Goal: Task Accomplishment & Management: Use online tool/utility

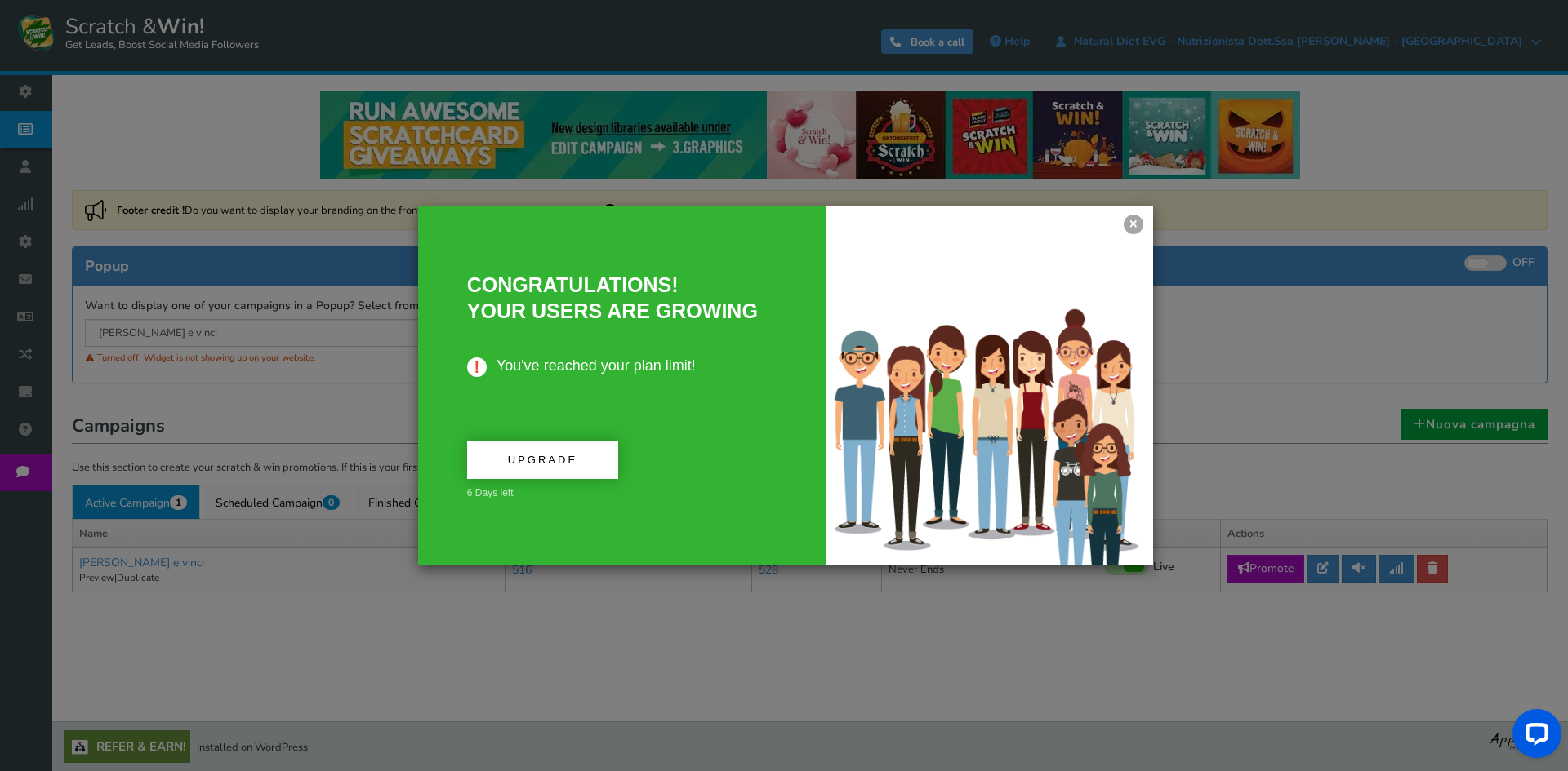
drag, startPoint x: 1132, startPoint y: 219, endPoint x: 711, endPoint y: 337, distance: 437.2
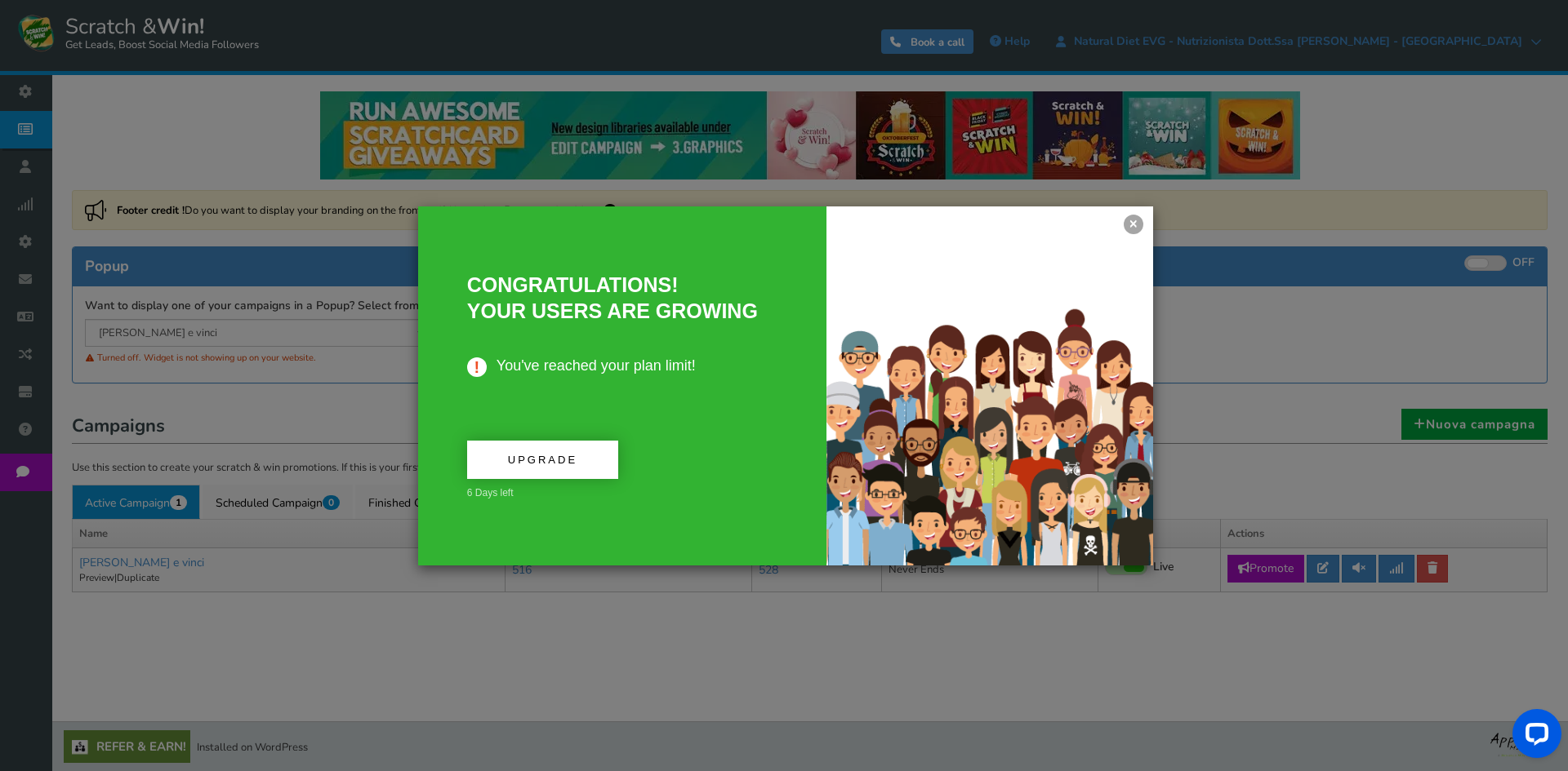
click at [1132, 219] on link "×" at bounding box center [1133, 224] width 19 height 19
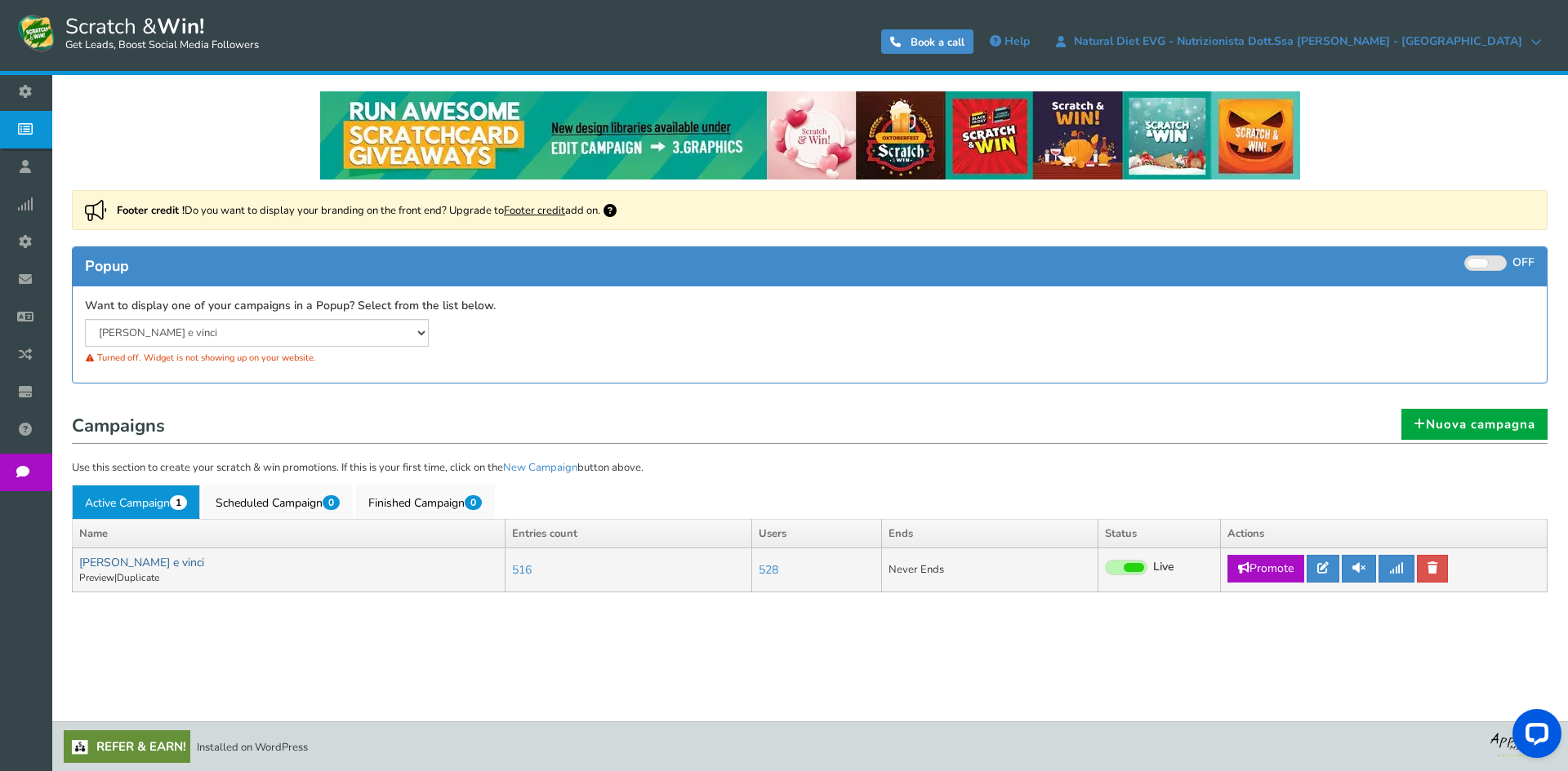
click at [139, 556] on link "[PERSON_NAME] e vinci" at bounding box center [142, 563] width 125 height 15
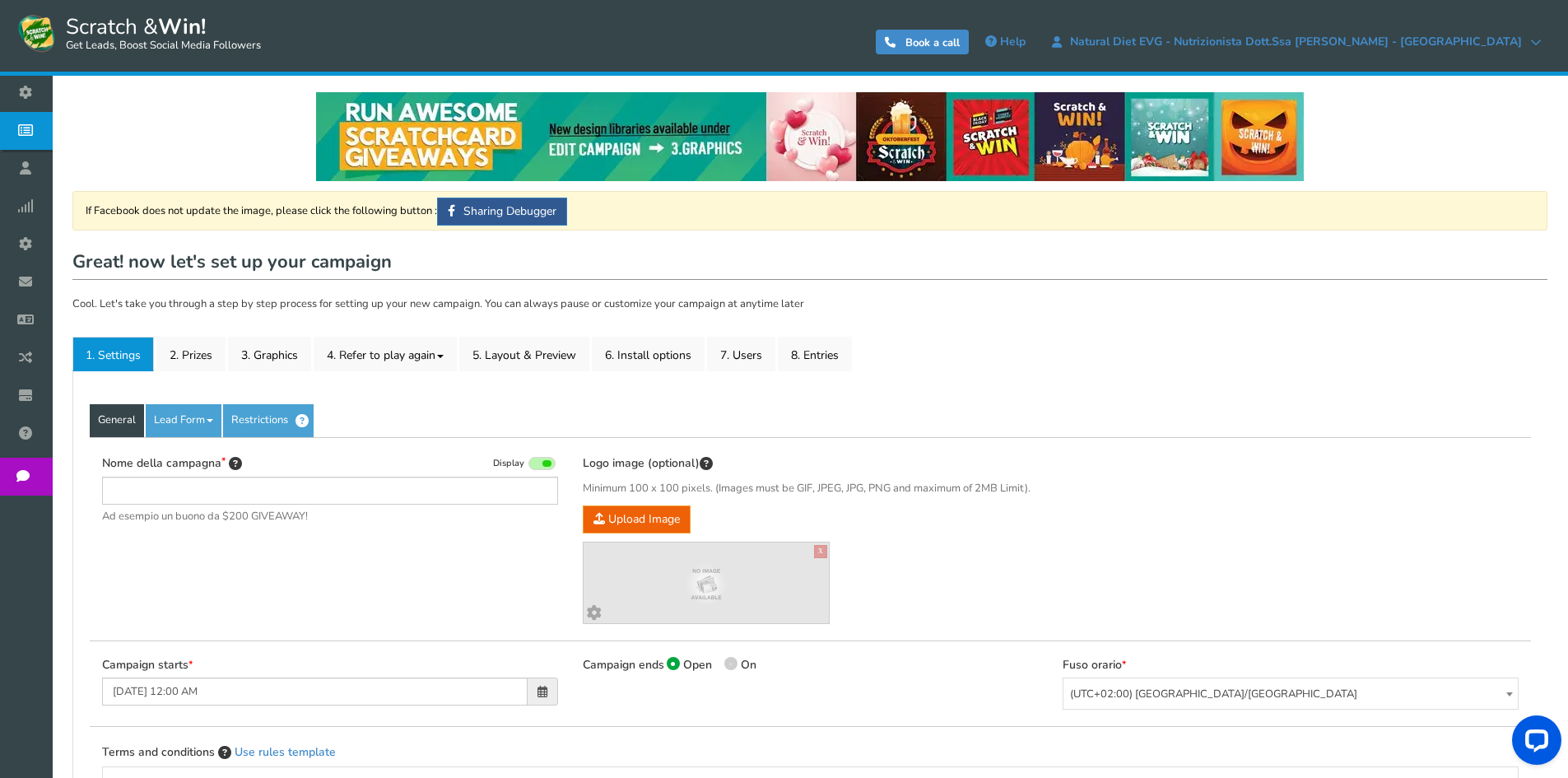
type input "[PERSON_NAME] e vinci"
click at [205, 363] on link "2. Prizes" at bounding box center [191, 354] width 69 height 35
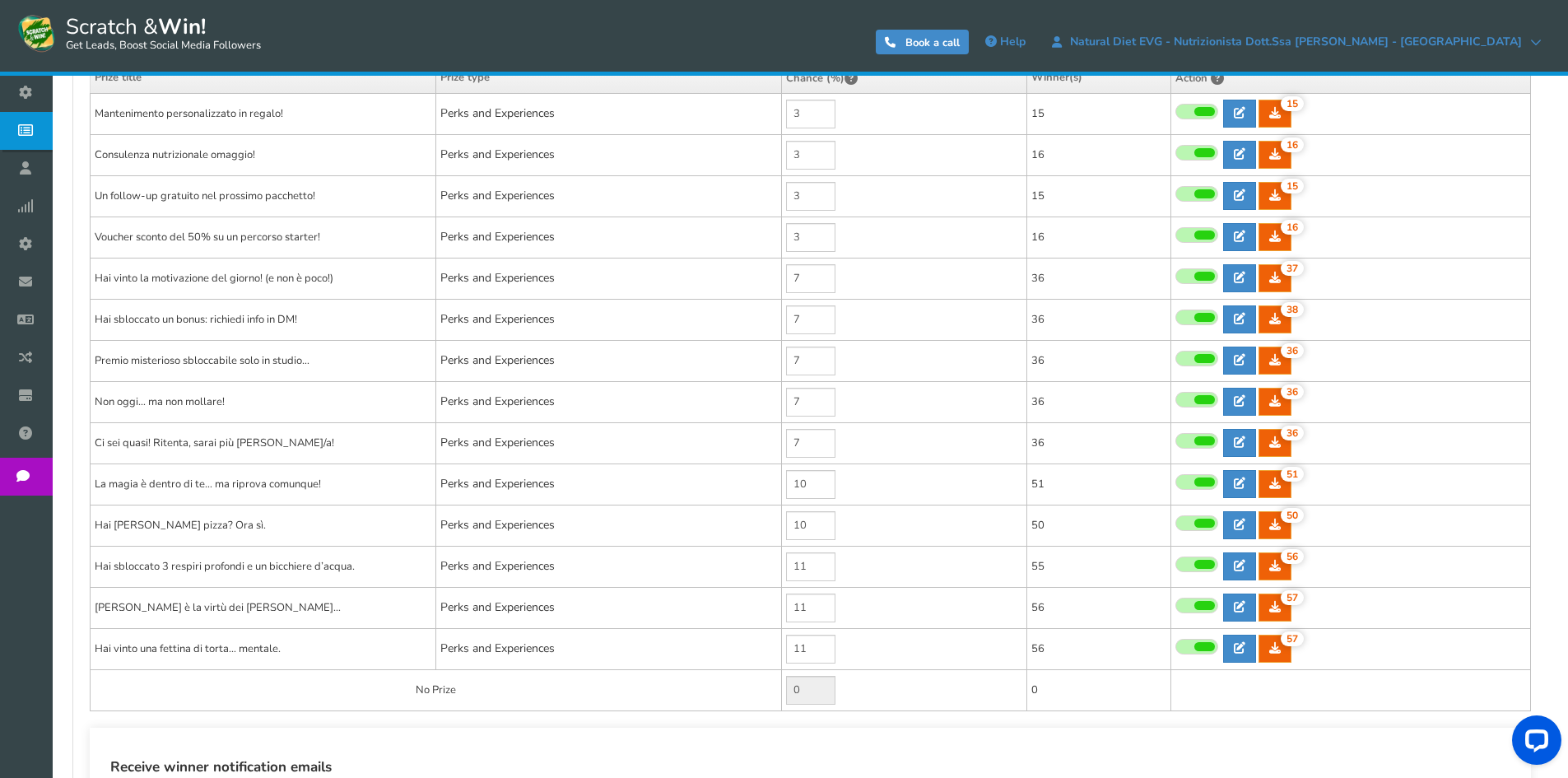
scroll to position [329, 0]
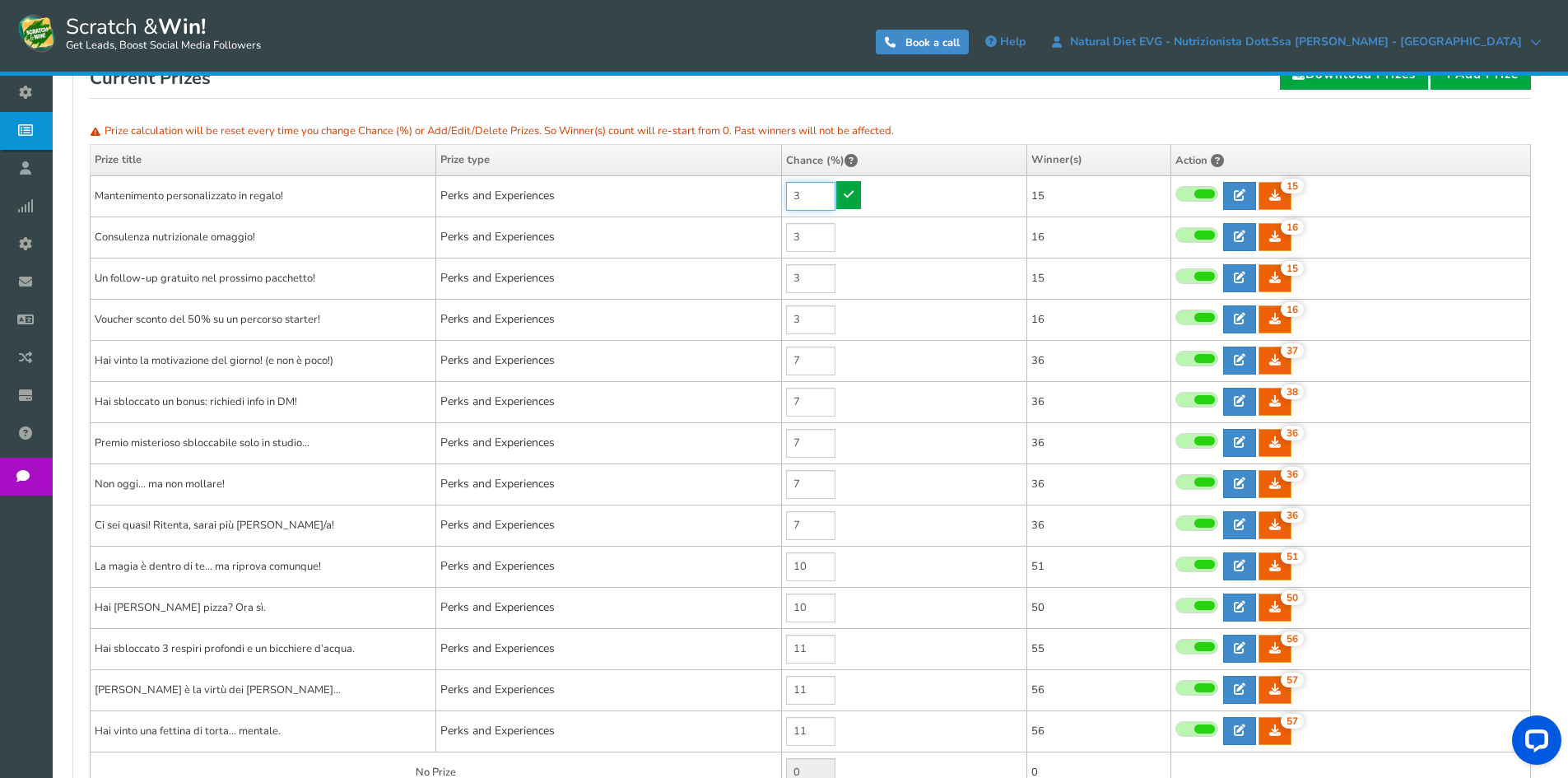
click at [812, 192] on input "3" at bounding box center [811, 197] width 49 height 29
type input "3"
click at [803, 229] on input "3" at bounding box center [811, 237] width 49 height 29
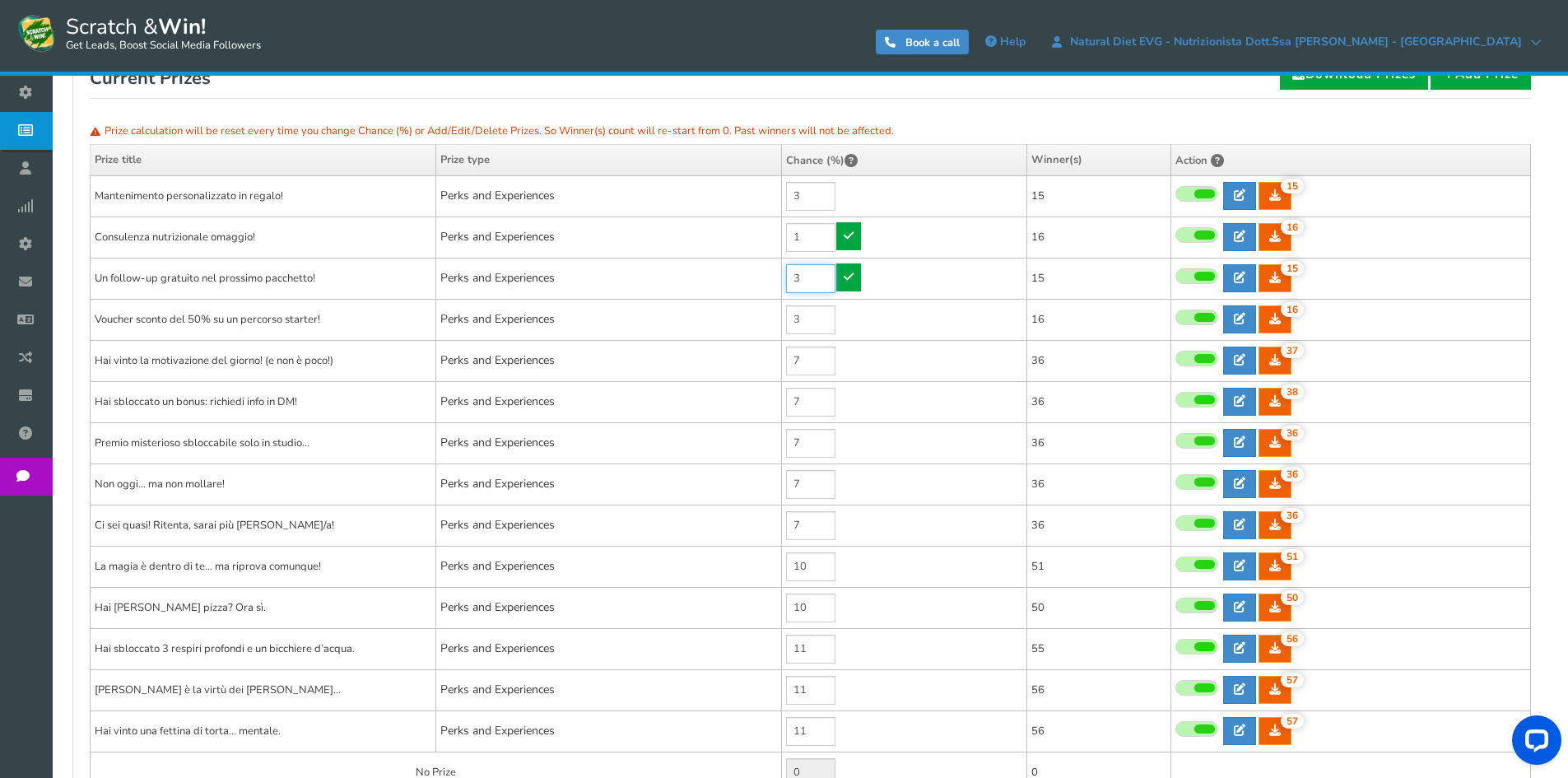
type input "3"
click at [800, 277] on input "3" at bounding box center [811, 279] width 49 height 29
type input "3"
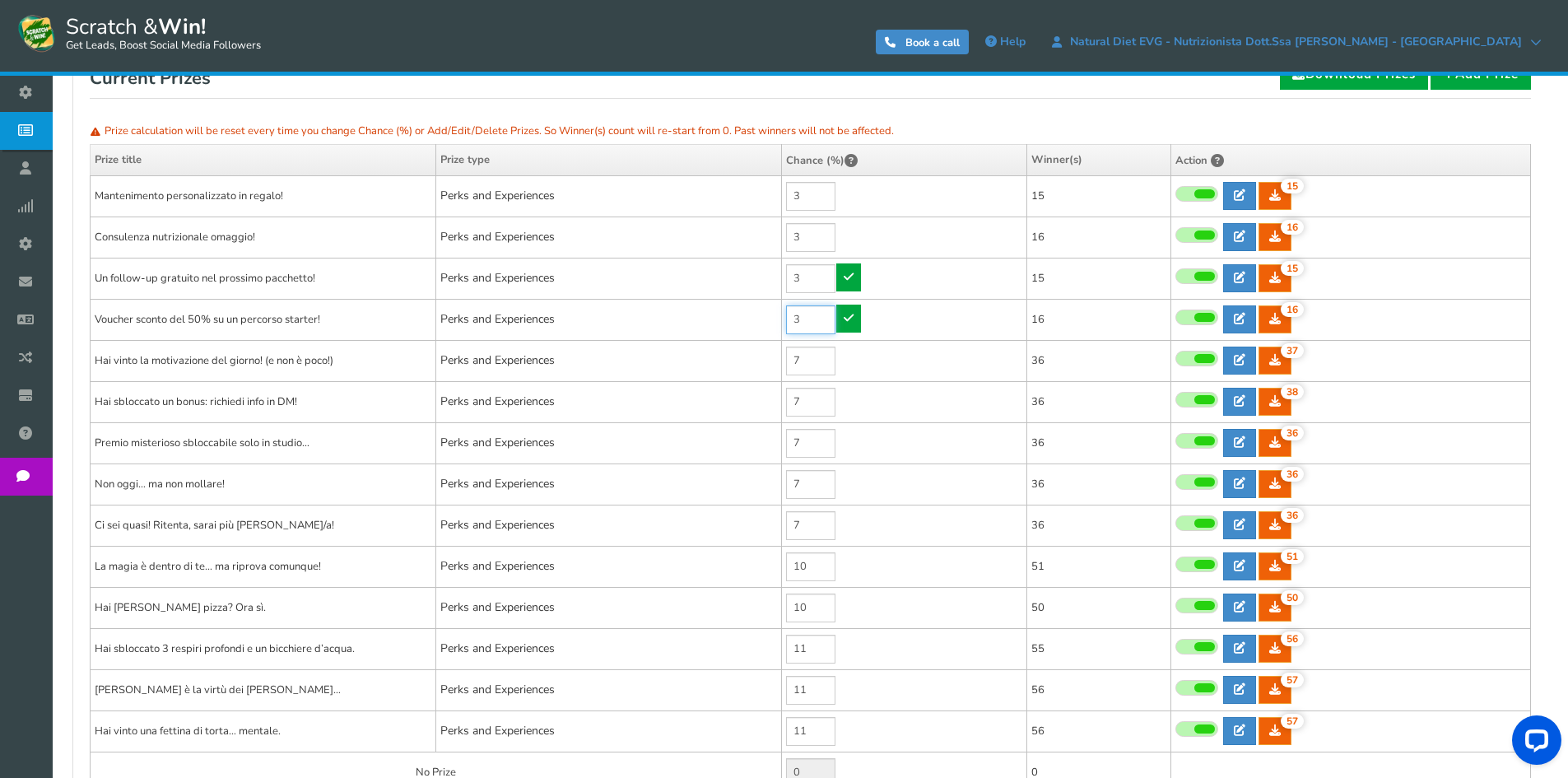
click at [803, 317] on input "3" at bounding box center [811, 320] width 49 height 29
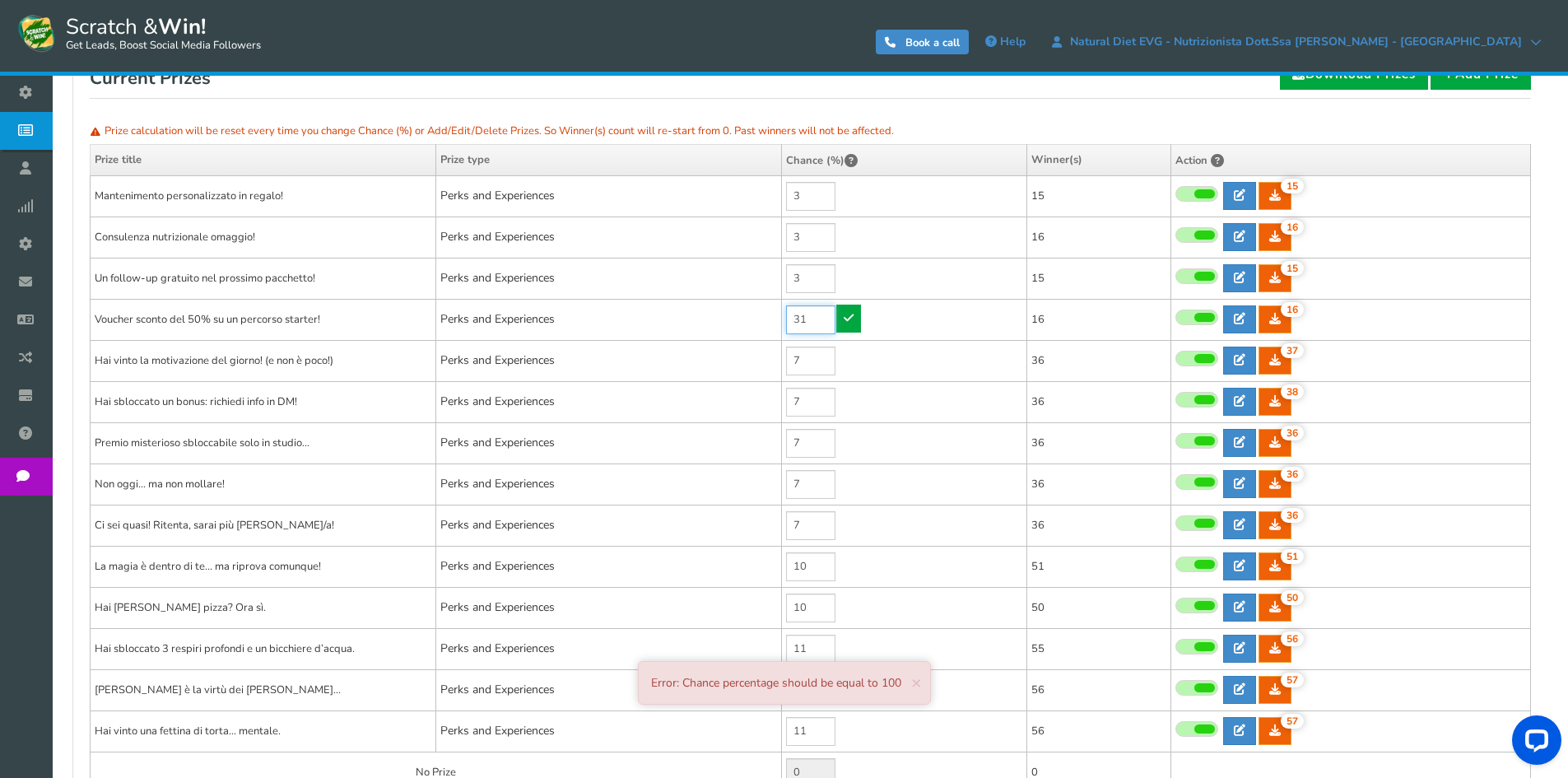
click at [803, 317] on input "31" at bounding box center [811, 320] width 49 height 29
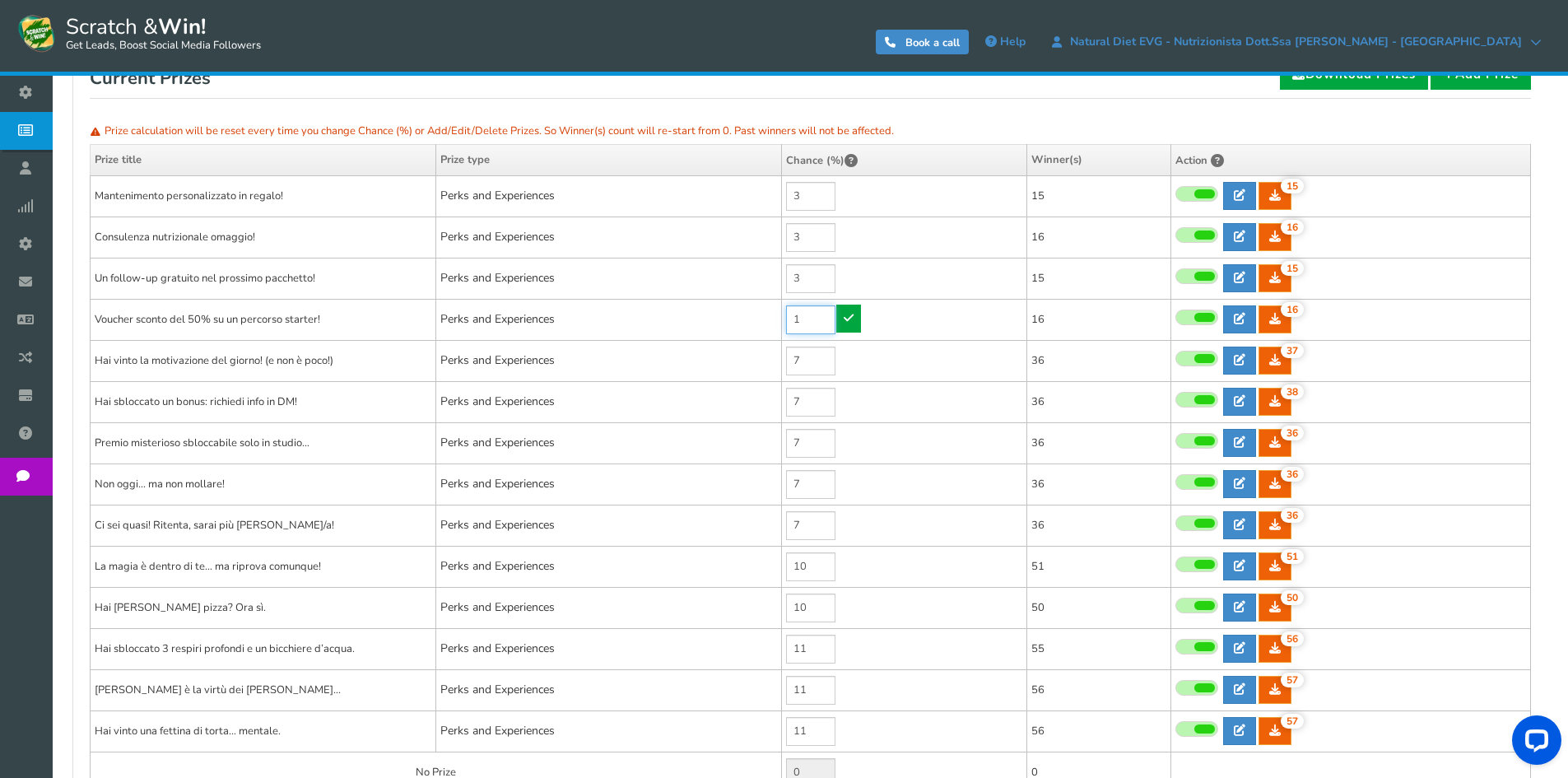
type input "1"
click at [729, 425] on td "Perks and Experiences" at bounding box center [609, 443] width 345 height 41
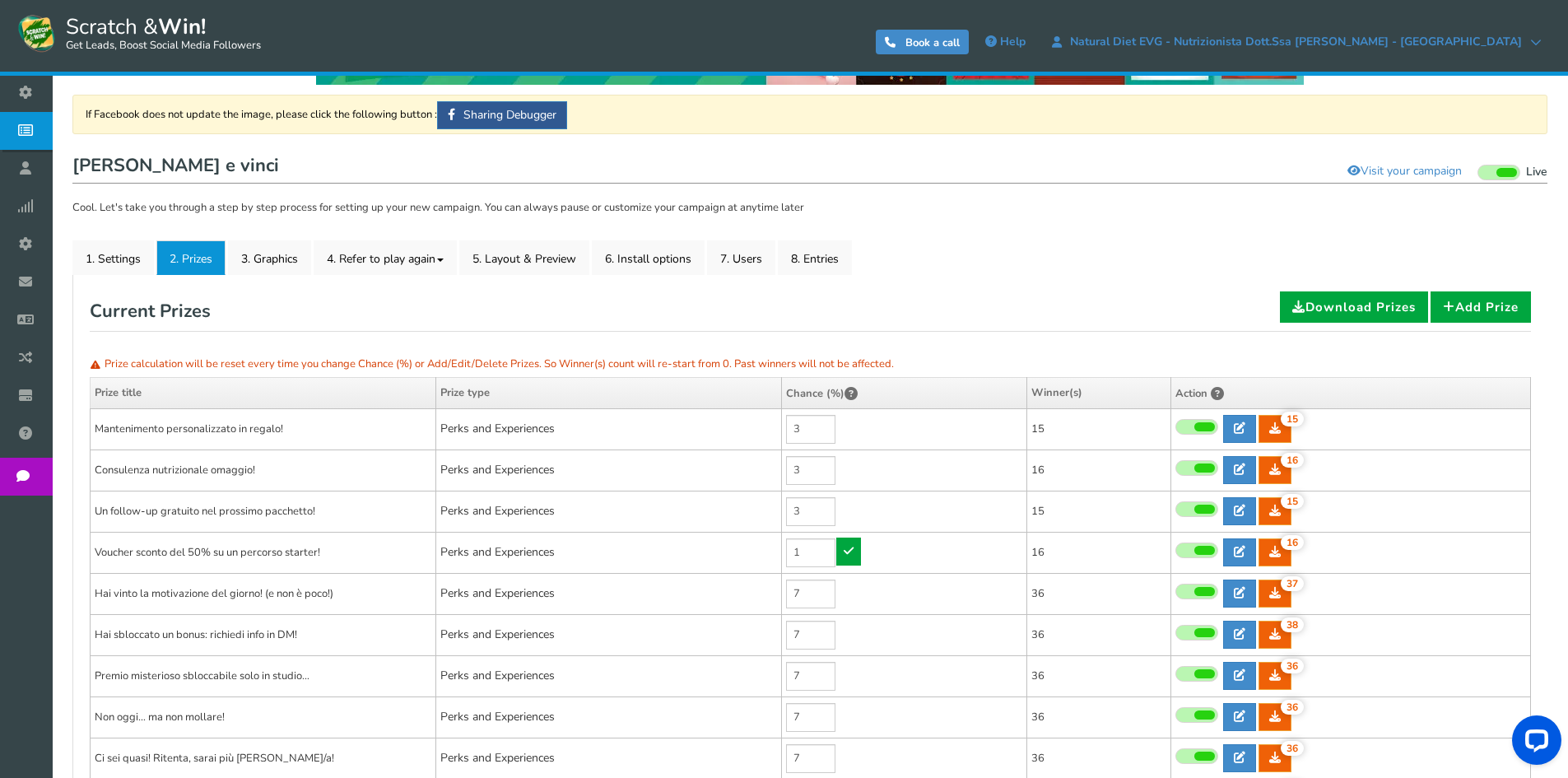
scroll to position [83, 0]
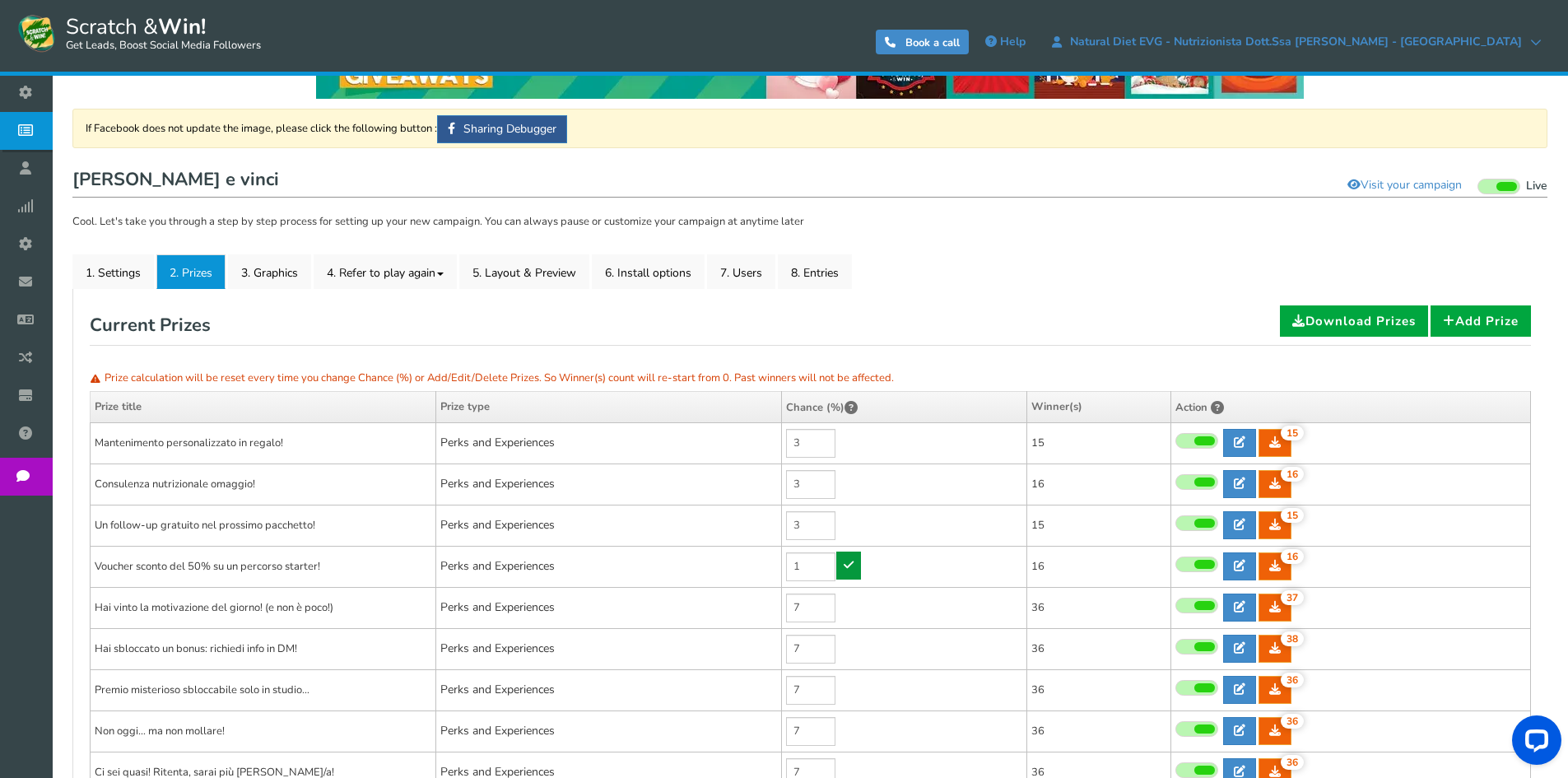
click at [857, 559] on link at bounding box center [848, 565] width 25 height 28
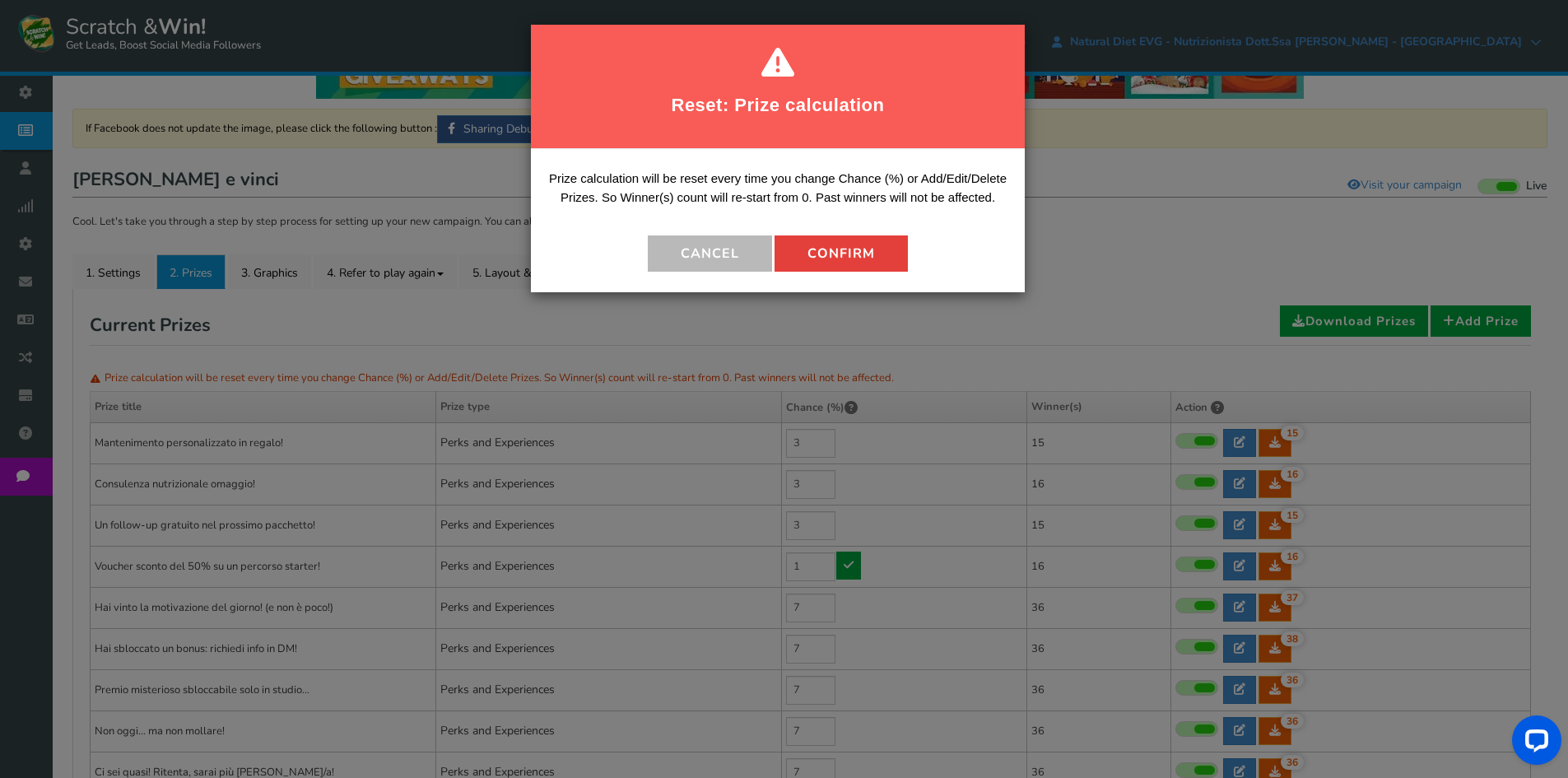
click at [805, 265] on button "Confirm" at bounding box center [841, 254] width 134 height 37
type input "2"
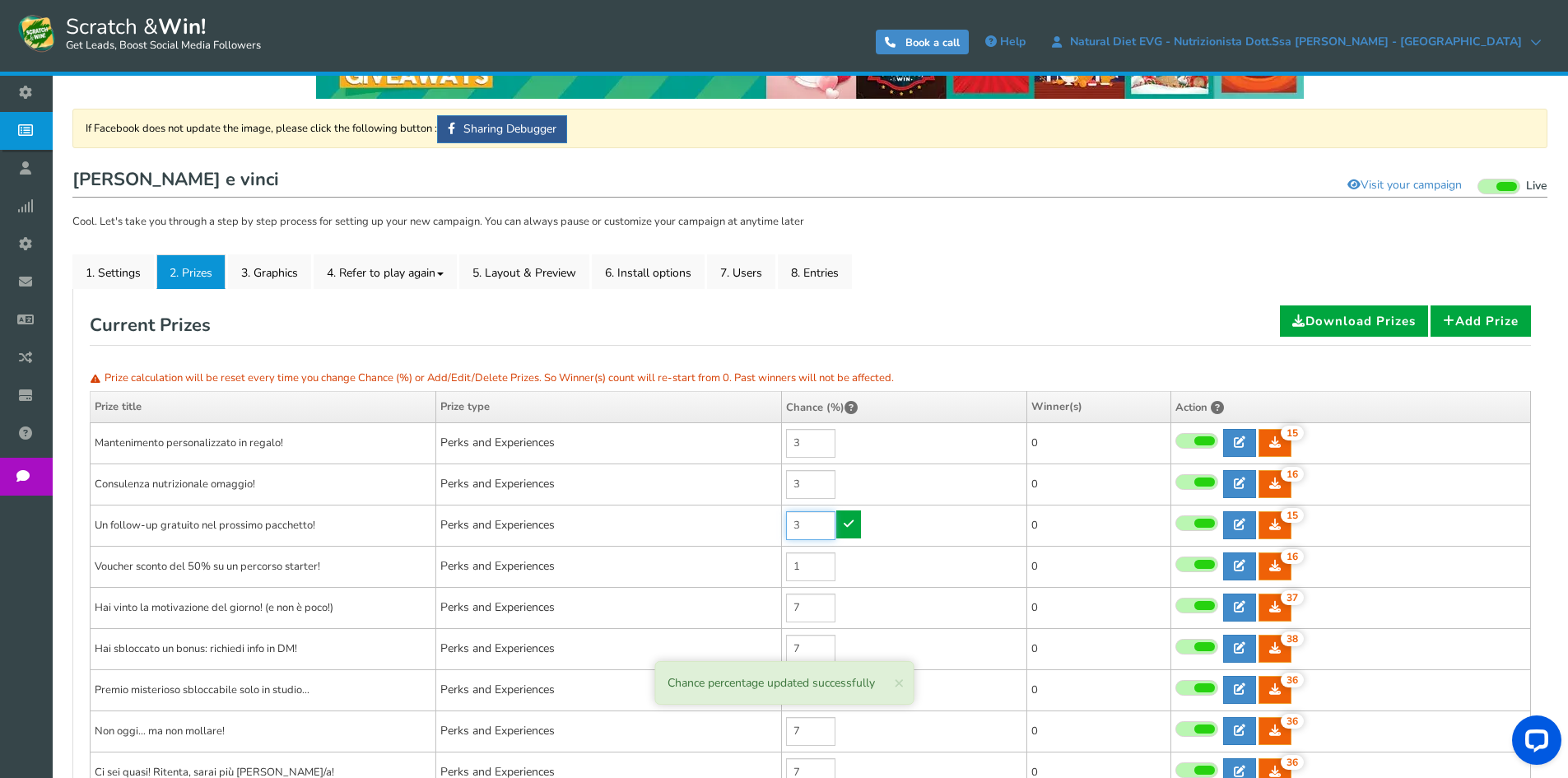
click at [812, 531] on input "3" at bounding box center [811, 526] width 49 height 29
type input "1"
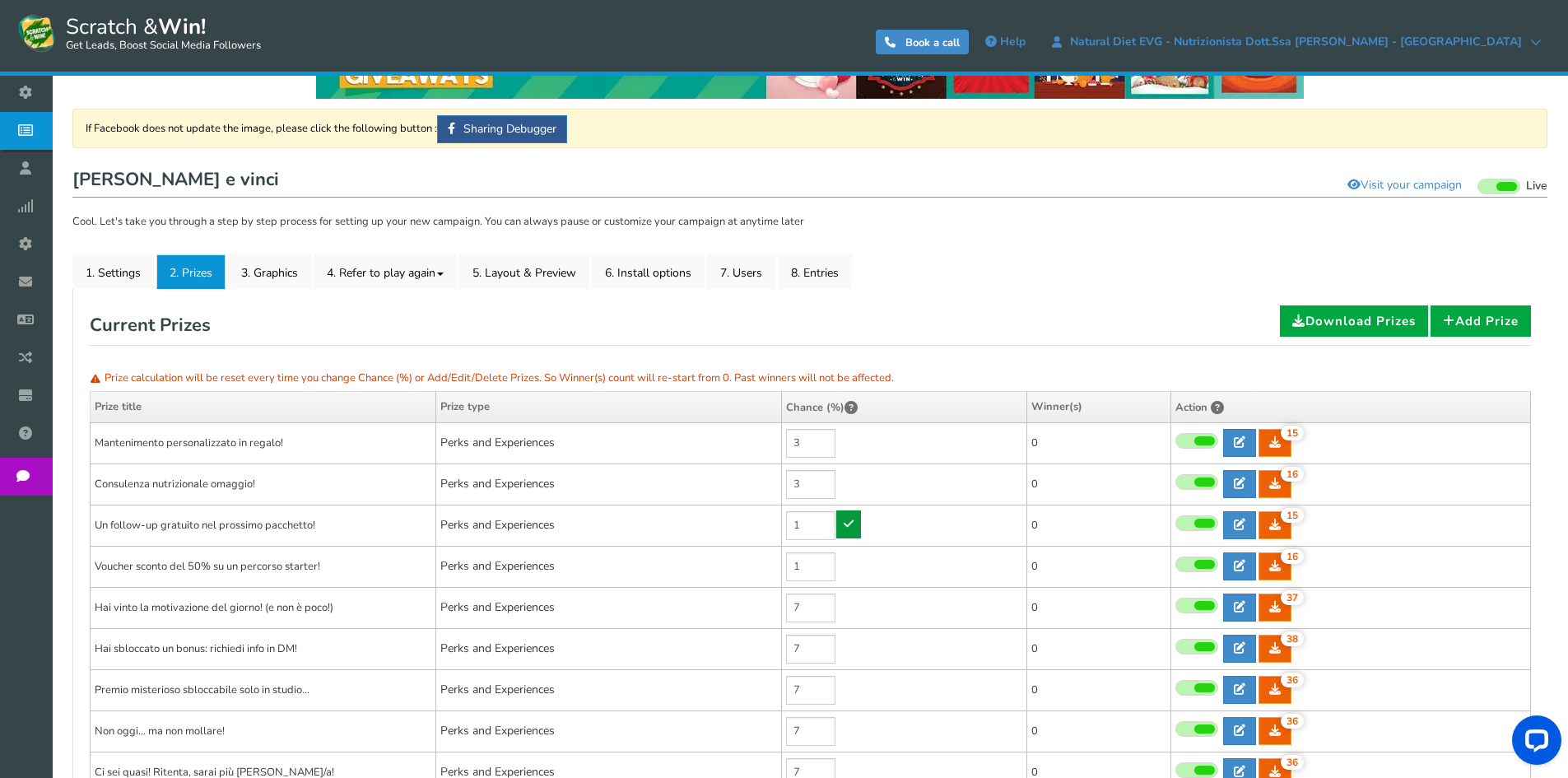
click at [852, 531] on link at bounding box center [848, 524] width 25 height 28
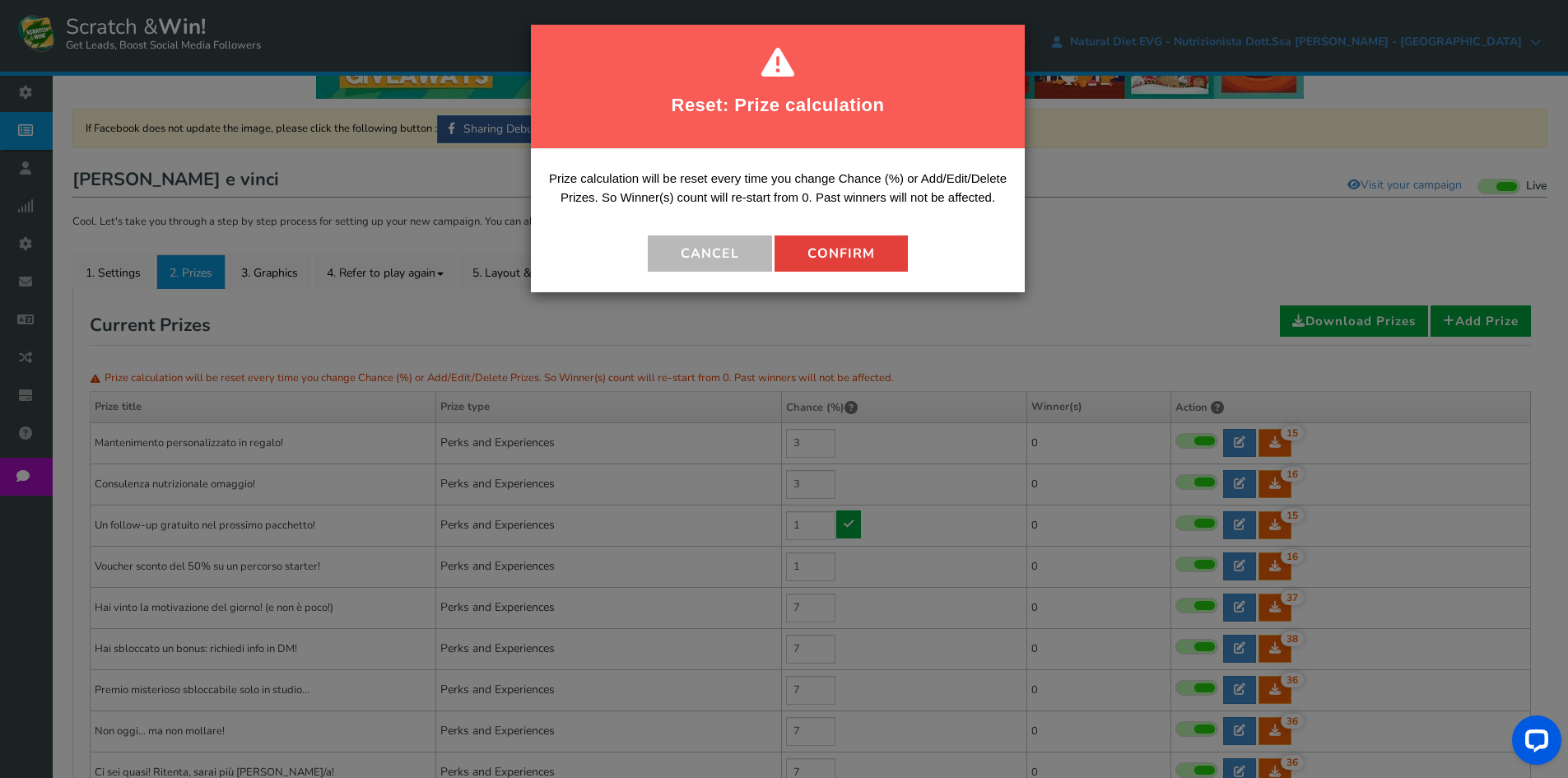
click at [870, 266] on button "Confirm" at bounding box center [841, 254] width 134 height 37
type input "4"
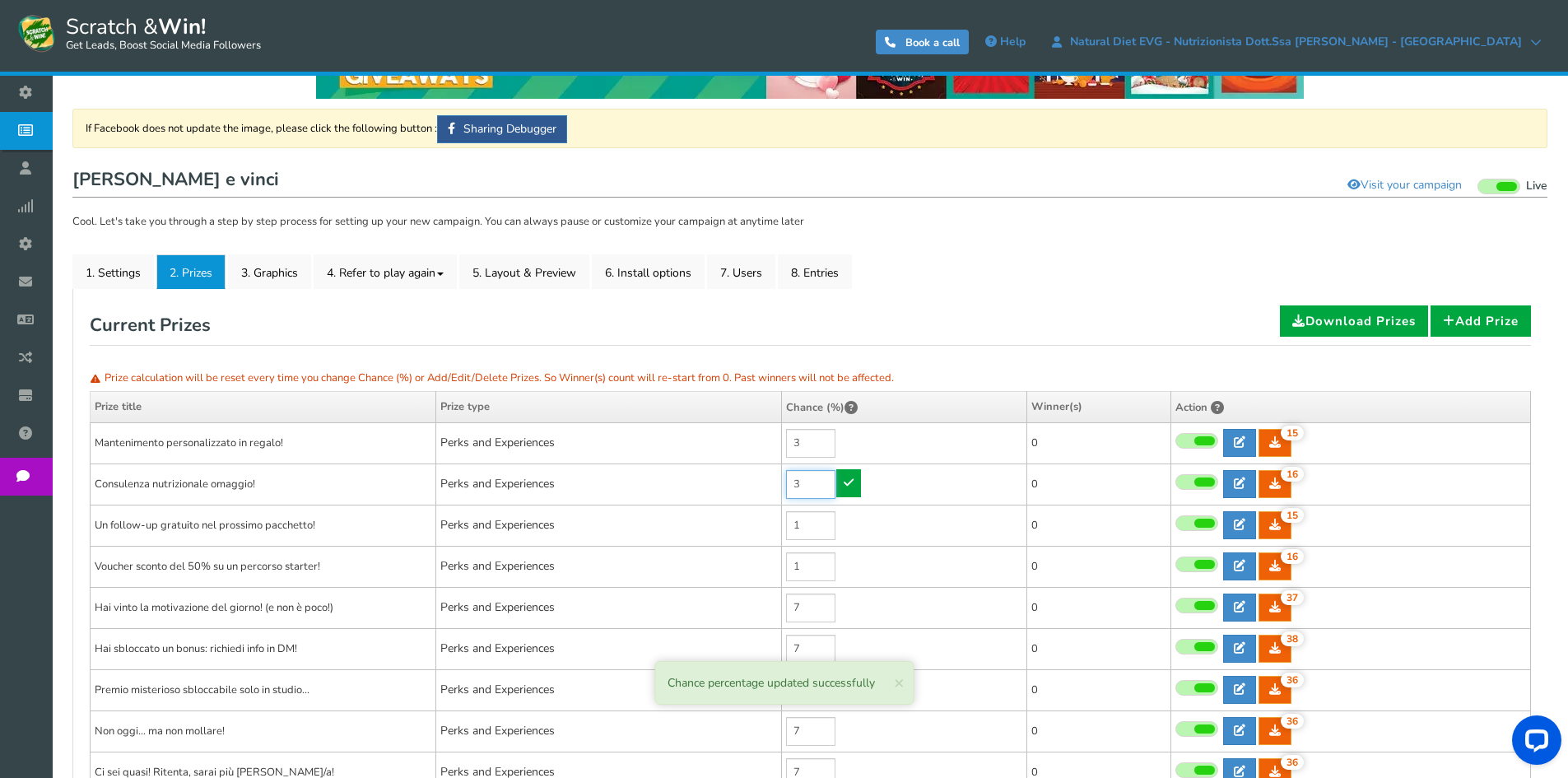
click at [816, 487] on input "3" at bounding box center [811, 484] width 49 height 29
click at [816, 487] on input "31" at bounding box center [811, 484] width 49 height 29
type input "1"
click at [857, 485] on link at bounding box center [848, 483] width 25 height 28
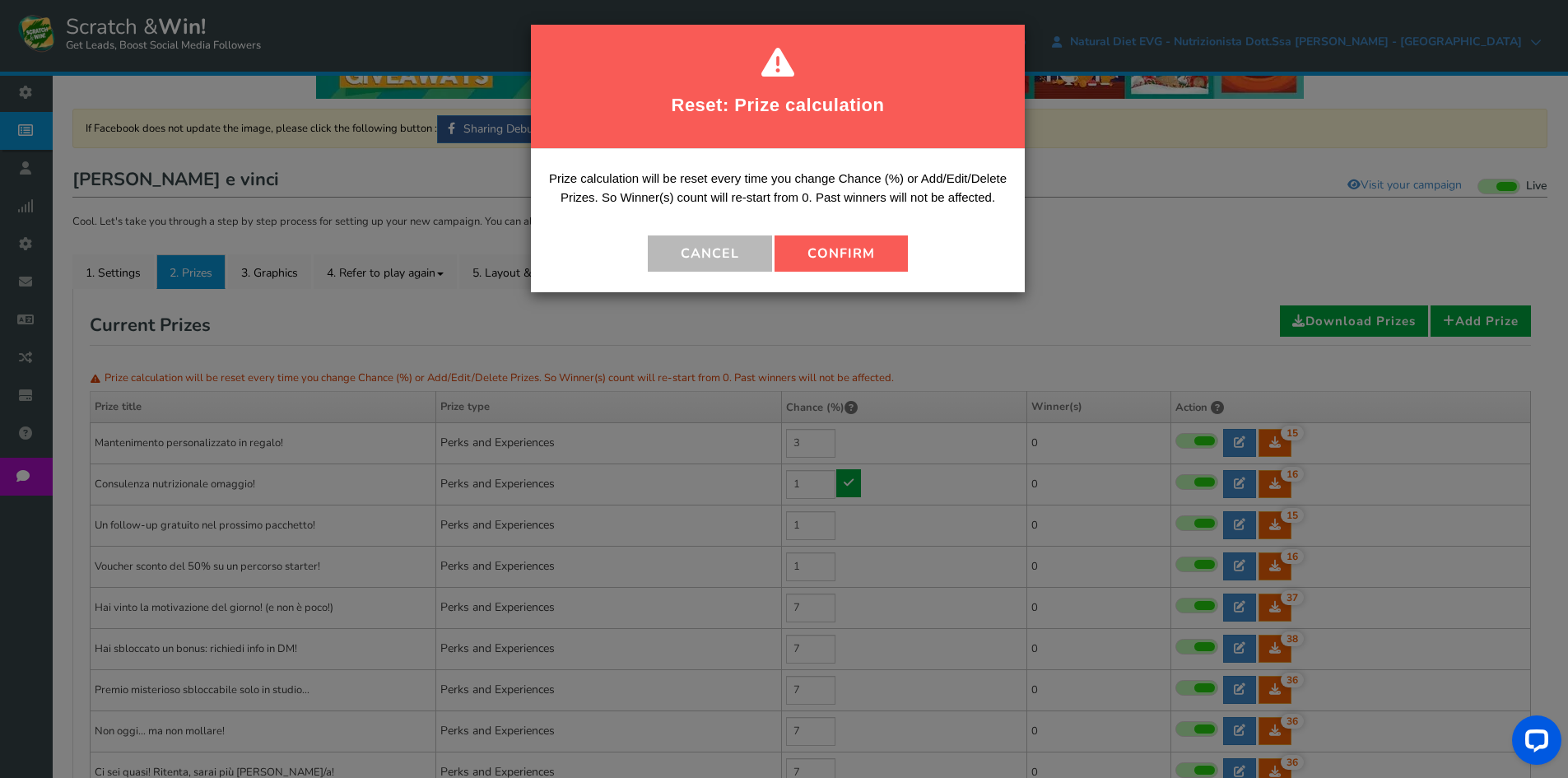
click at [860, 255] on button "Confirm" at bounding box center [841, 254] width 134 height 37
type input "6"
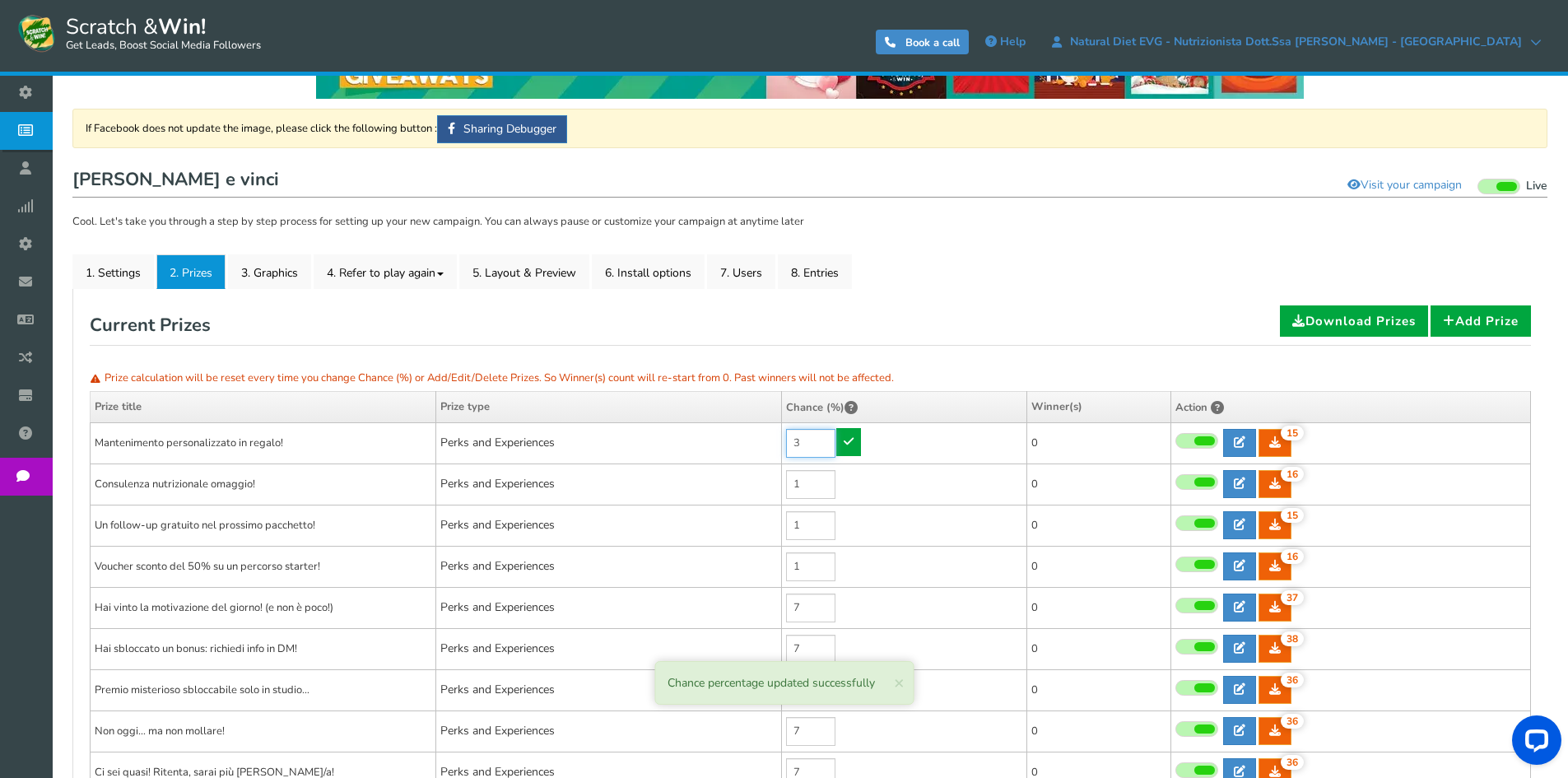
click at [818, 439] on input "3" at bounding box center [811, 443] width 49 height 29
type input "1"
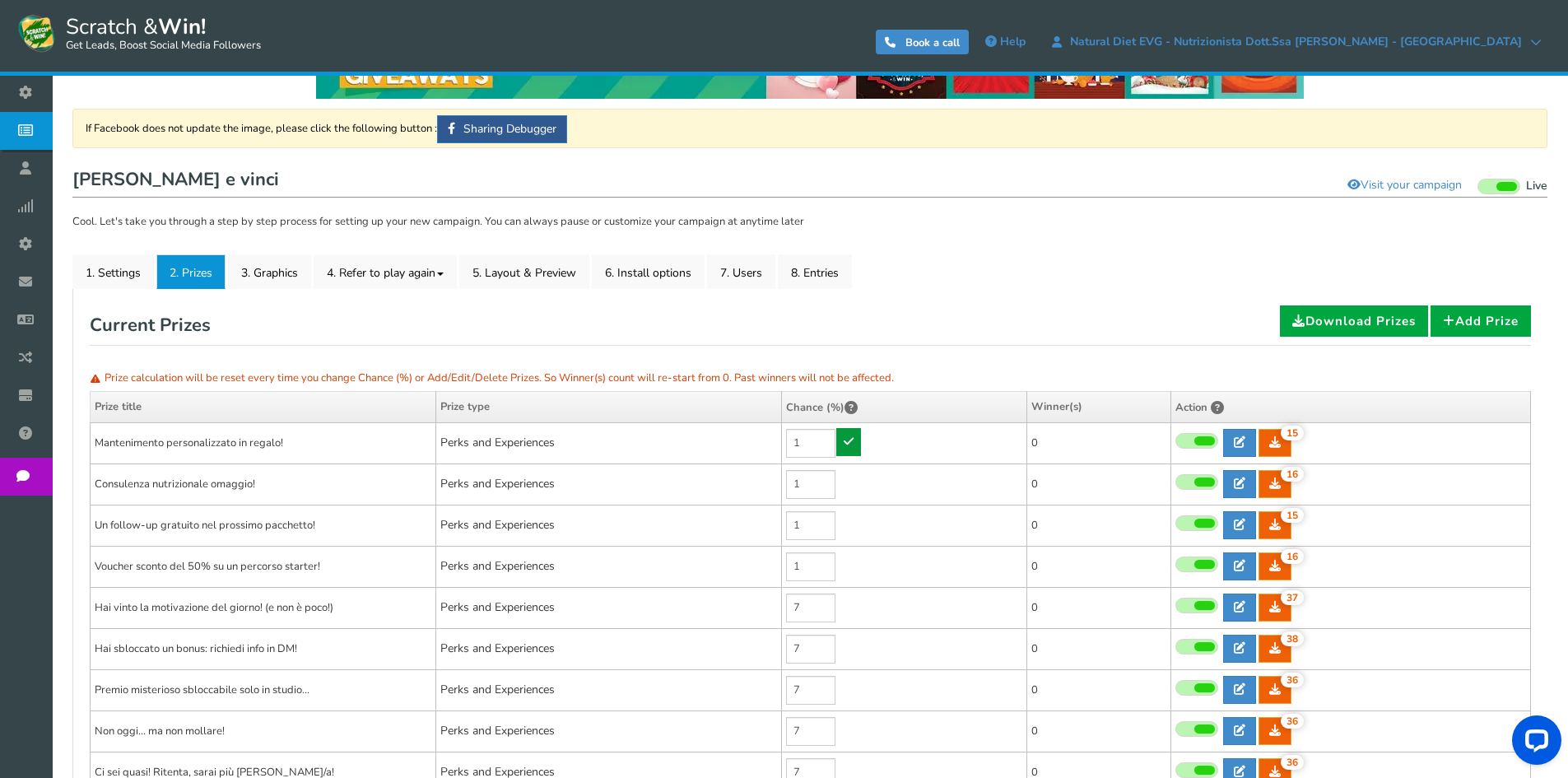
click at [848, 442] on icon at bounding box center [849, 442] width 10 height 12
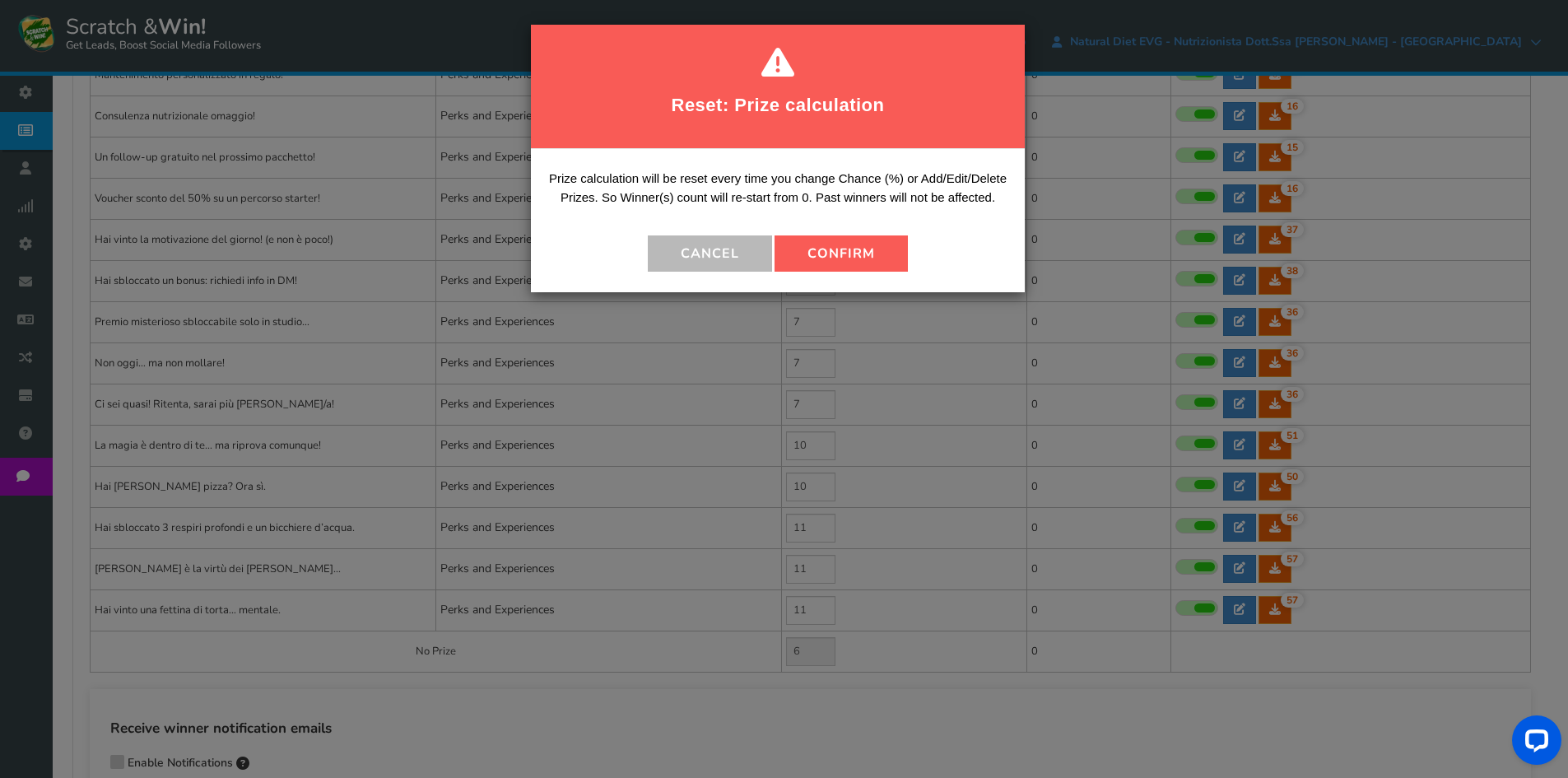
scroll to position [412, 0]
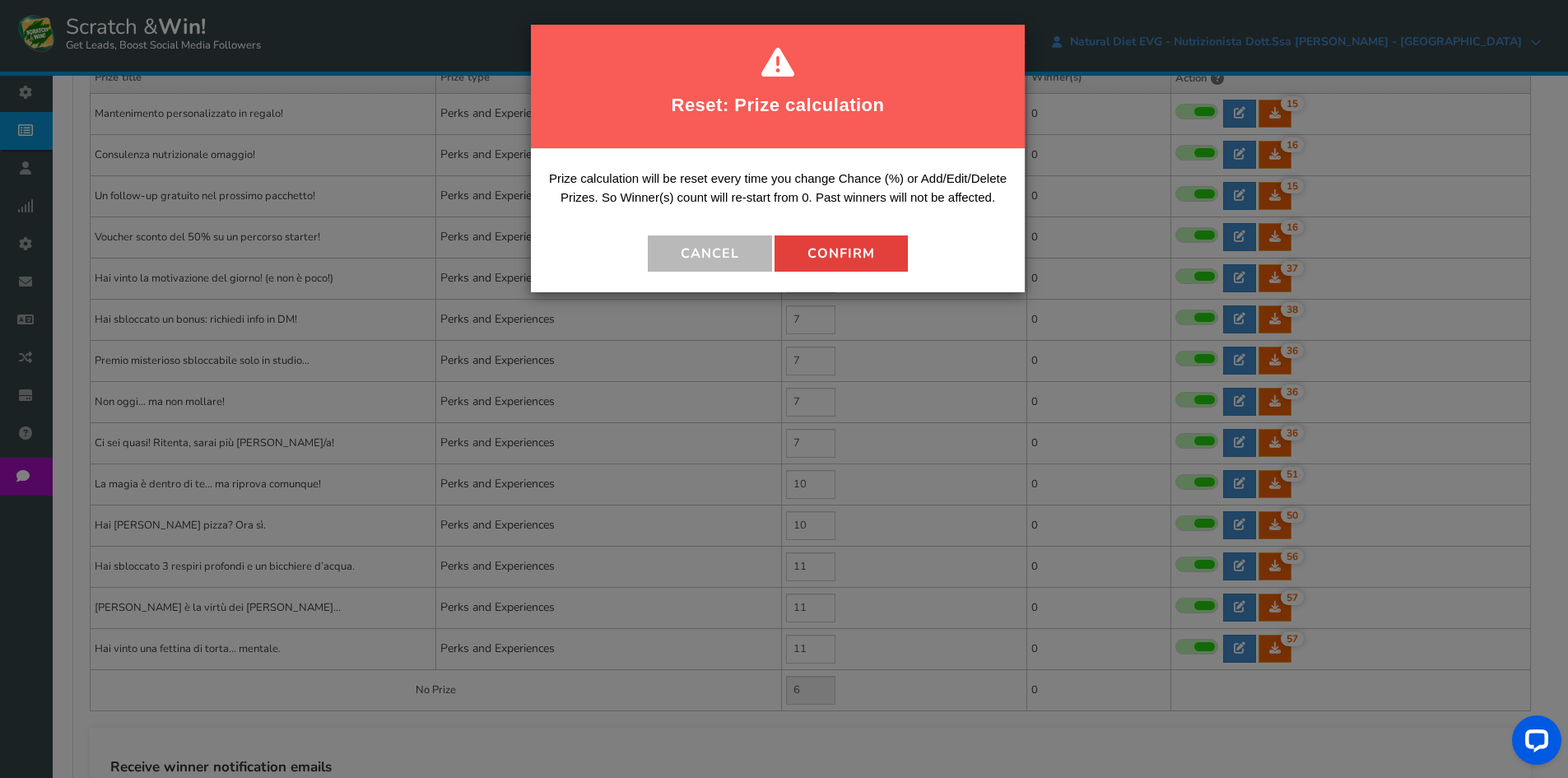
click at [870, 262] on button "Confirm" at bounding box center [841, 254] width 134 height 37
type input "8"
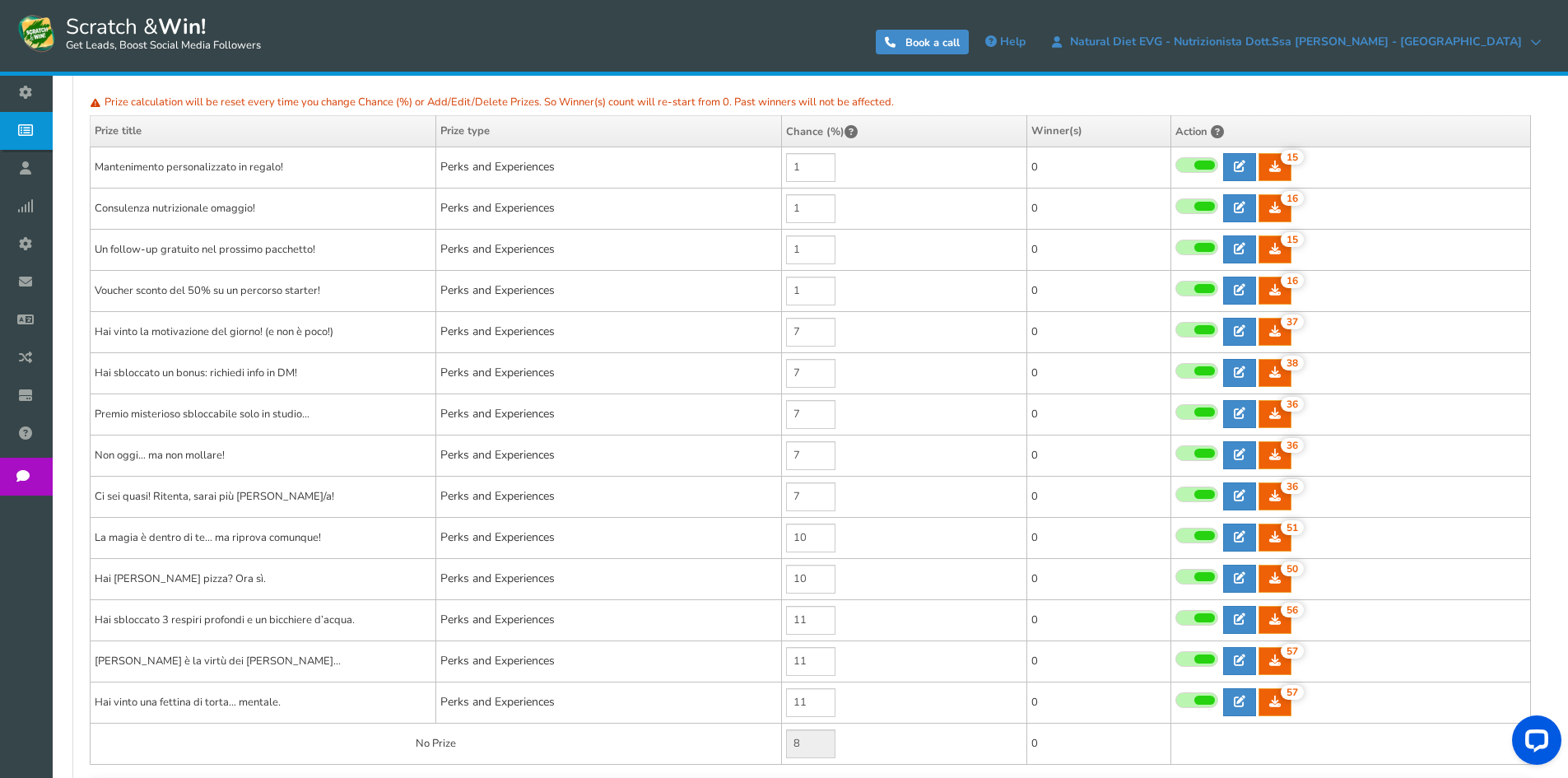
scroll to position [329, 0]
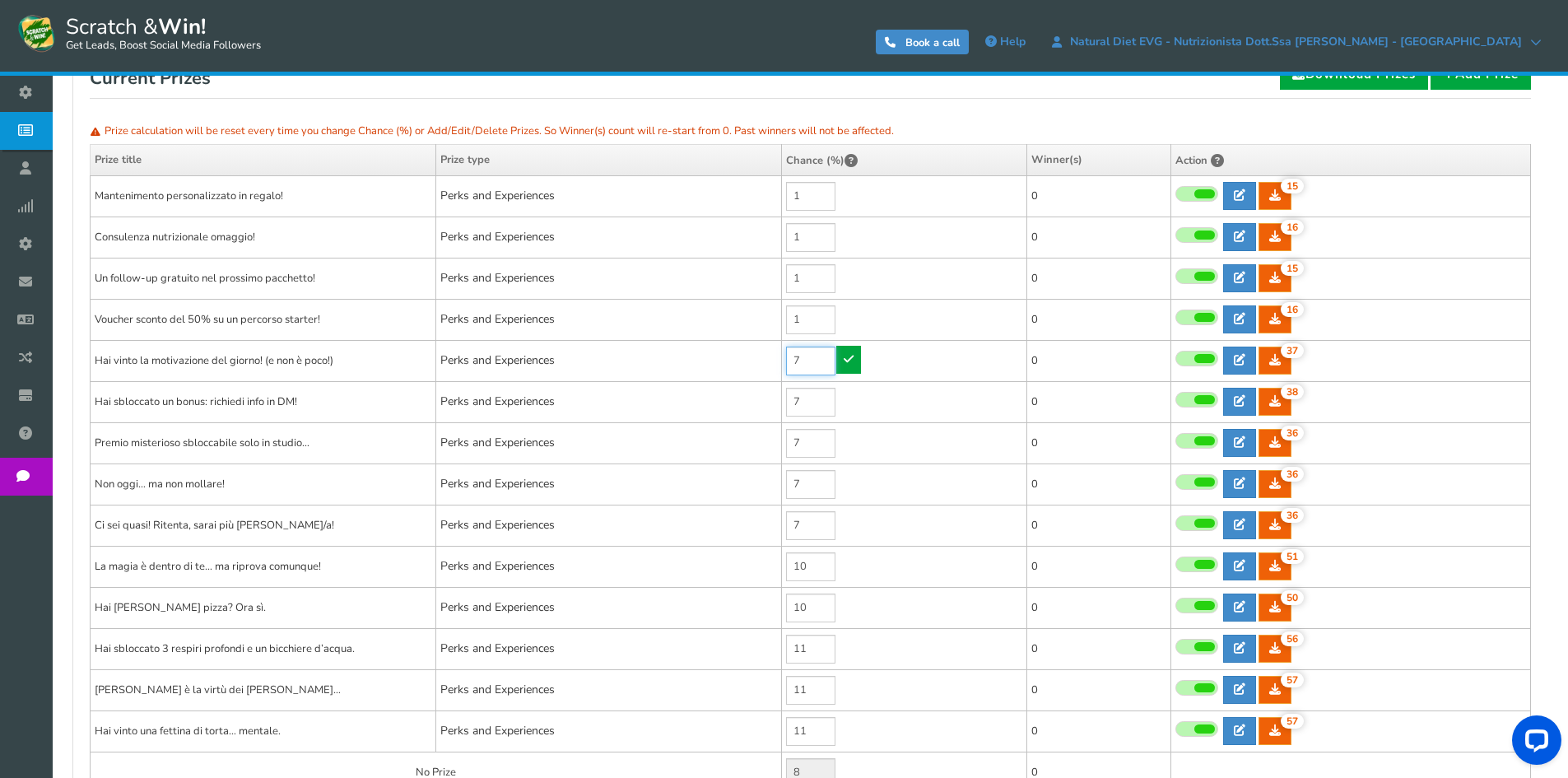
click at [813, 360] on input "7" at bounding box center [811, 361] width 49 height 29
type input "5"
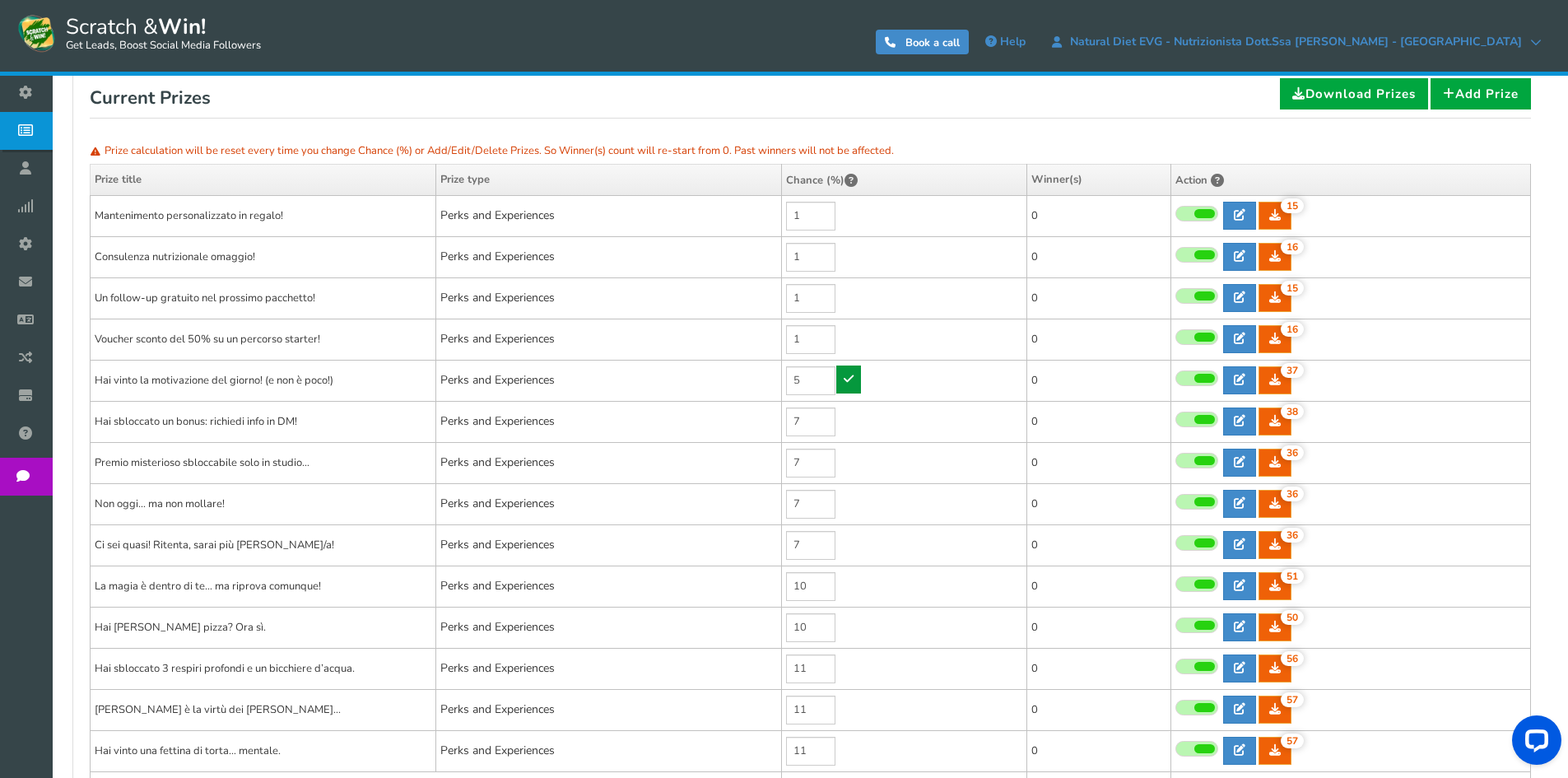
click at [847, 352] on tbody "Mantenimento personalizzato in regalo! Perks and Experiences 1 15 15 0 Reward T…" at bounding box center [810, 504] width 1440 height 618
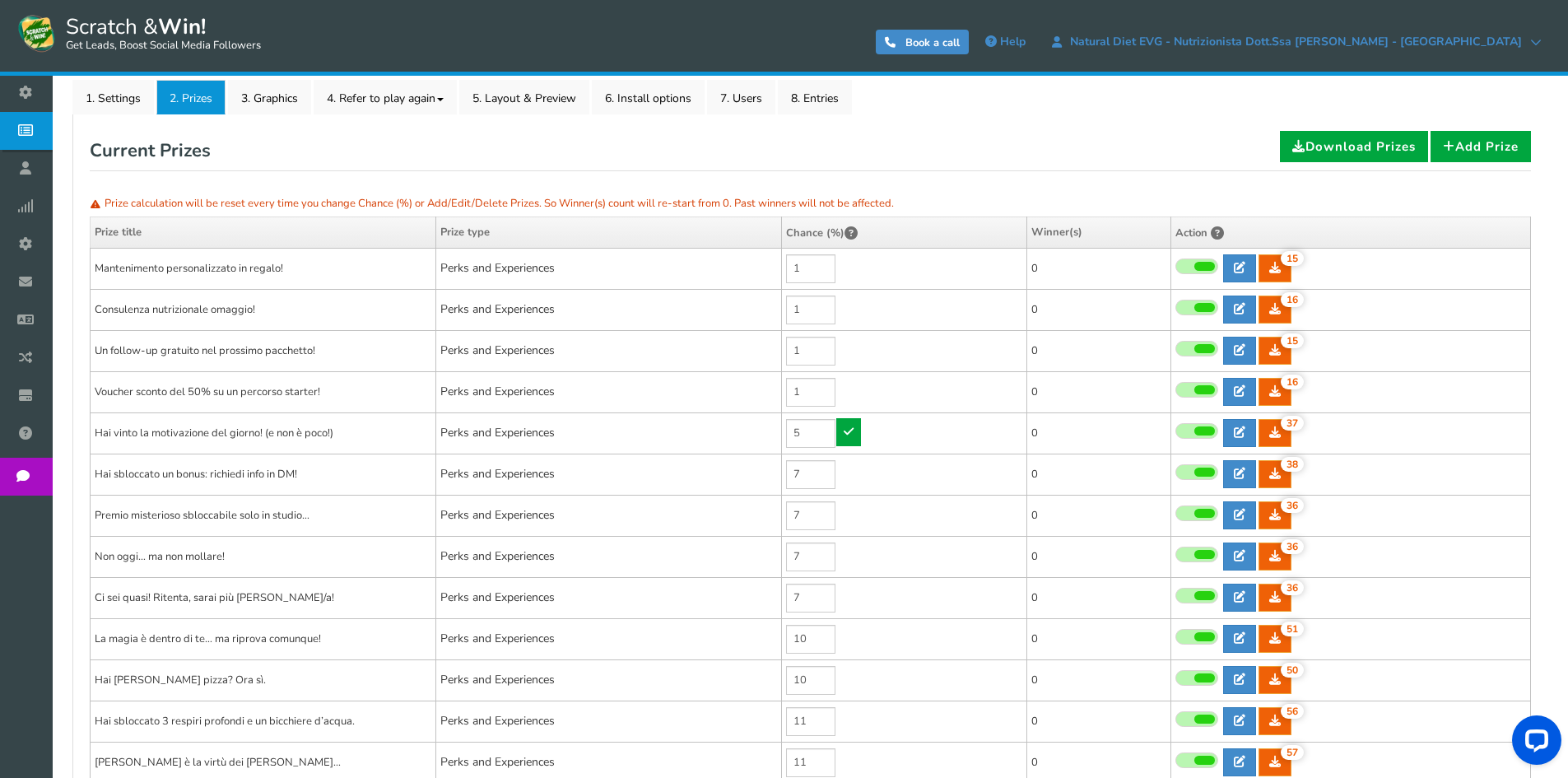
scroll to position [247, 0]
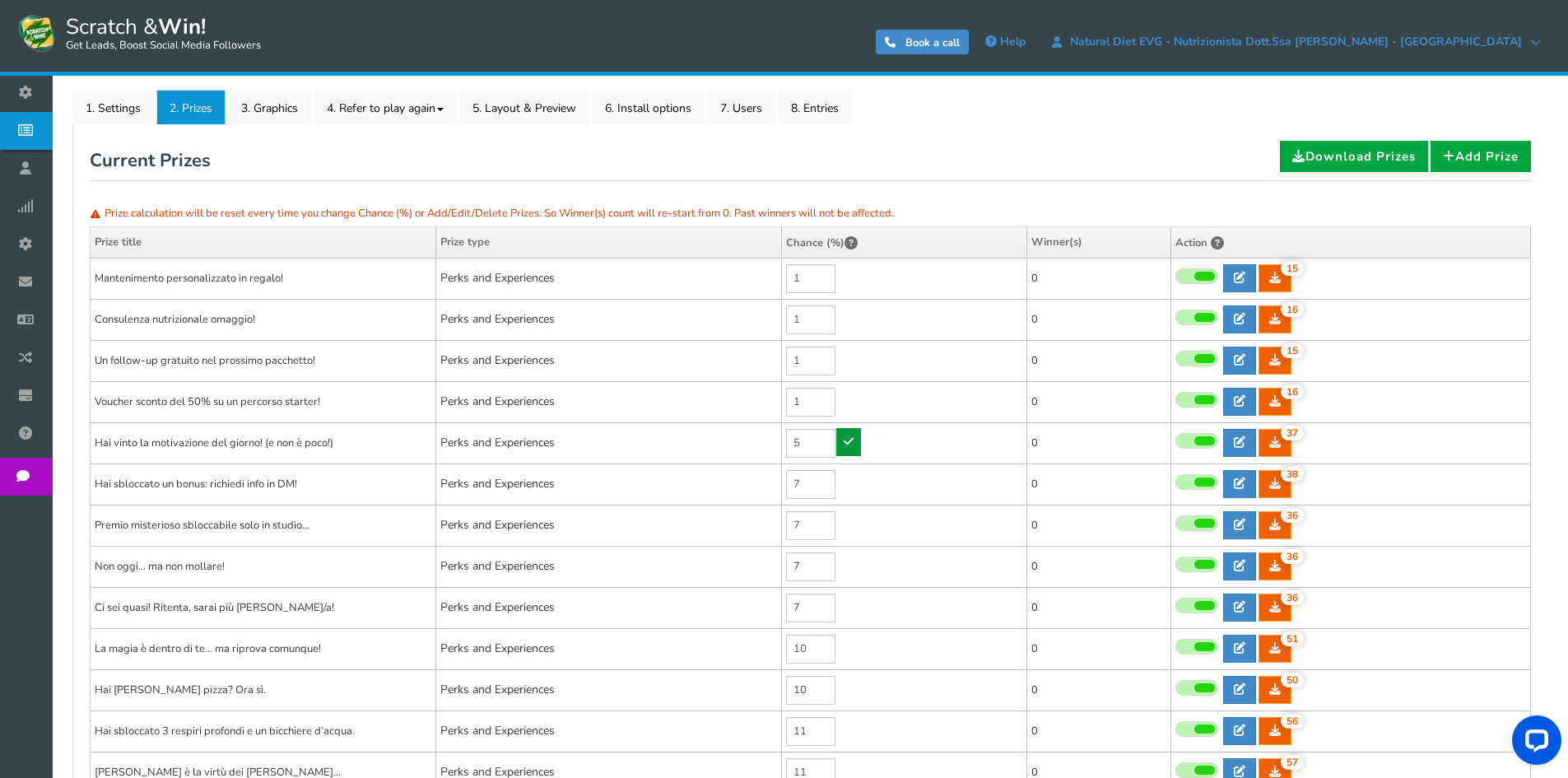
click at [850, 437] on icon at bounding box center [849, 442] width 10 height 12
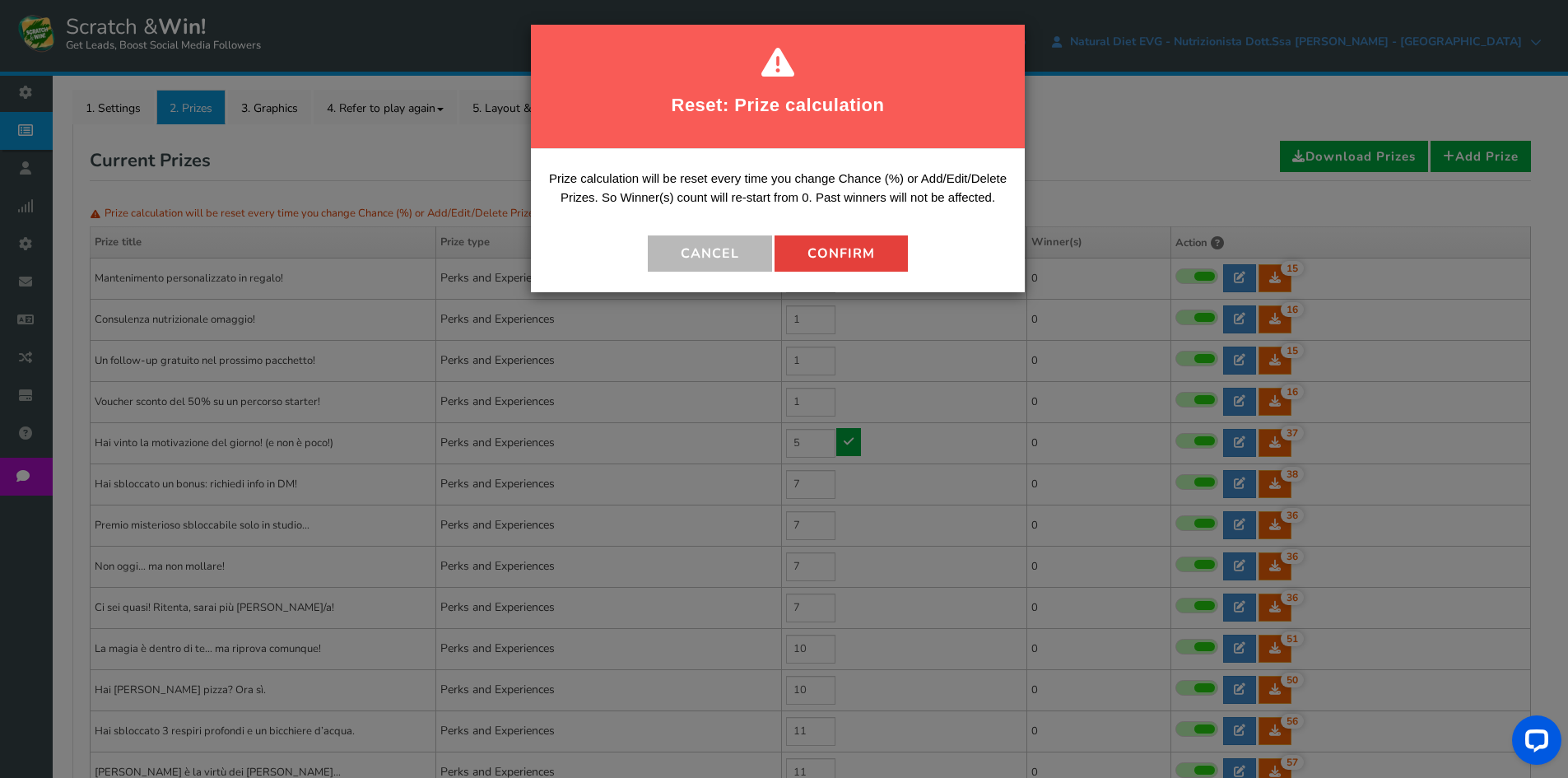
click at [835, 249] on button "Confirm" at bounding box center [841, 254] width 134 height 37
type input "10"
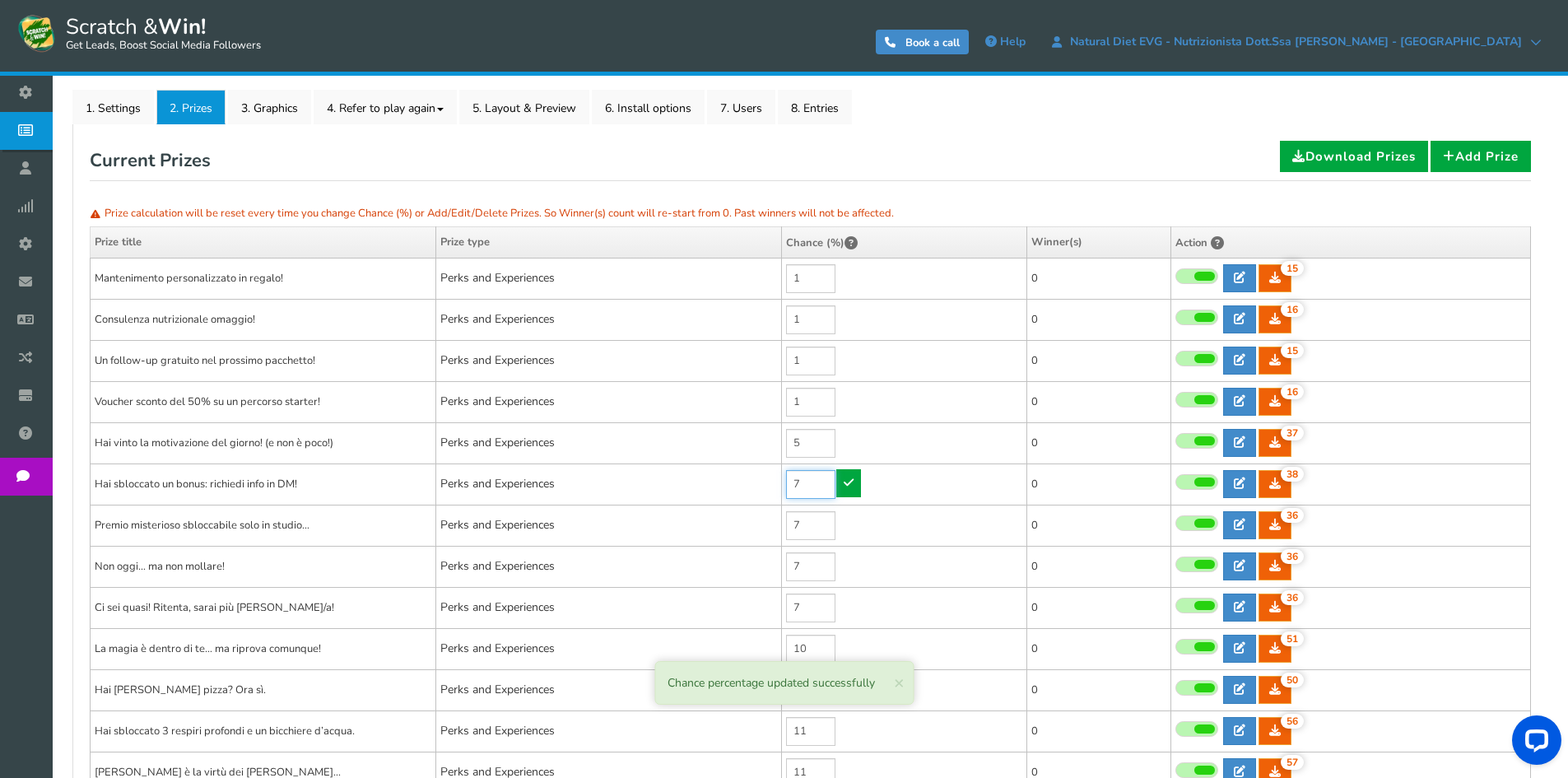
click at [813, 494] on input "7" at bounding box center [811, 484] width 49 height 29
type input "5"
click at [848, 485] on icon at bounding box center [849, 483] width 10 height 12
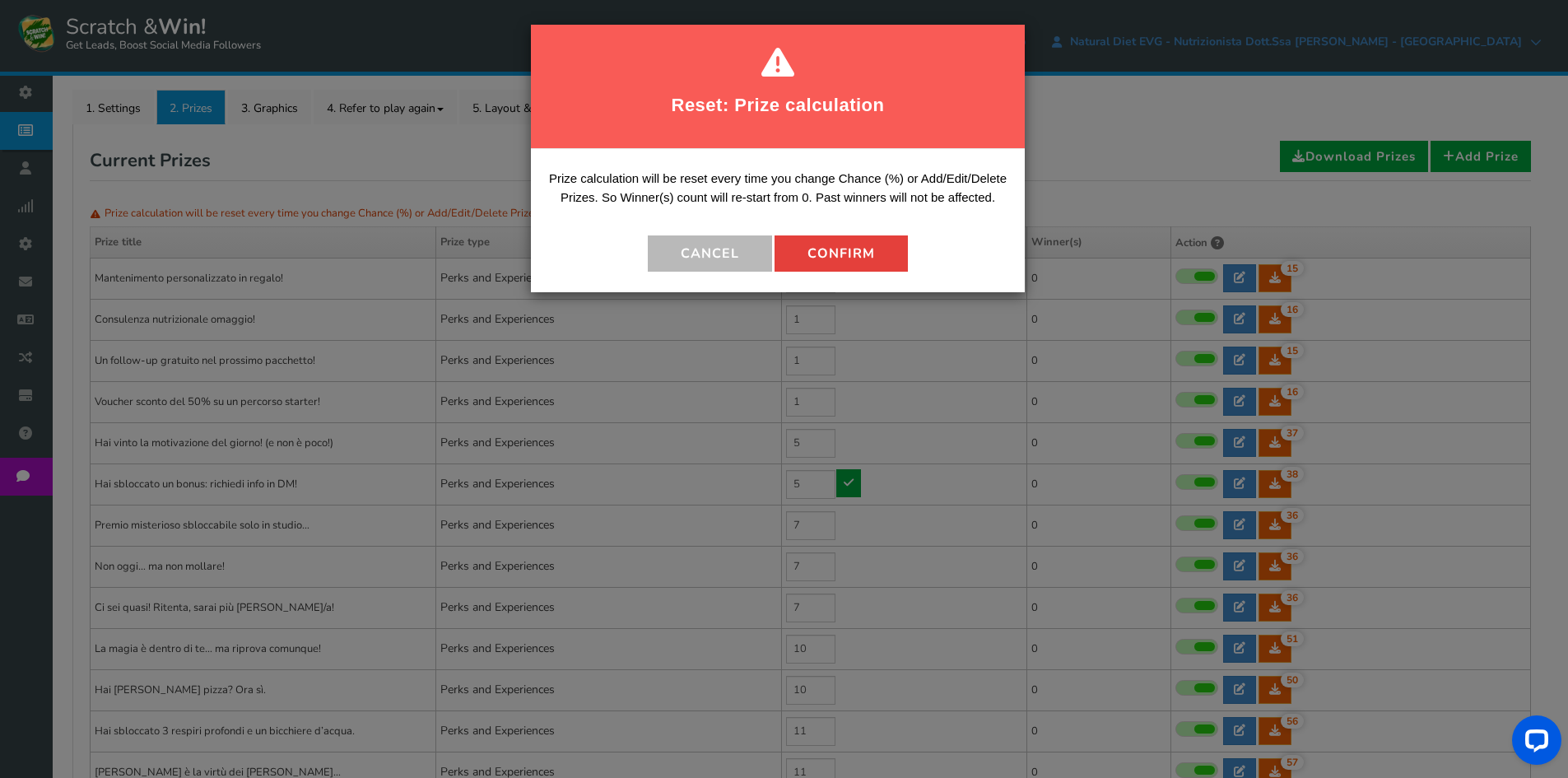
click at [858, 244] on button "Confirm" at bounding box center [841, 254] width 134 height 37
type input "12"
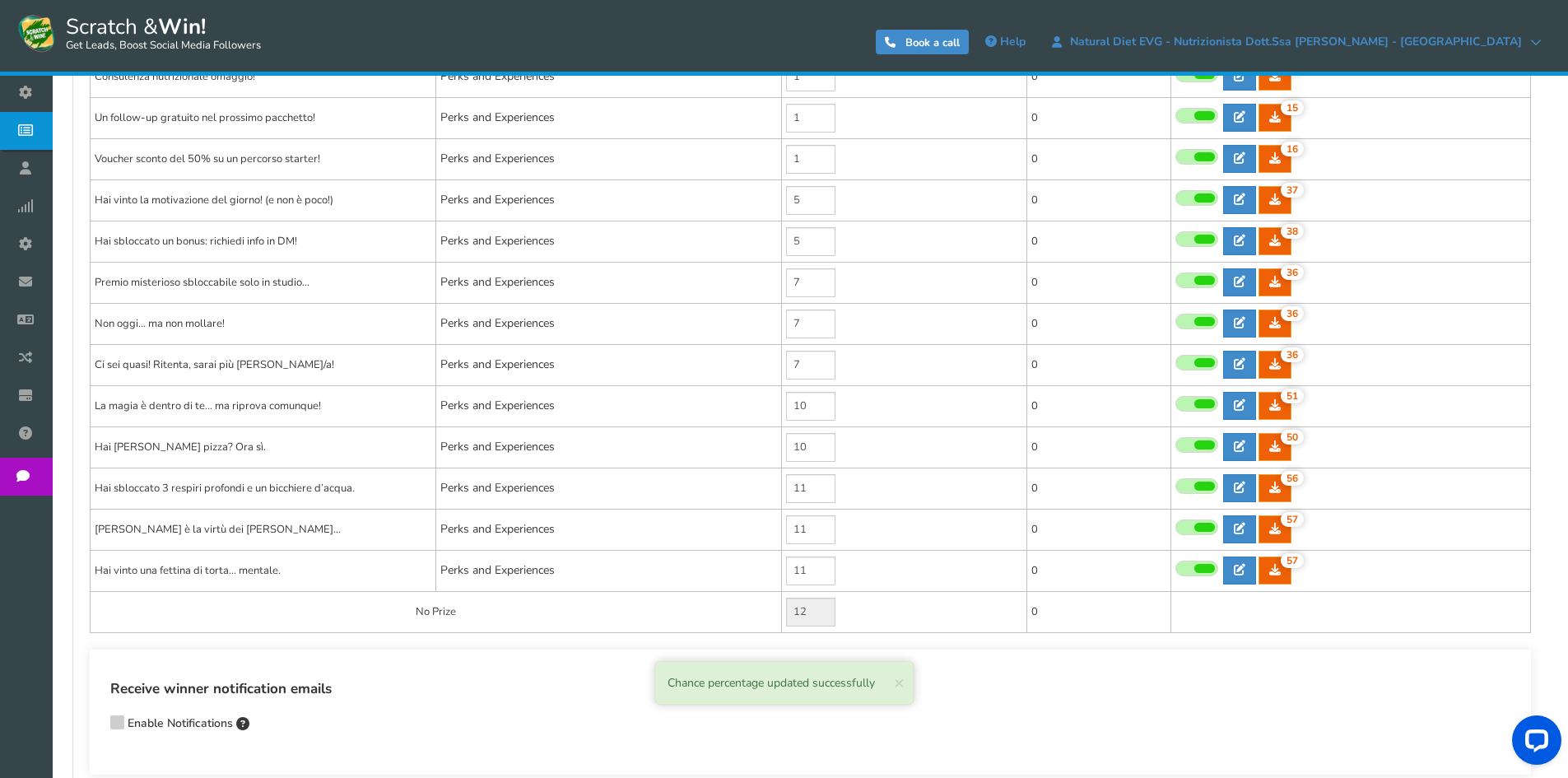
scroll to position [494, 0]
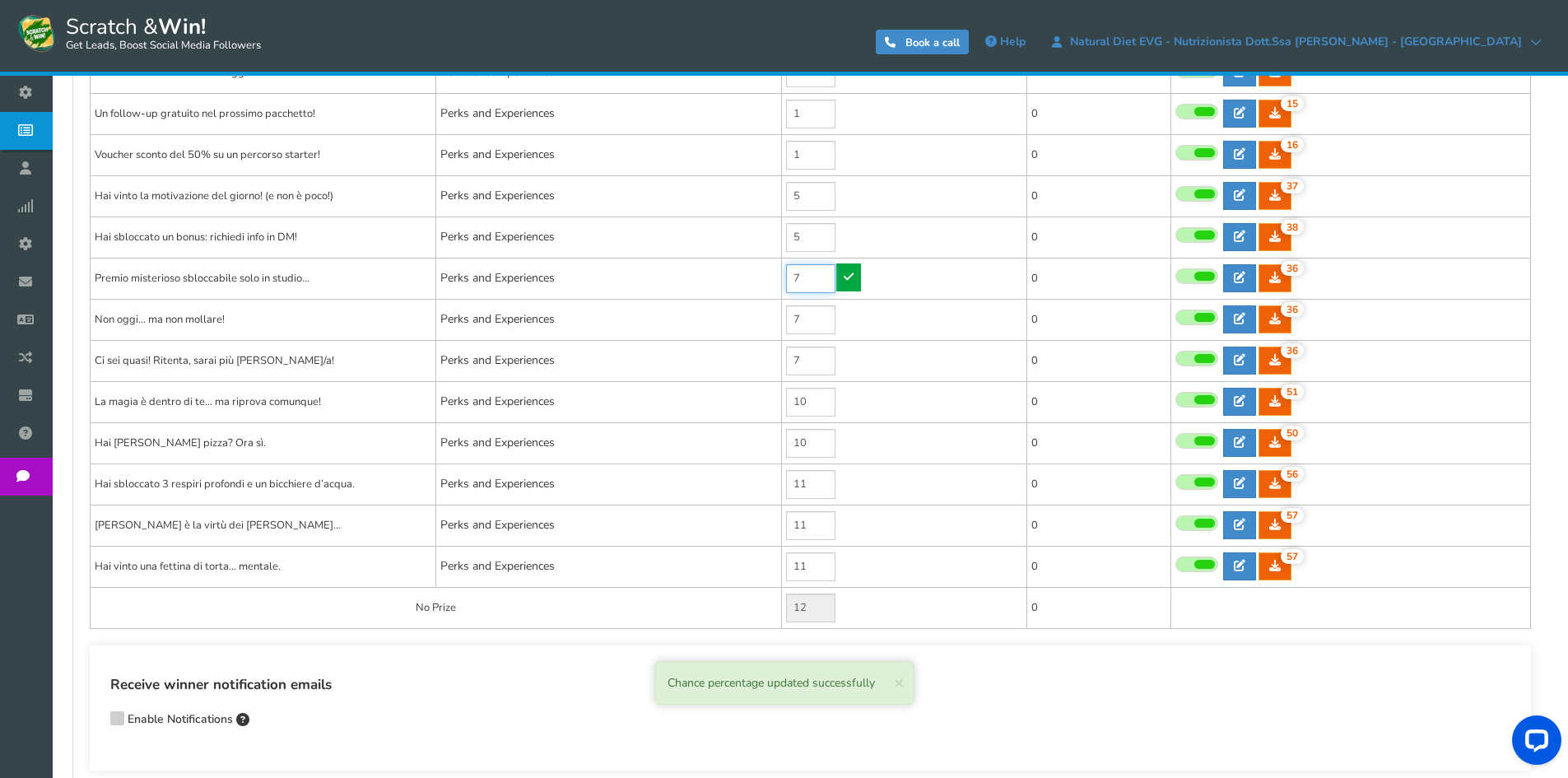
click at [818, 281] on input "7" at bounding box center [811, 279] width 49 height 29
type input "5"
click at [854, 280] on link at bounding box center [848, 277] width 25 height 28
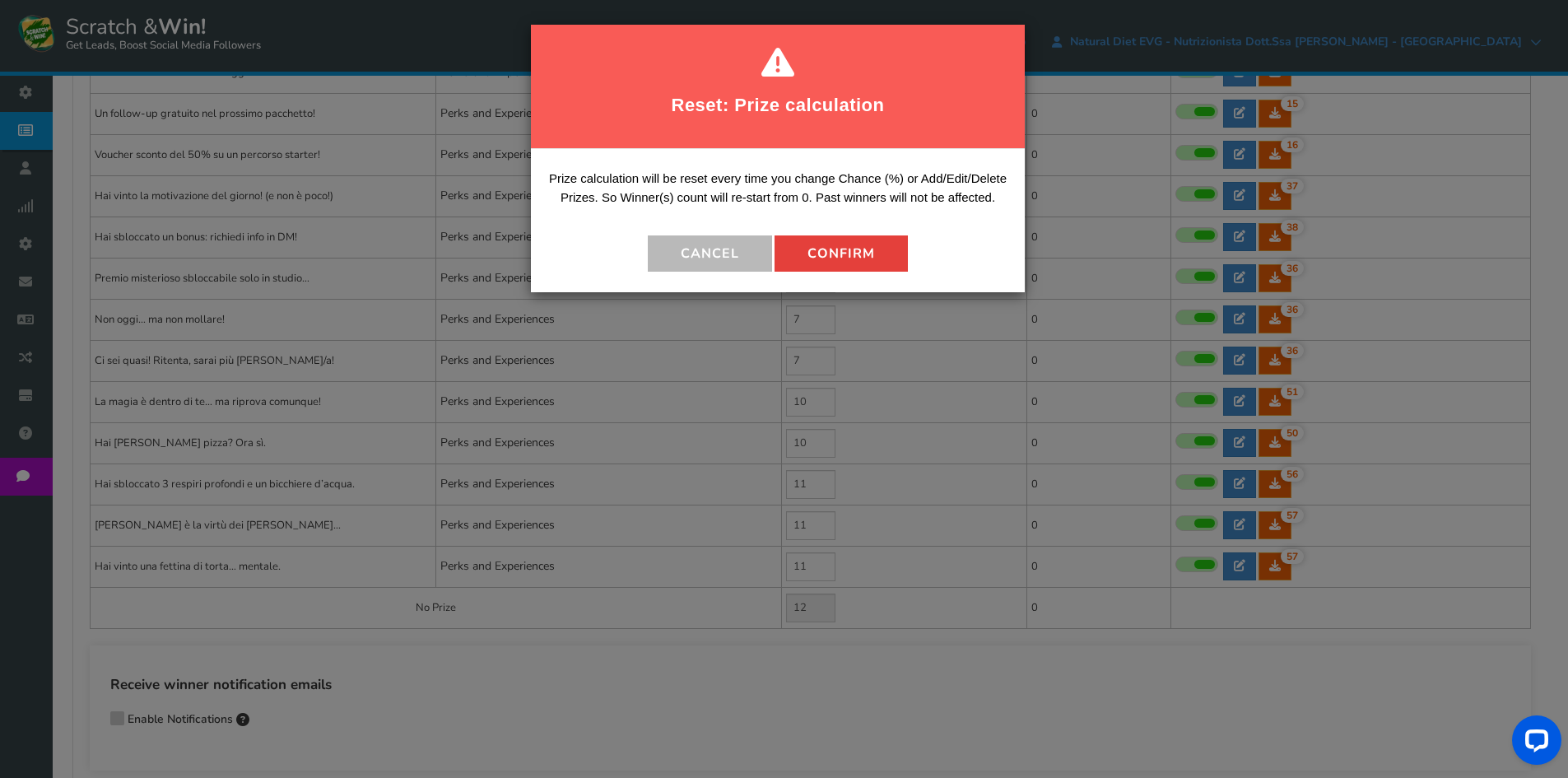
click at [843, 265] on button "Confirm" at bounding box center [841, 254] width 134 height 37
type input "14"
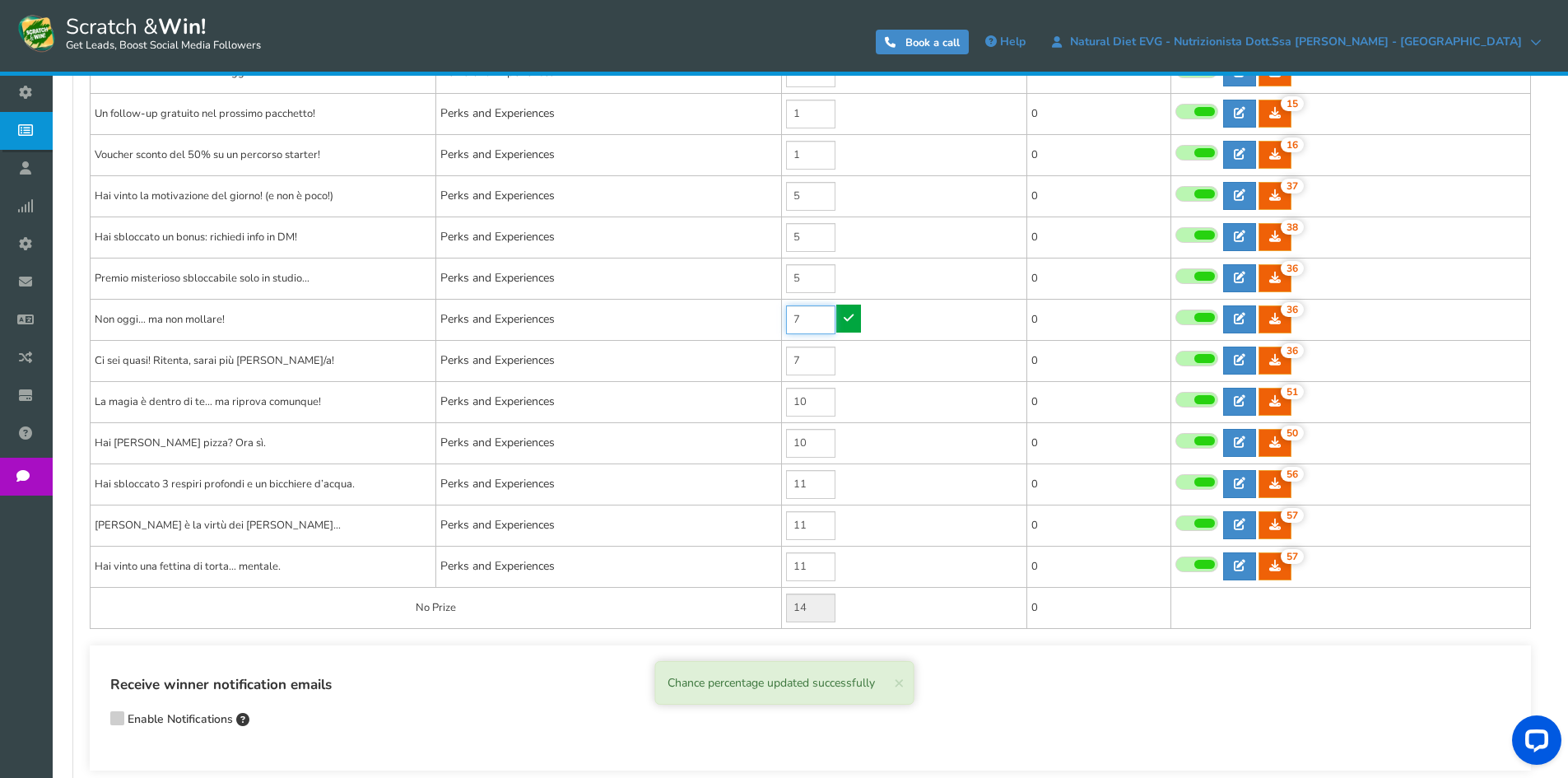
click at [812, 317] on input "7" at bounding box center [811, 320] width 49 height 29
type input "5"
click at [835, 317] on td "5" at bounding box center [904, 319] width 245 height 41
click at [857, 317] on link at bounding box center [848, 318] width 25 height 28
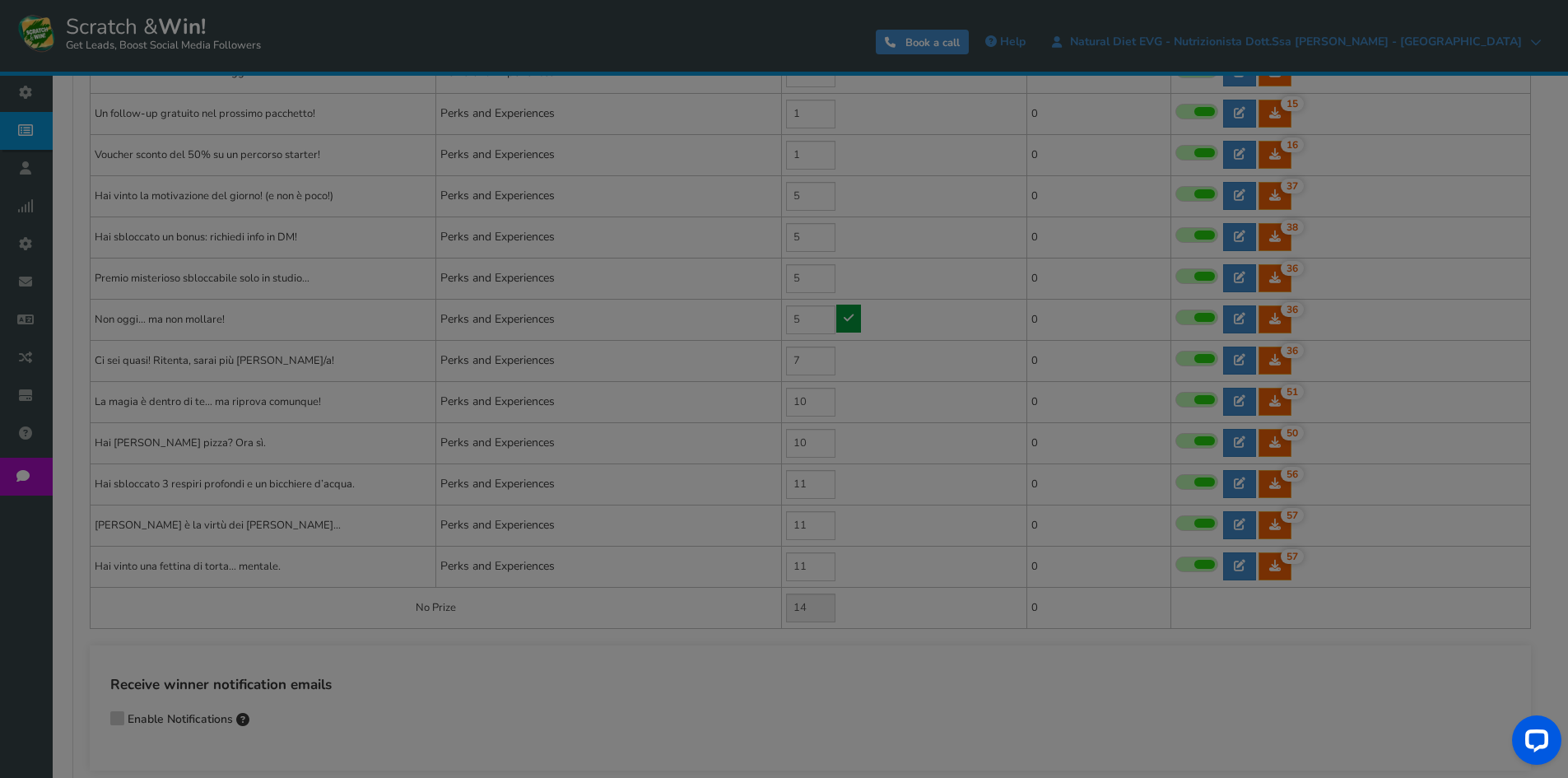
click at [857, 317] on div at bounding box center [784, 389] width 1568 height 778
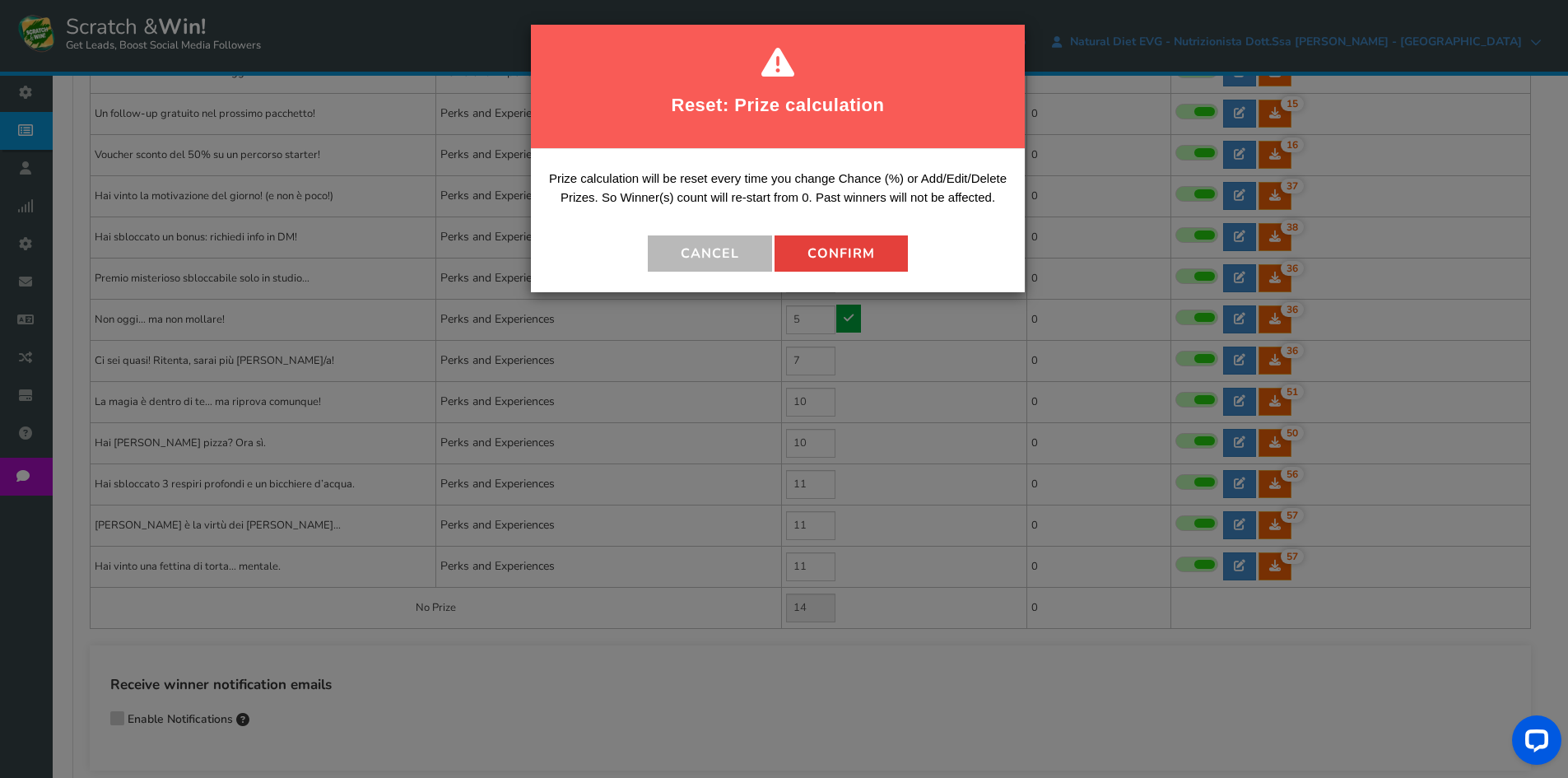
click at [824, 262] on button "Confirm" at bounding box center [841, 254] width 134 height 37
type input "16"
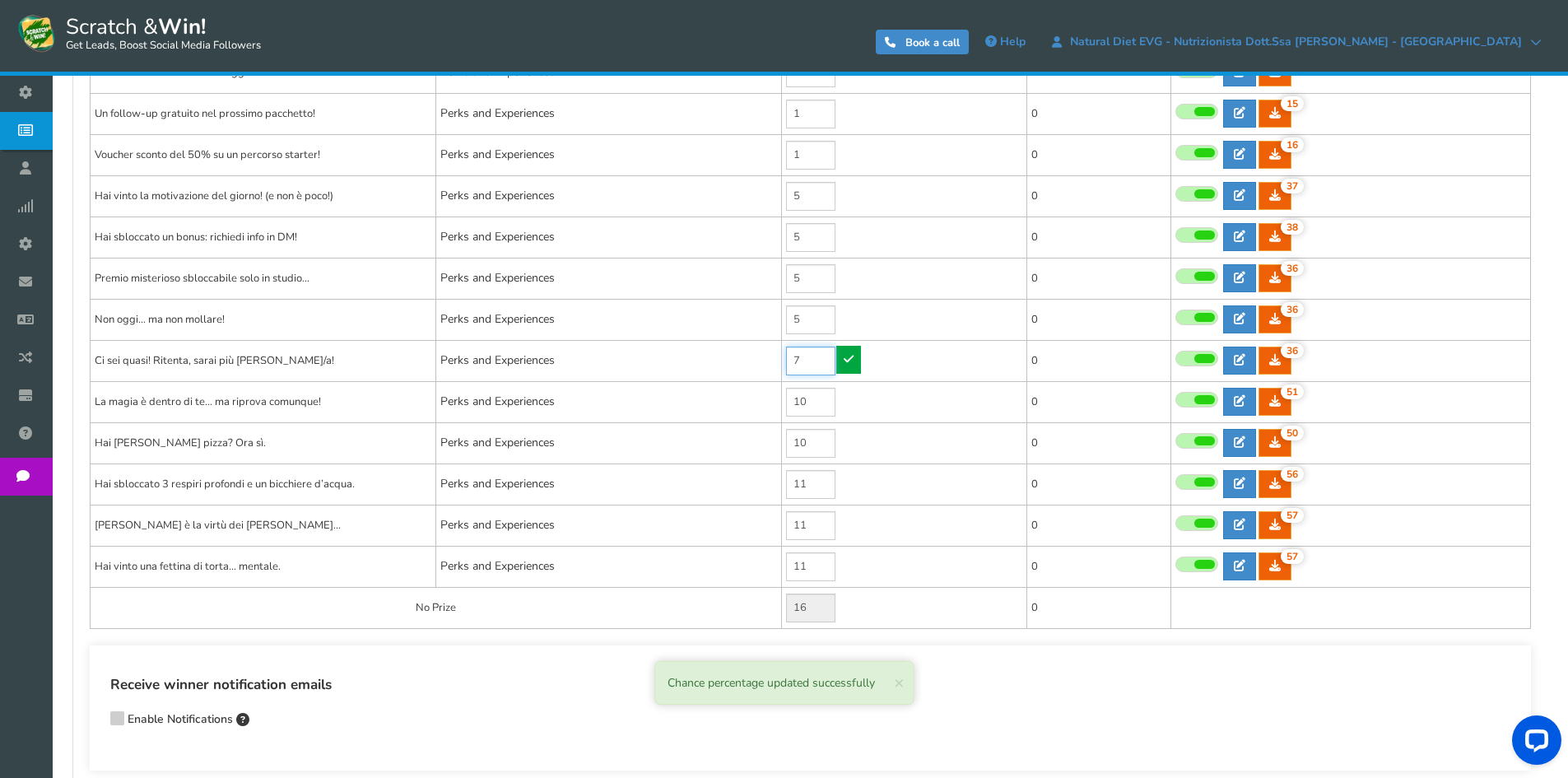
click at [806, 359] on input "7" at bounding box center [811, 361] width 49 height 29
type input "5"
click at [849, 356] on icon at bounding box center [849, 359] width 10 height 12
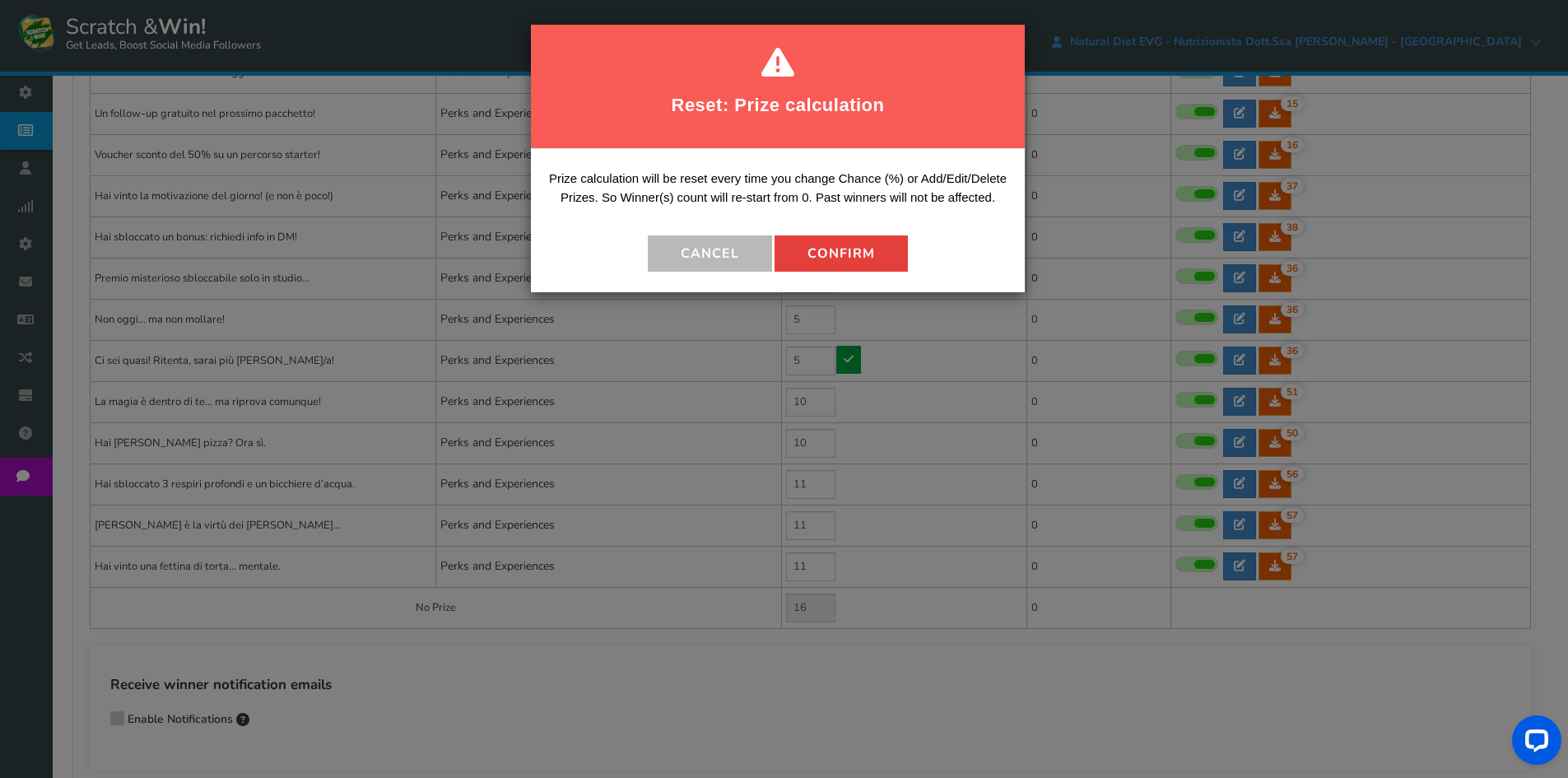
click at [845, 261] on button "Confirm" at bounding box center [841, 254] width 134 height 37
type input "18"
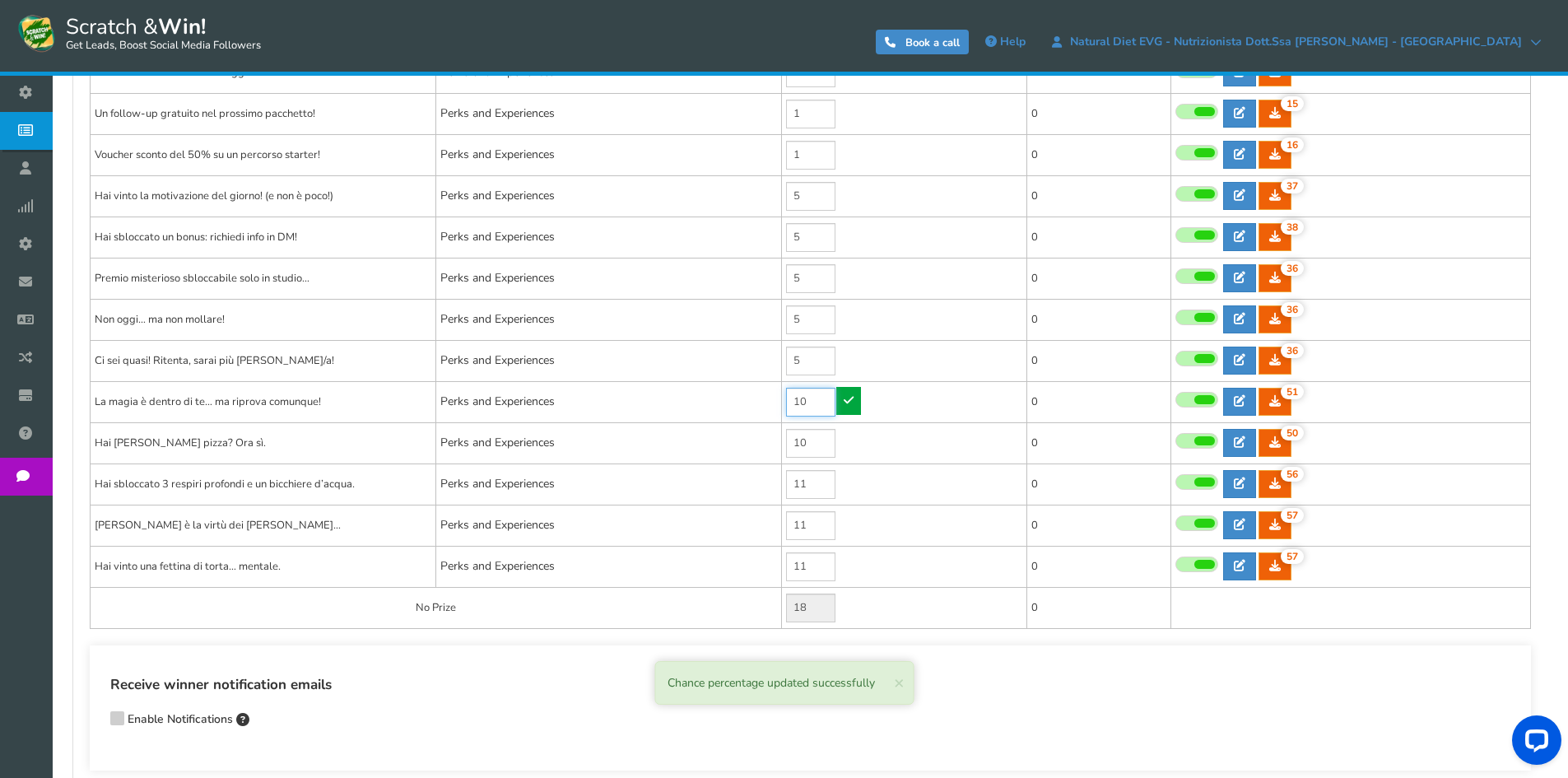
click at [821, 396] on input "10" at bounding box center [811, 403] width 49 height 29
type input "11"
click at [841, 401] on link at bounding box center [848, 401] width 25 height 28
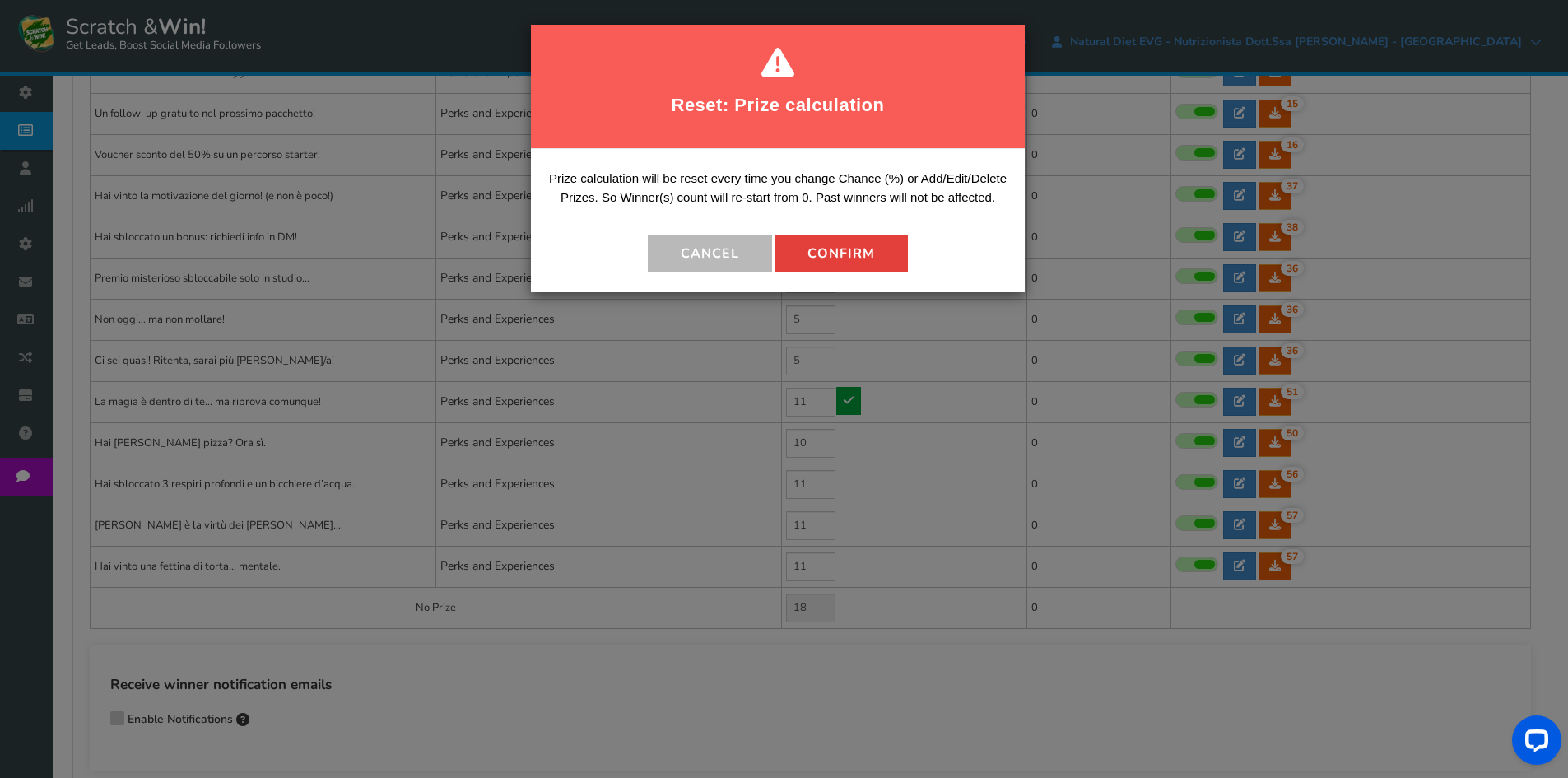
click at [847, 266] on button "Confirm" at bounding box center [841, 254] width 134 height 37
type input "17"
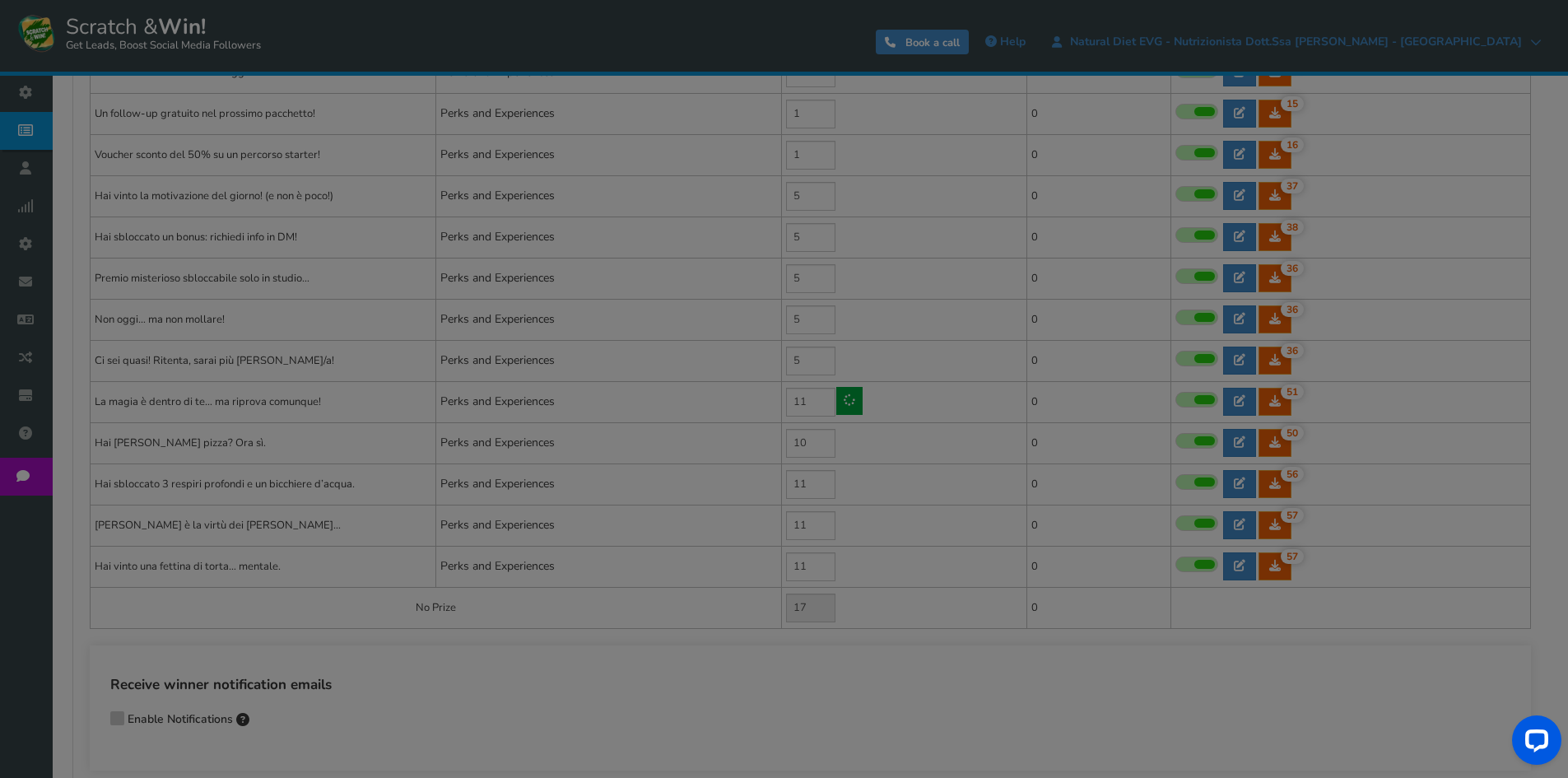
click at [818, 437] on div "NOTE: Scratch and Win plugin is deleted or deactivated. Please check and re-ins…" at bounding box center [809, 193] width 1491 height 1222
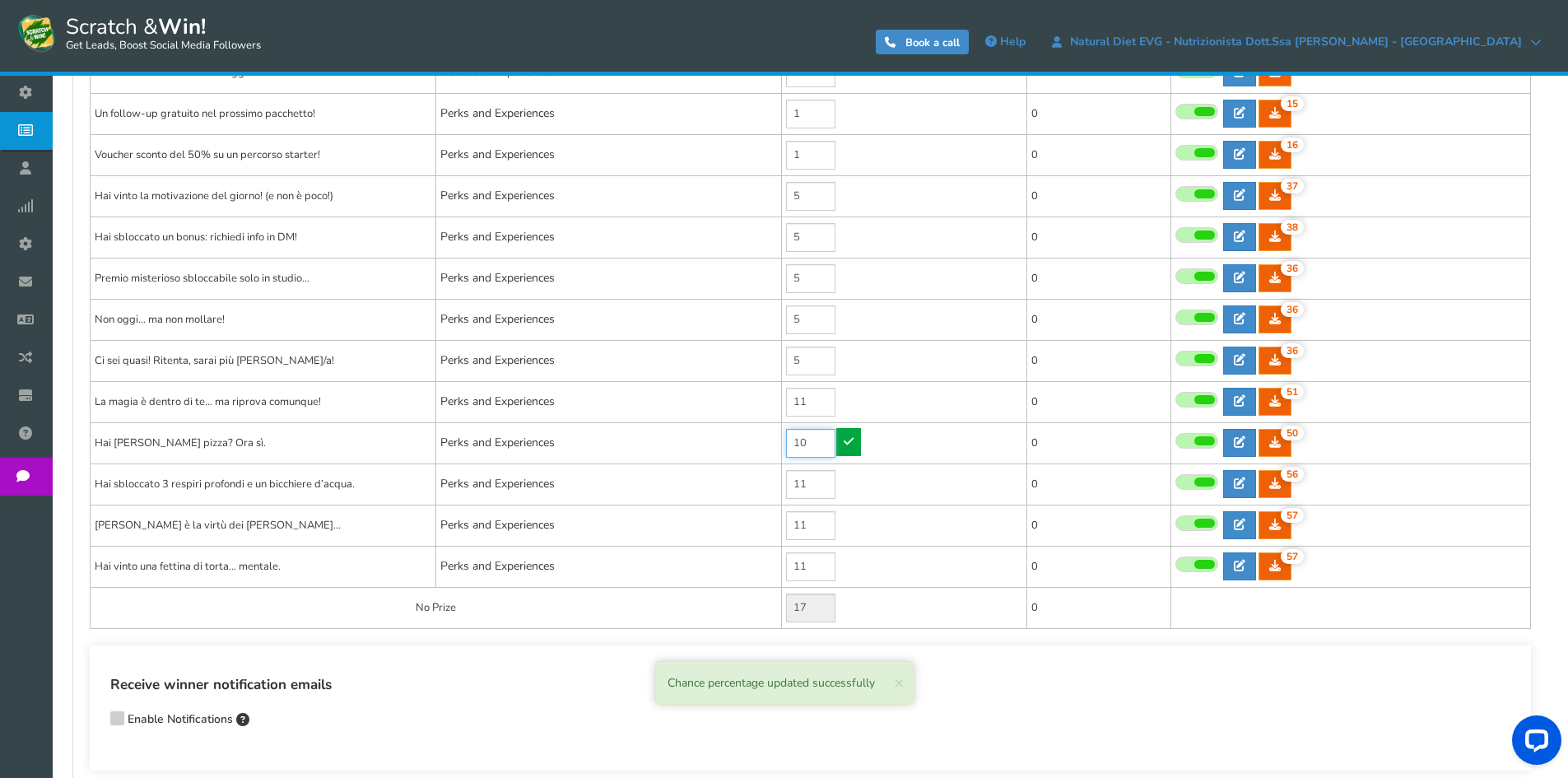
click at [818, 437] on input "10" at bounding box center [811, 443] width 49 height 29
type input "11"
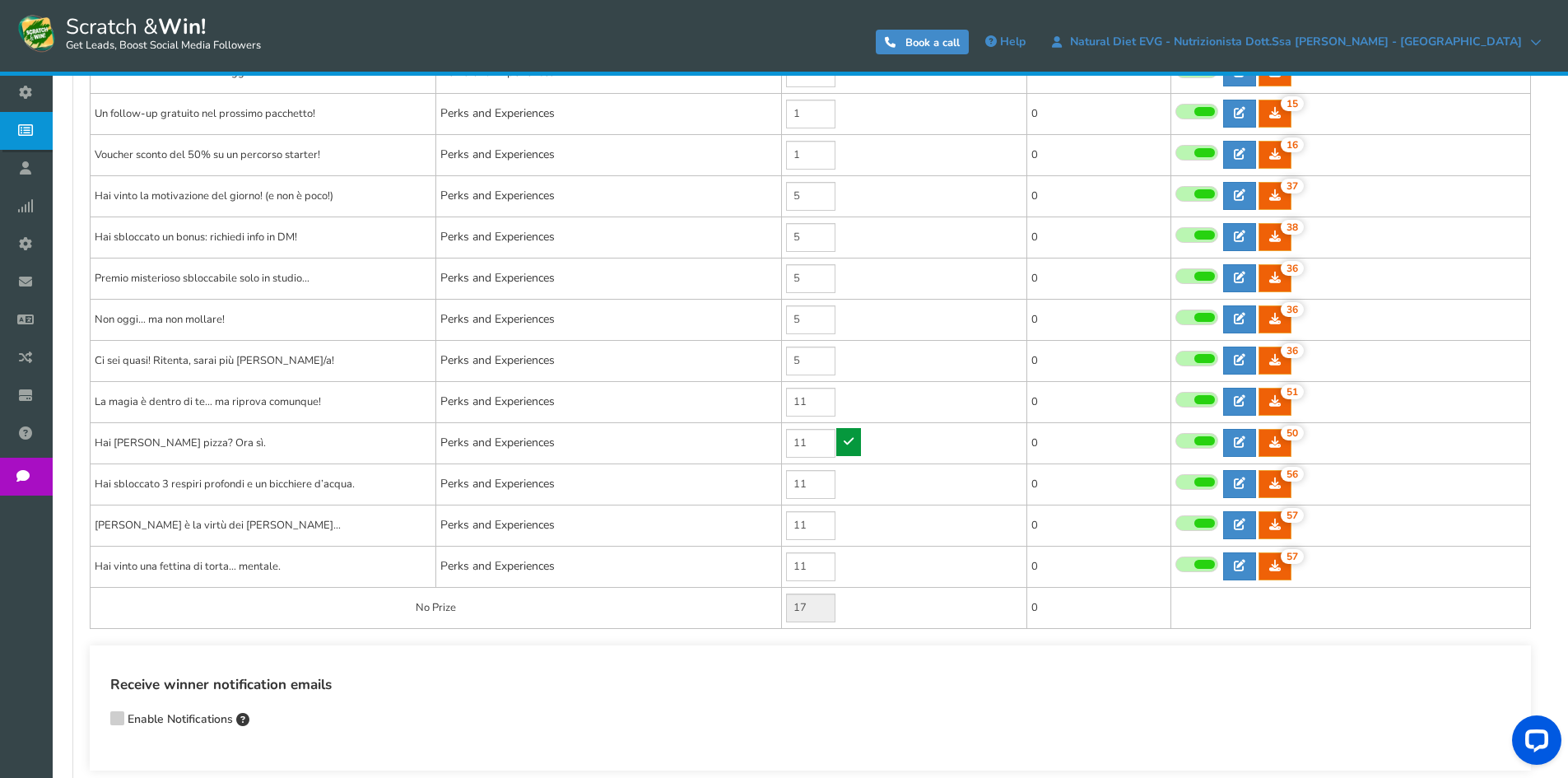
click at [847, 441] on icon at bounding box center [849, 442] width 10 height 12
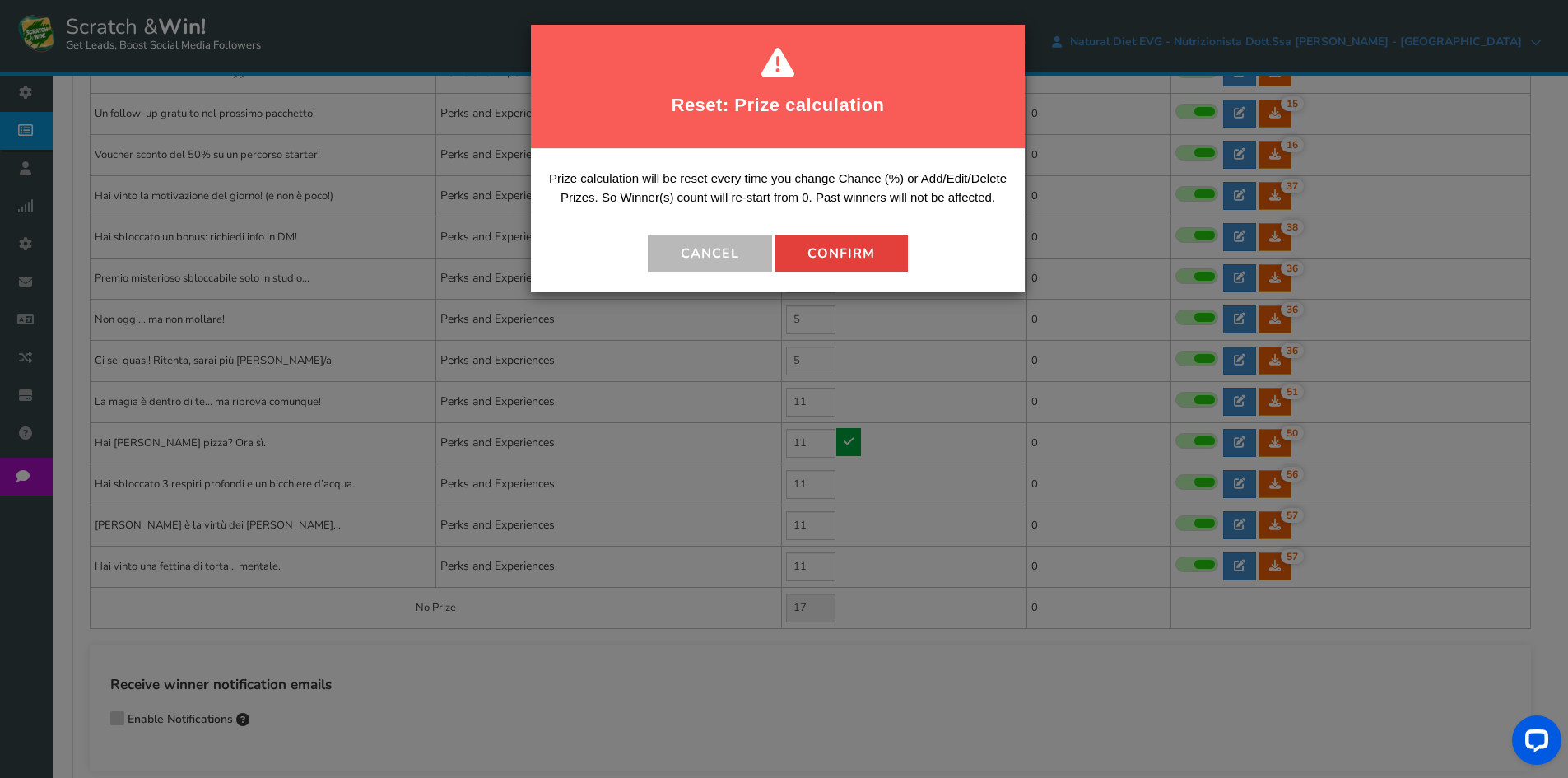
click at [864, 259] on button "Confirm" at bounding box center [841, 254] width 134 height 37
type input "16"
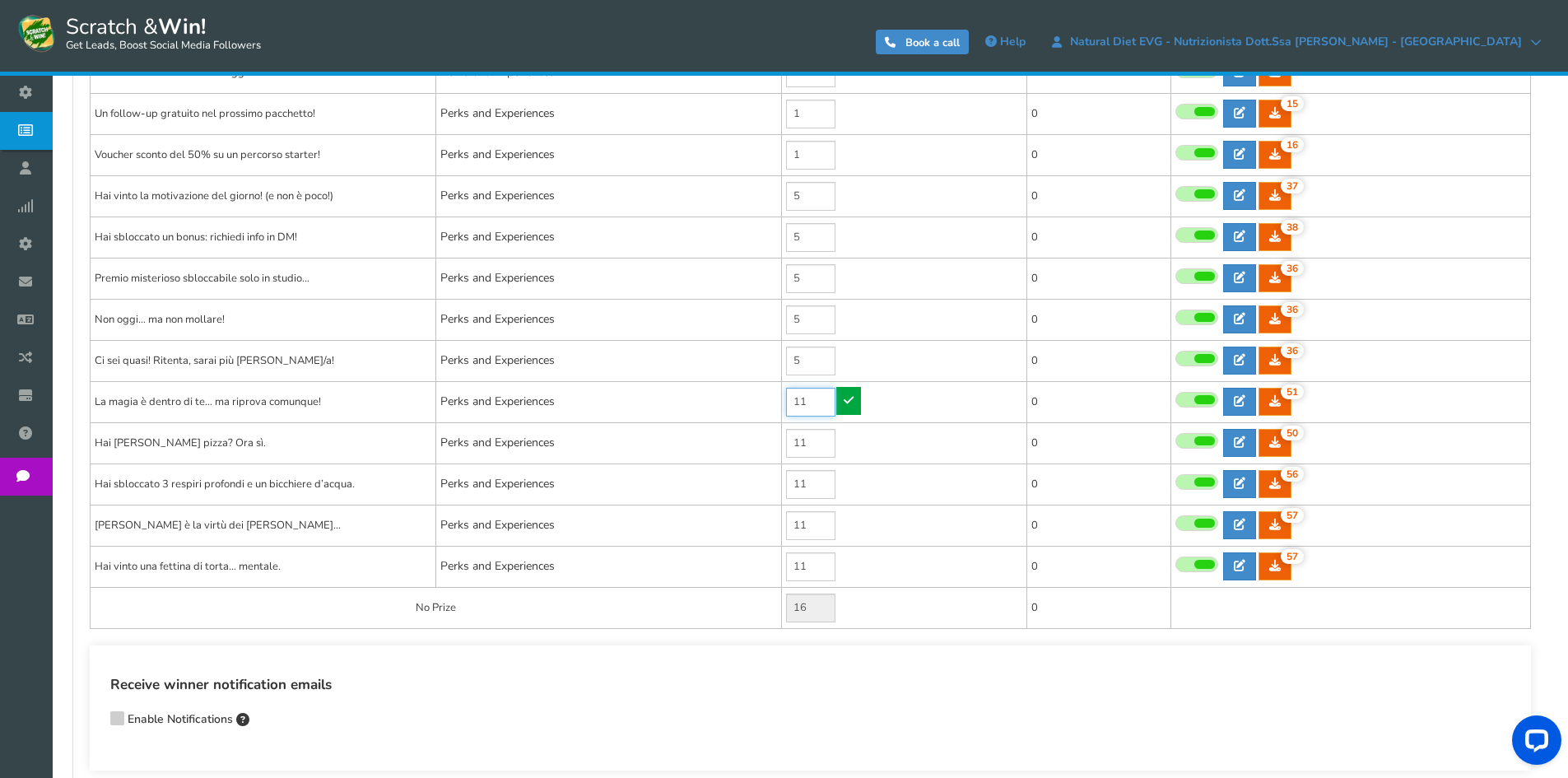
click at [810, 403] on input "11" at bounding box center [811, 403] width 49 height 29
click at [814, 398] on input "11" at bounding box center [811, 403] width 49 height 29
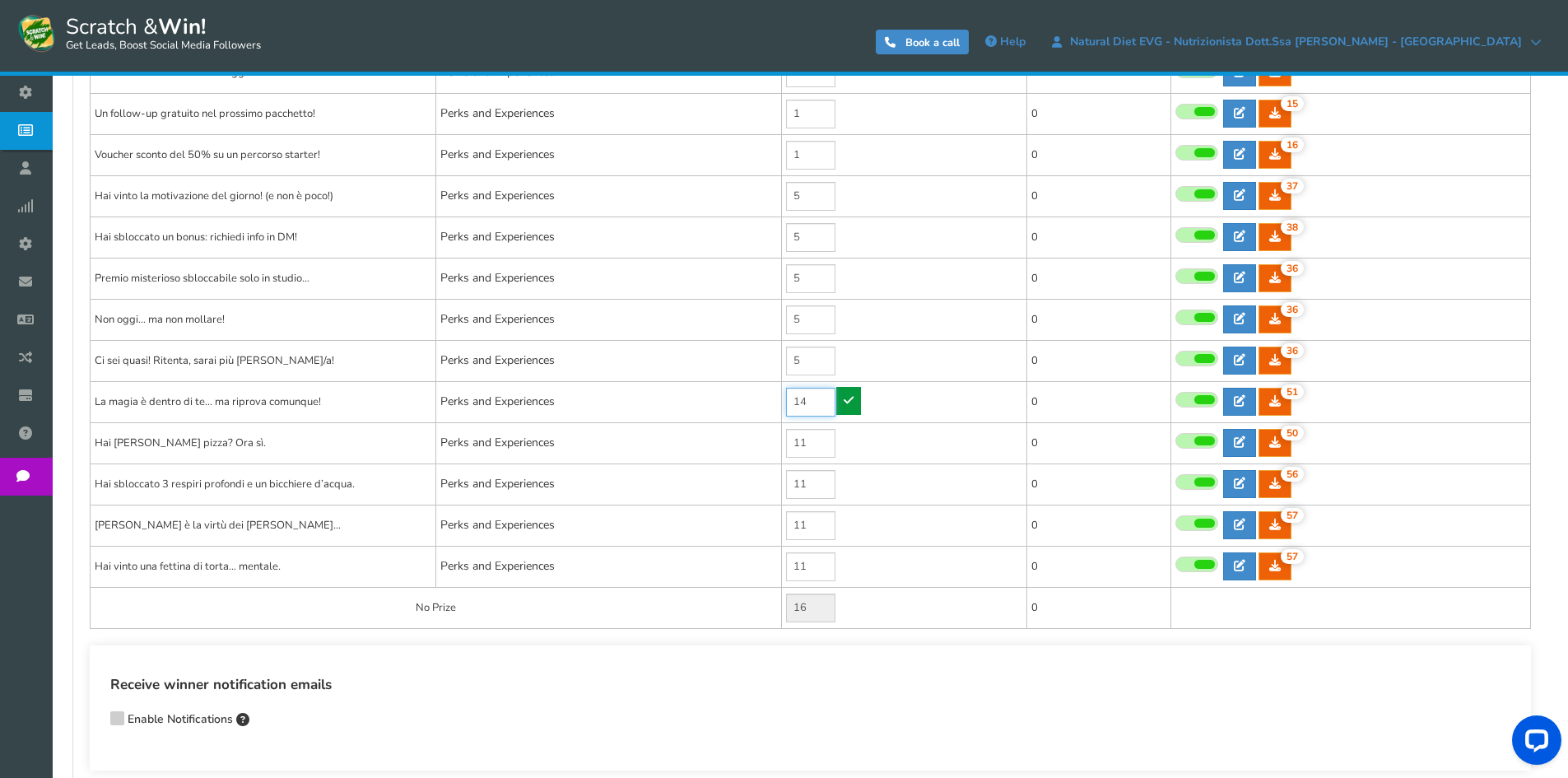
type input "14"
click at [845, 399] on icon at bounding box center [849, 400] width 10 height 12
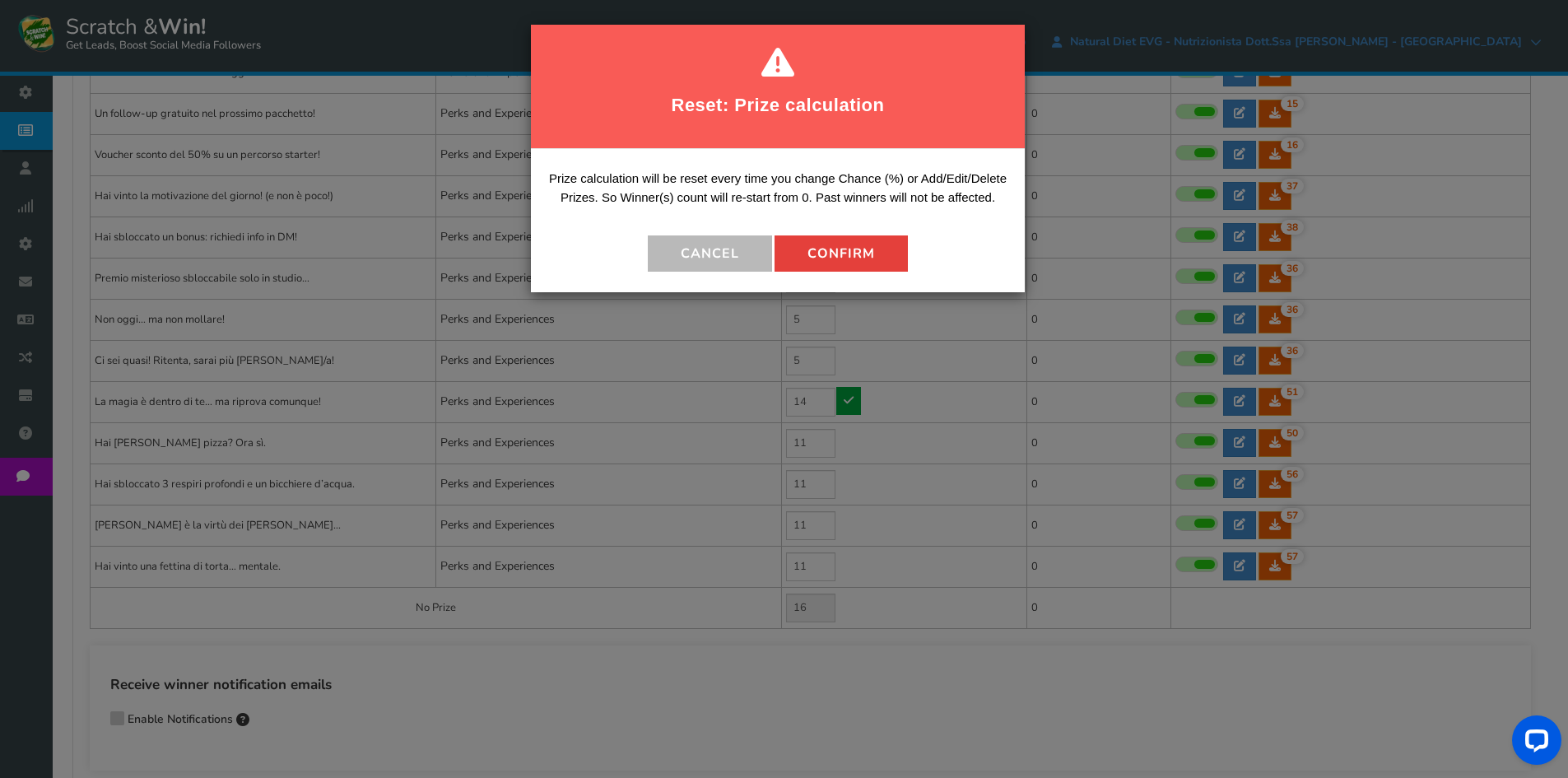
click at [836, 254] on button "Confirm" at bounding box center [841, 254] width 134 height 37
type input "13"
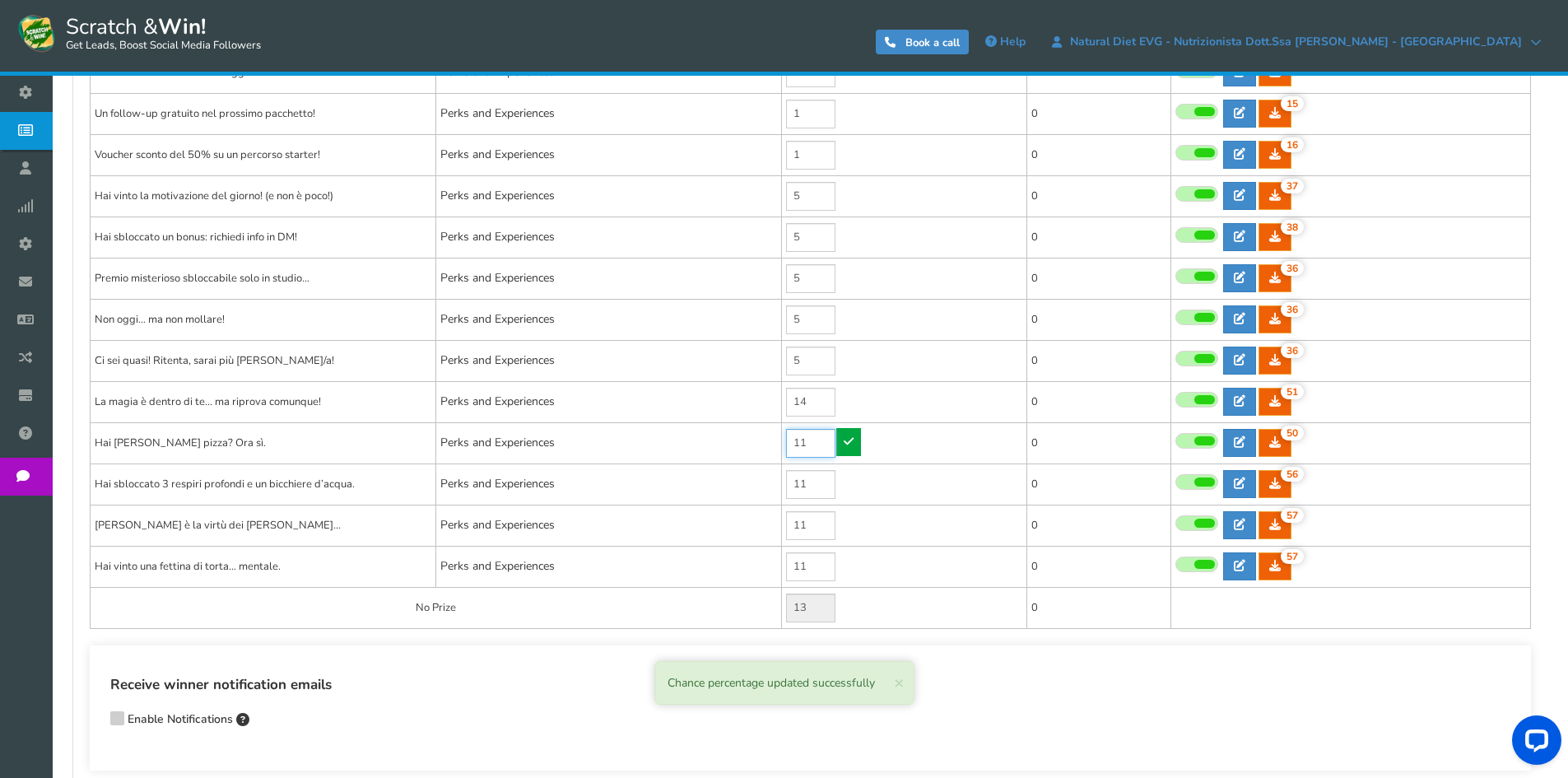
click at [813, 438] on input "11" at bounding box center [811, 443] width 49 height 29
type input "14"
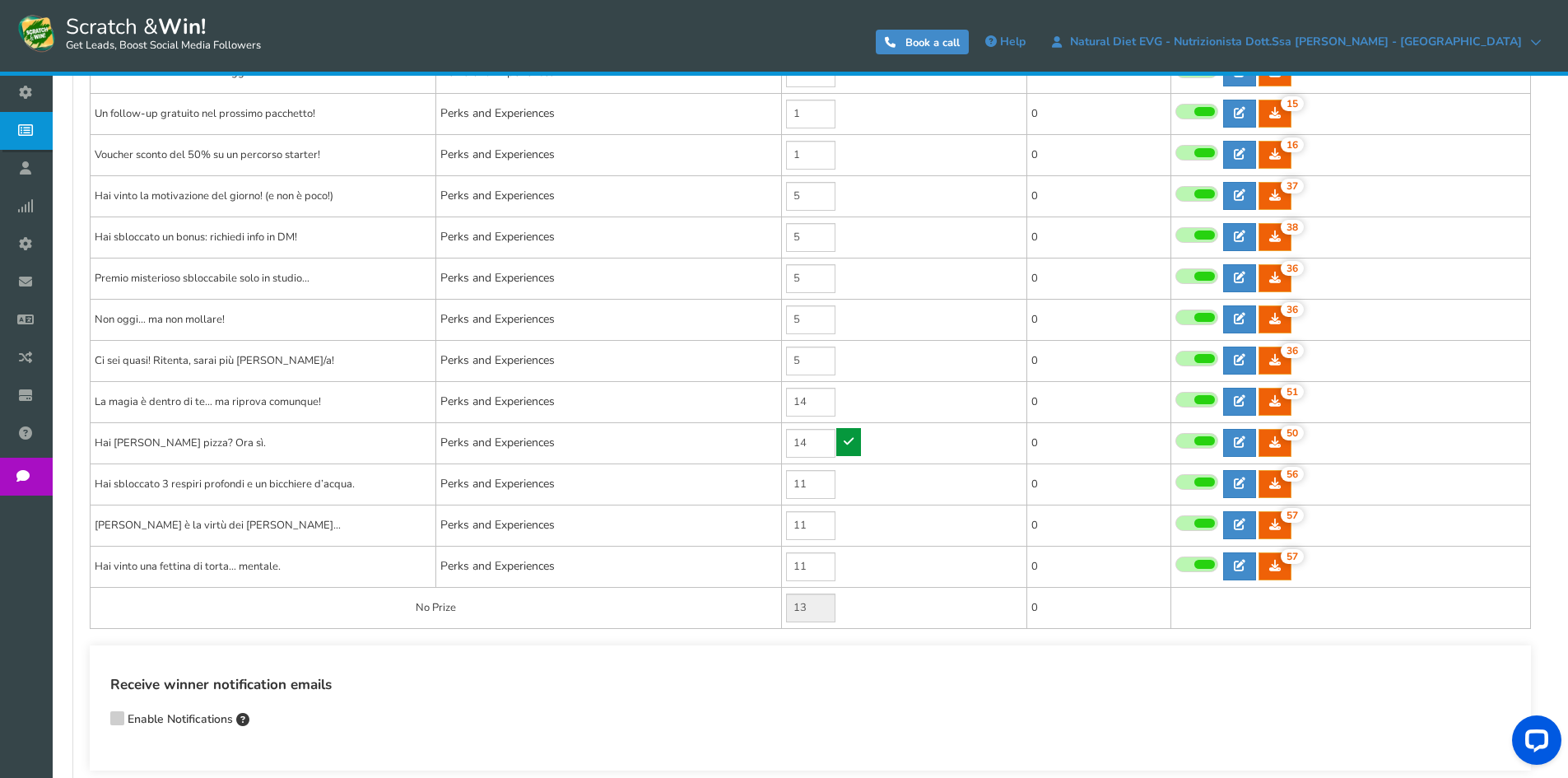
click at [856, 439] on link at bounding box center [848, 442] width 25 height 28
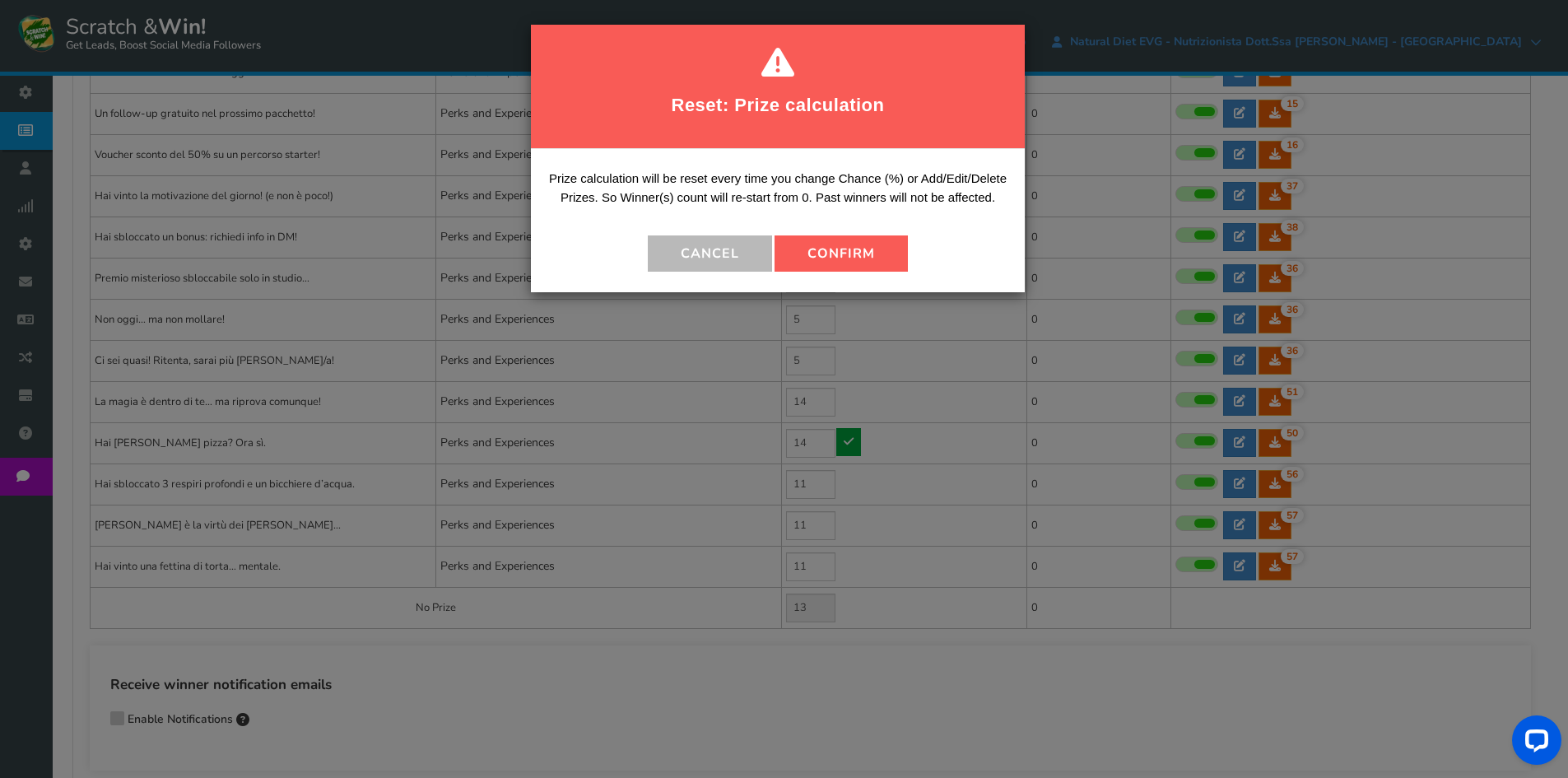
click at [834, 233] on div "Prize calculation will be reset every time you change Chance (%) or Add/Edit/De…" at bounding box center [778, 220] width 493 height 143
click at [831, 254] on button "Confirm" at bounding box center [841, 254] width 134 height 37
type input "10"
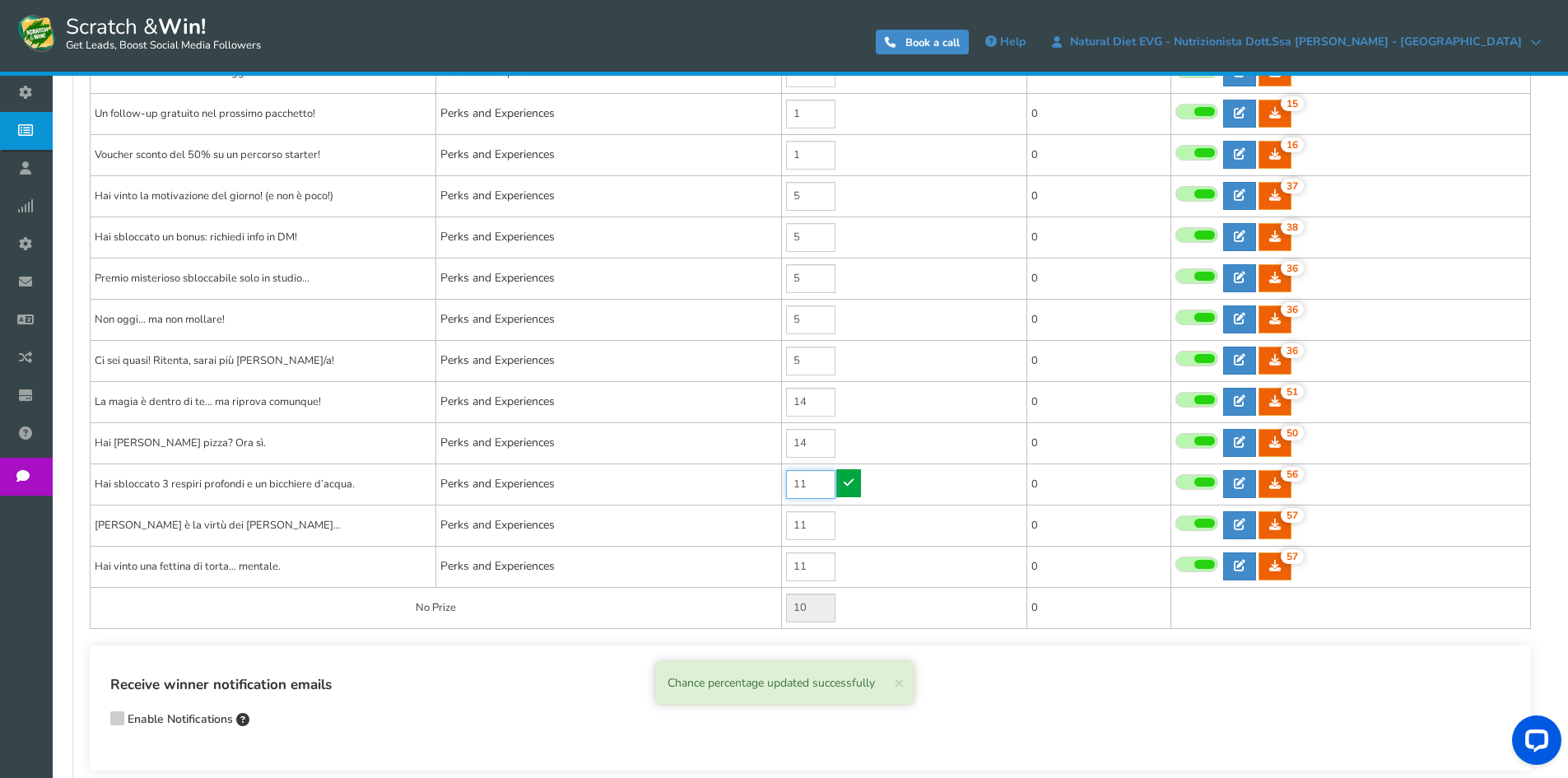
click at [816, 486] on input "11" at bounding box center [811, 484] width 49 height 29
type input "14"
click at [841, 486] on link at bounding box center [848, 483] width 25 height 28
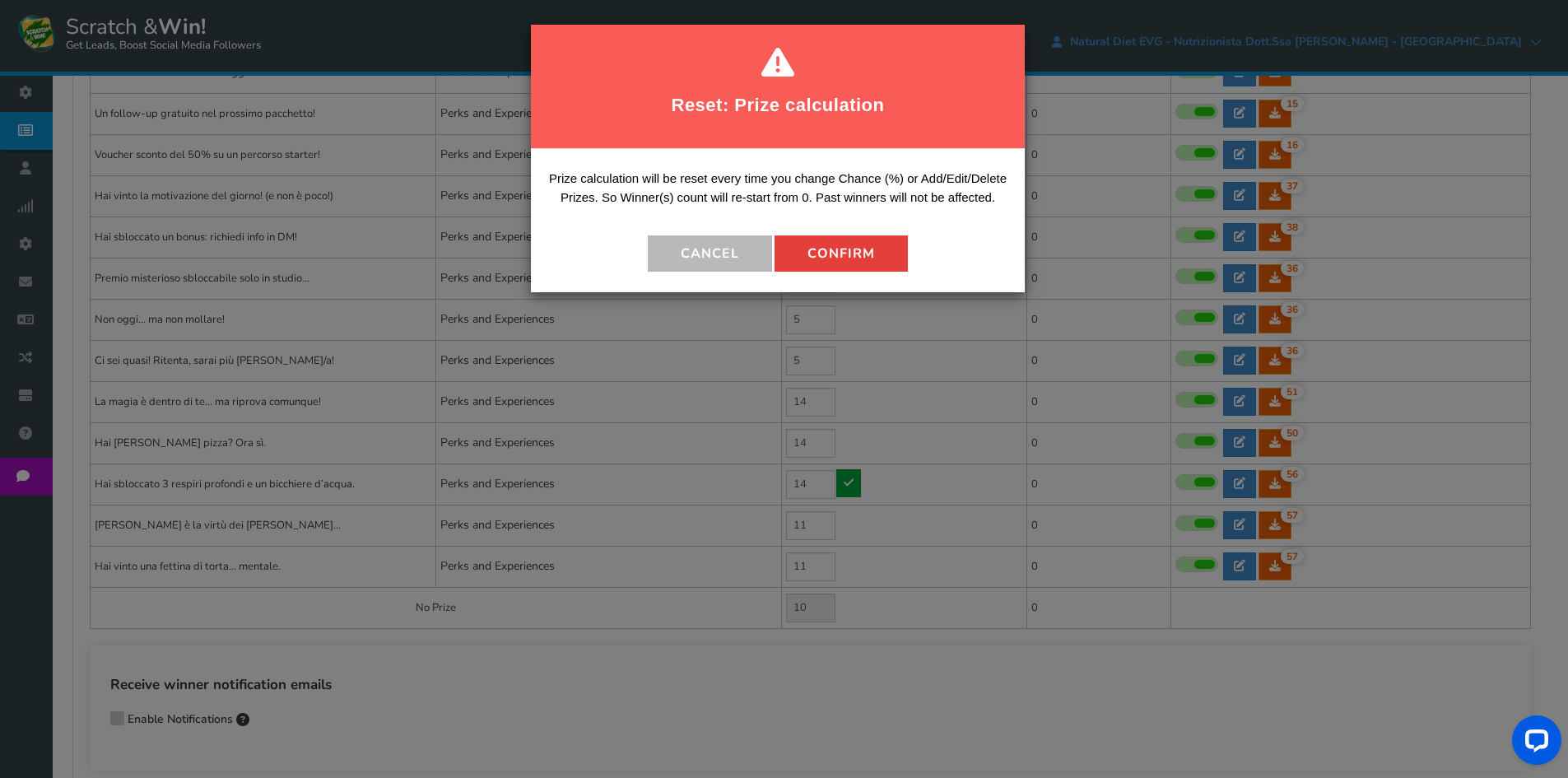
click at [873, 260] on button "Confirm" at bounding box center [841, 254] width 134 height 37
type input "7"
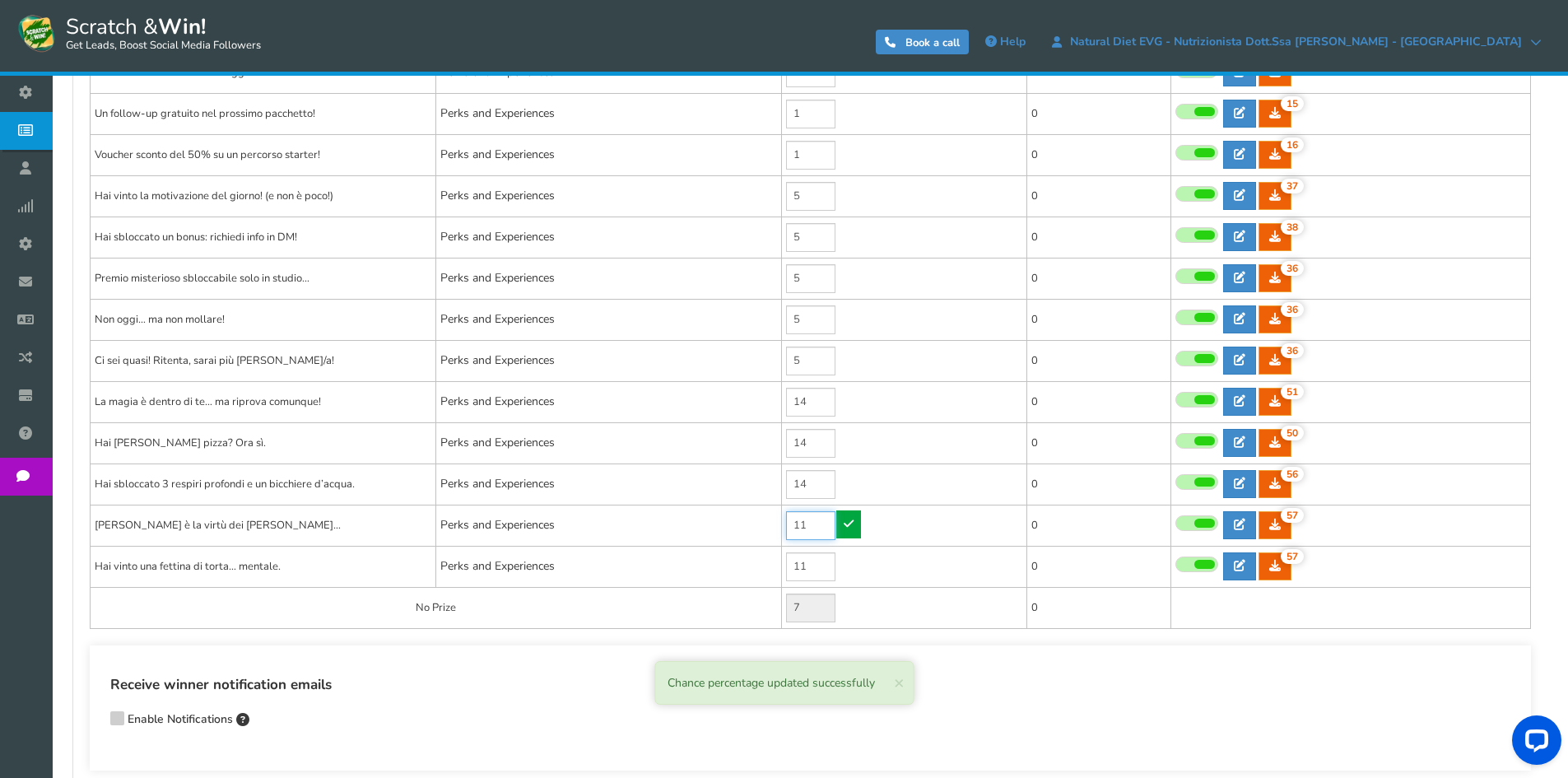
click at [813, 527] on input "11" at bounding box center [811, 526] width 49 height 29
type input "14"
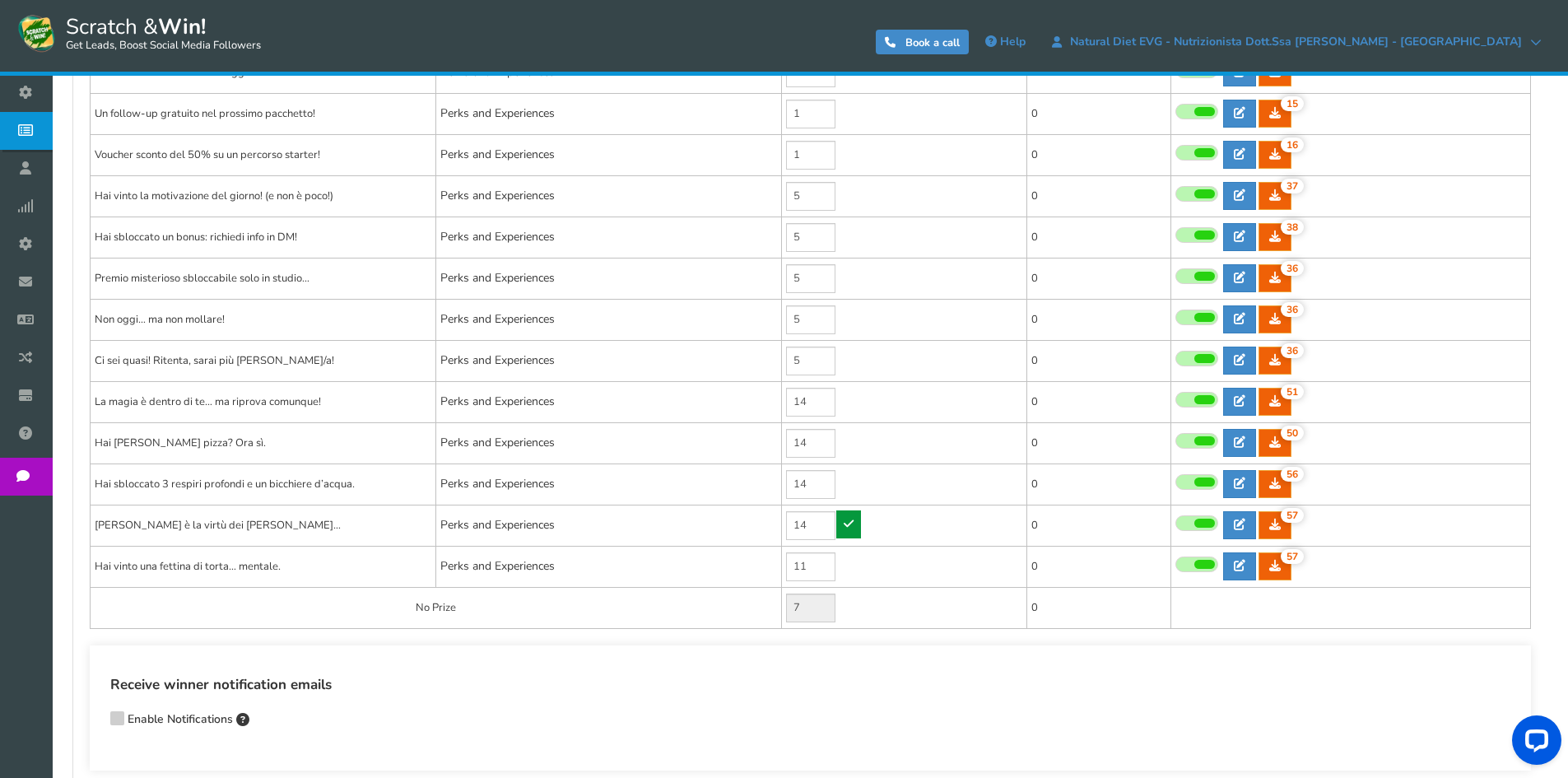
click at [837, 526] on link at bounding box center [848, 524] width 25 height 28
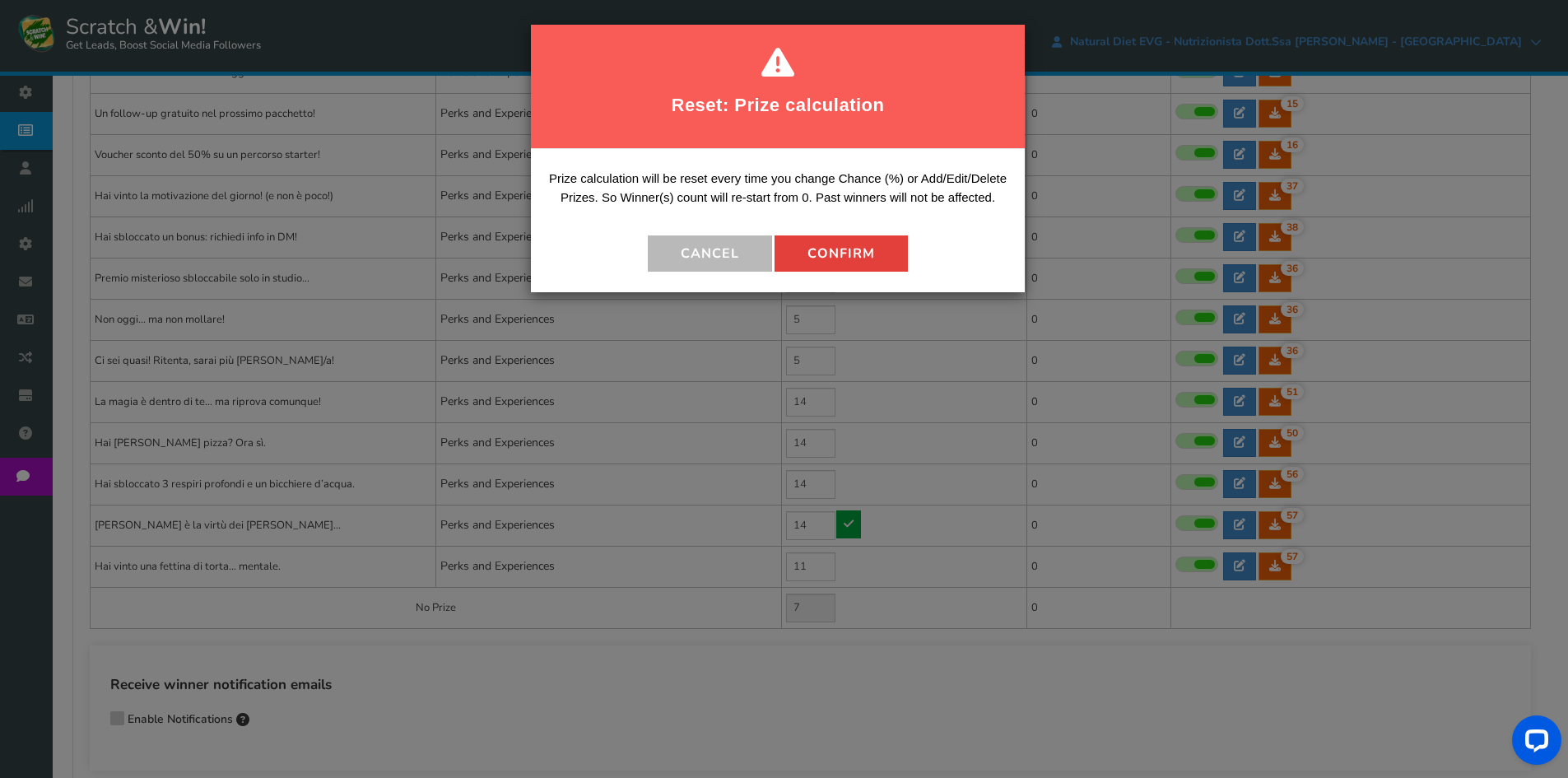
click at [864, 252] on button "Confirm" at bounding box center [841, 254] width 134 height 37
type input "4"
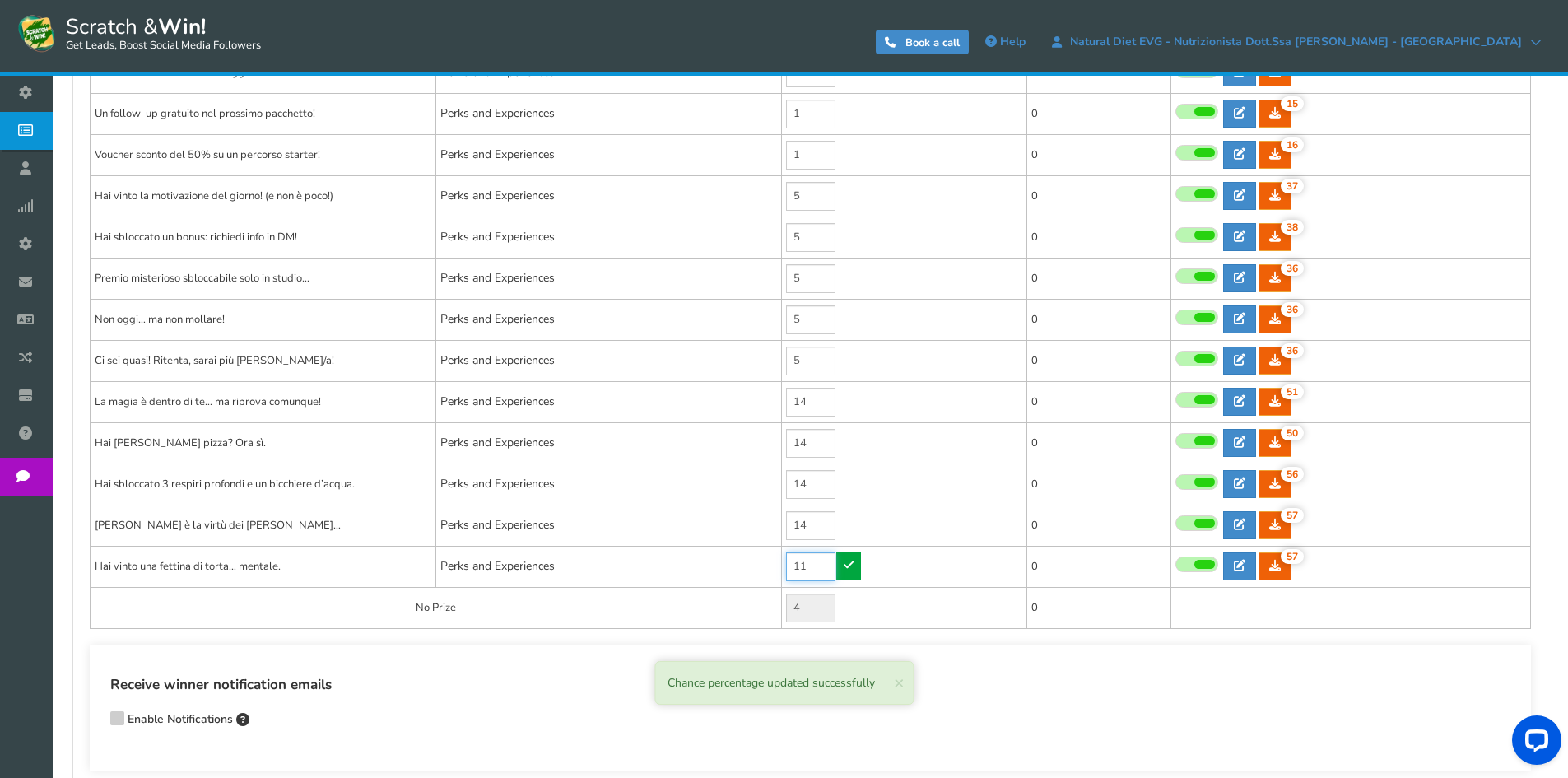
click at [808, 566] on input "11" at bounding box center [811, 567] width 49 height 29
type input "15"
click at [840, 566] on link at bounding box center [848, 565] width 25 height 28
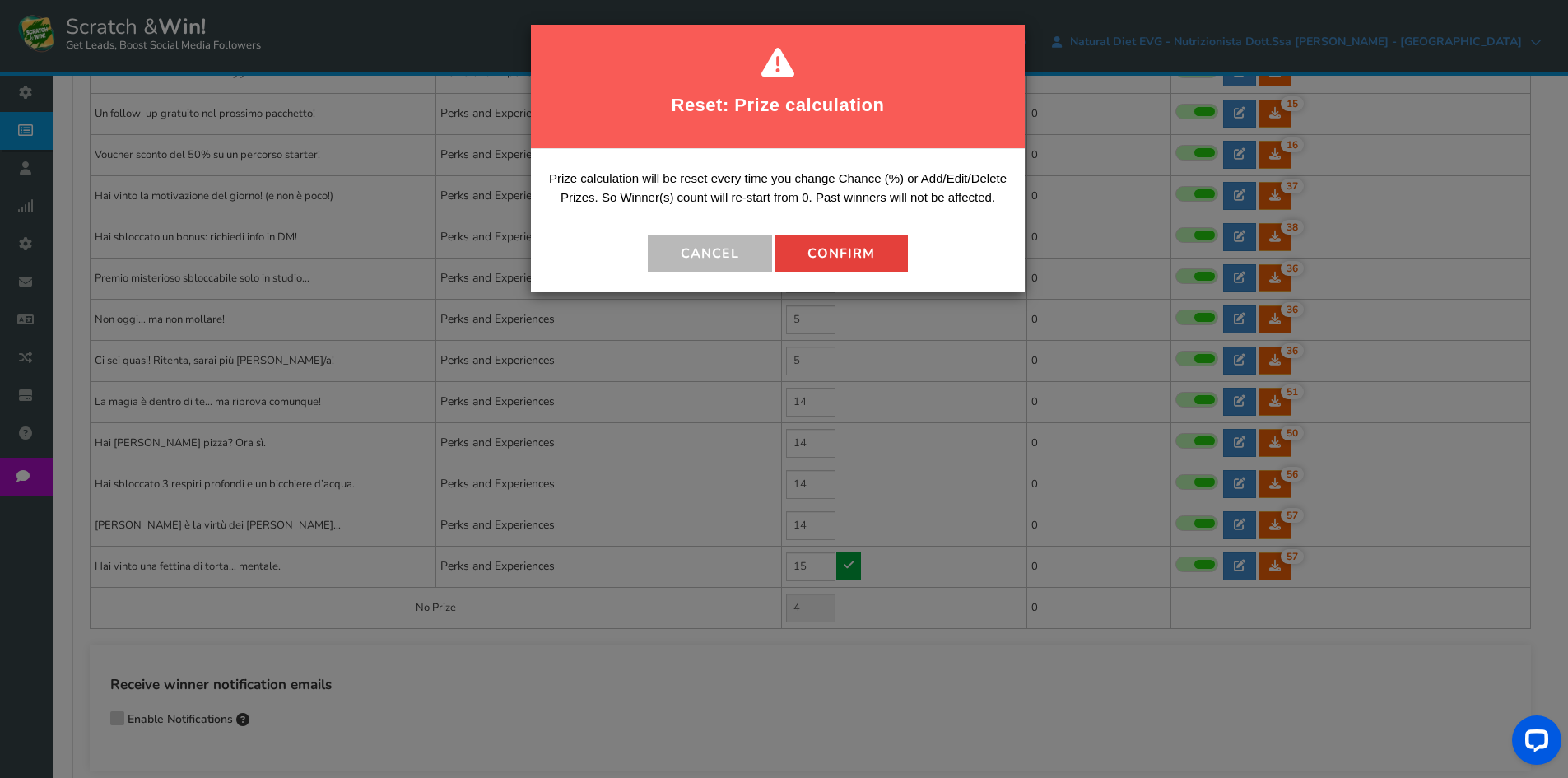
click at [869, 248] on button "Confirm" at bounding box center [841, 254] width 134 height 37
type input "0"
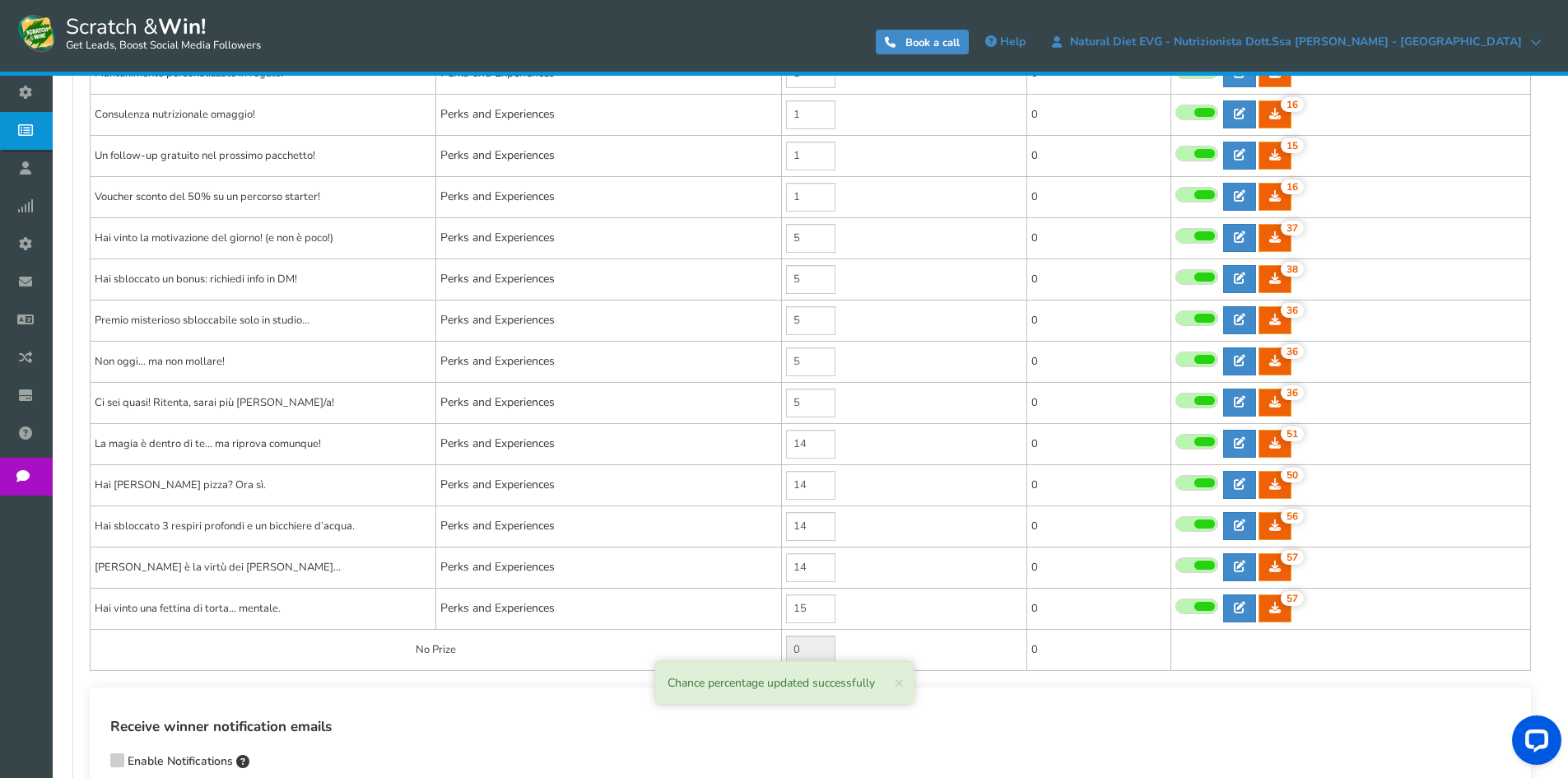
scroll to position [412, 0]
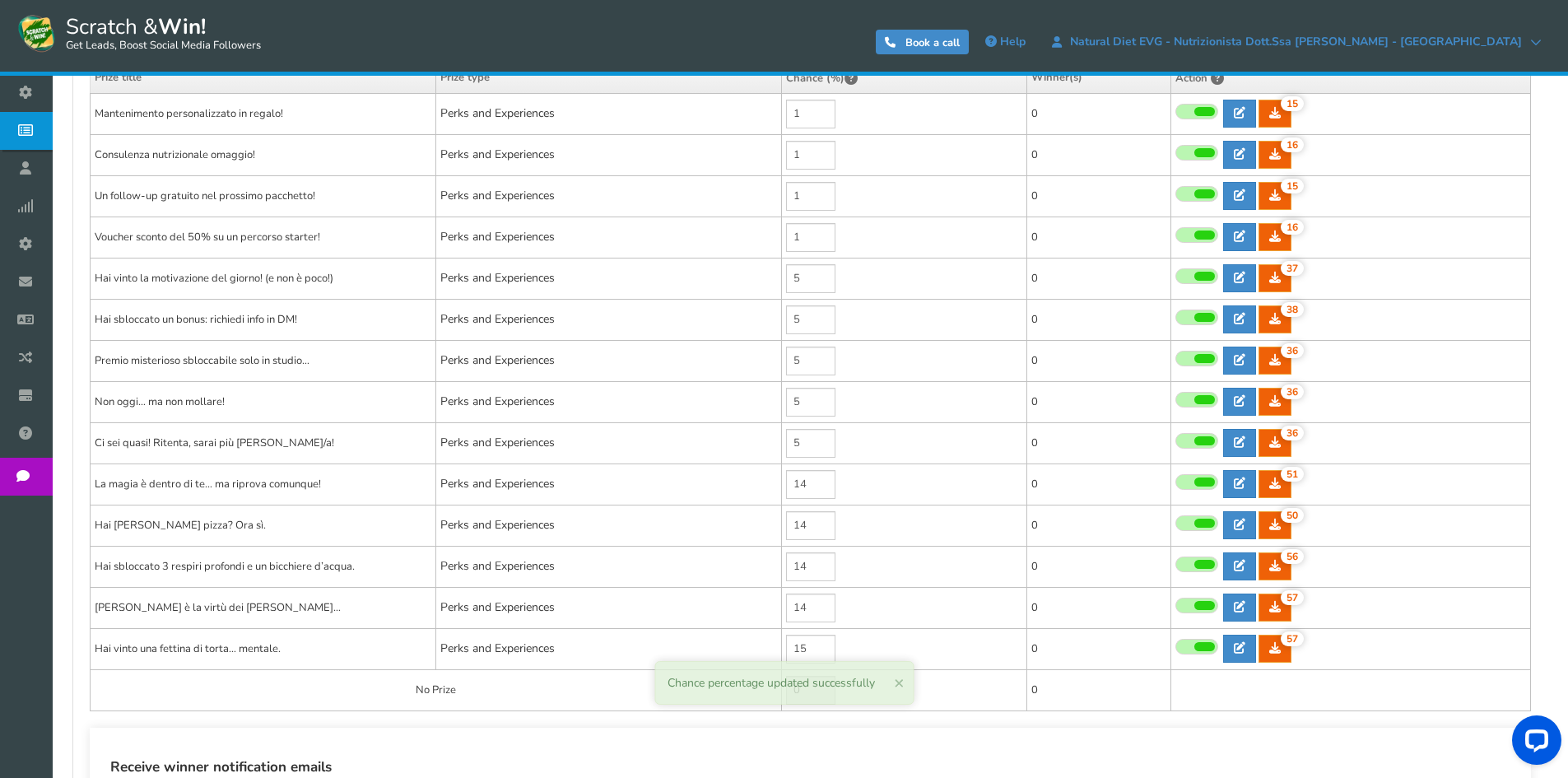
click at [896, 681] on span "×" at bounding box center [899, 682] width 11 height 23
